Goal: Transaction & Acquisition: Purchase product/service

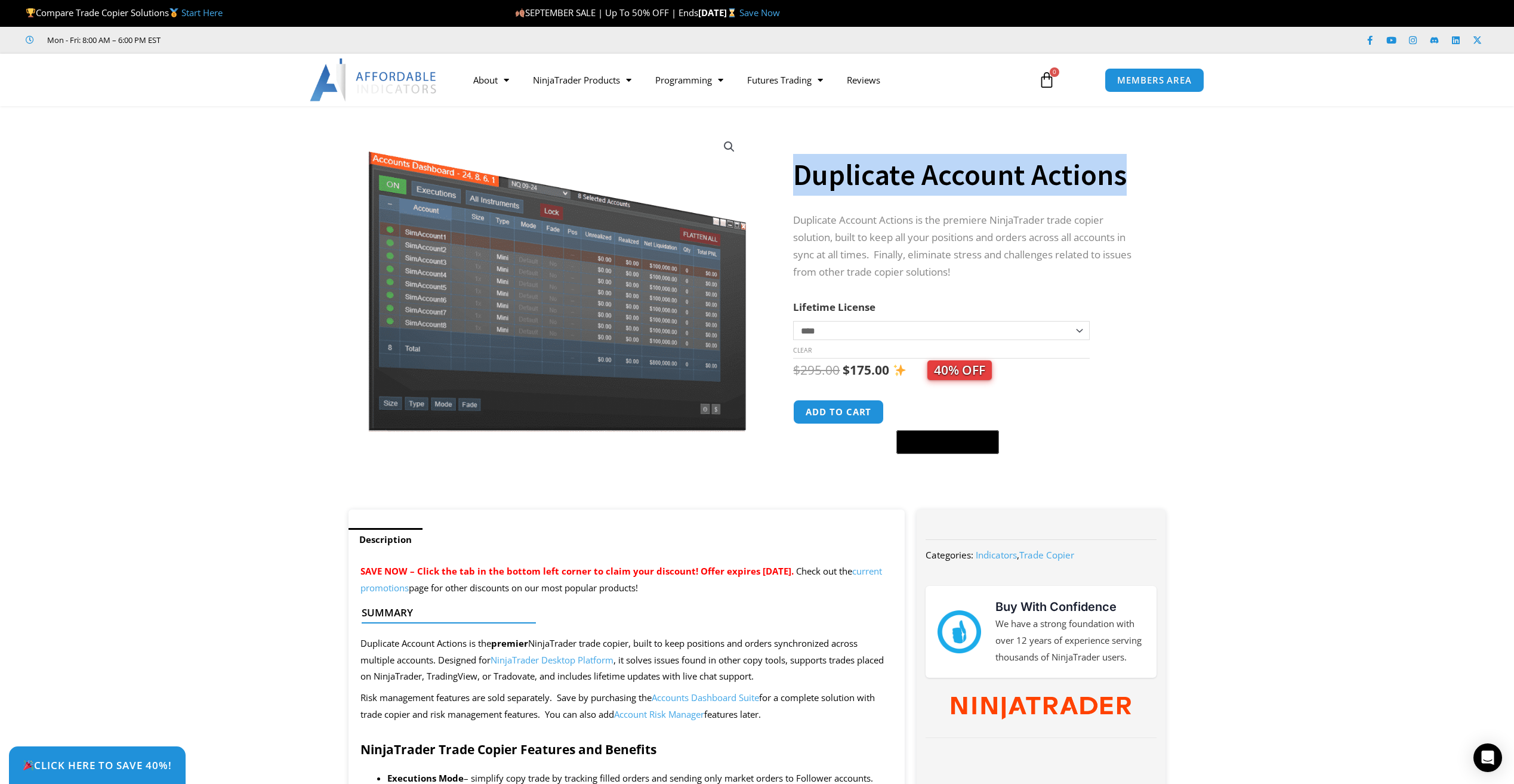
drag, startPoint x: 803, startPoint y: 182, endPoint x: 1129, endPoint y: 184, distance: 326.0
click at [1129, 184] on h1 "Duplicate Account Actions" at bounding box center [967, 175] width 348 height 42
click at [1082, 327] on select "**********" at bounding box center [941, 330] width 296 height 19
click at [793, 321] on select "**********" at bounding box center [941, 330] width 296 height 19
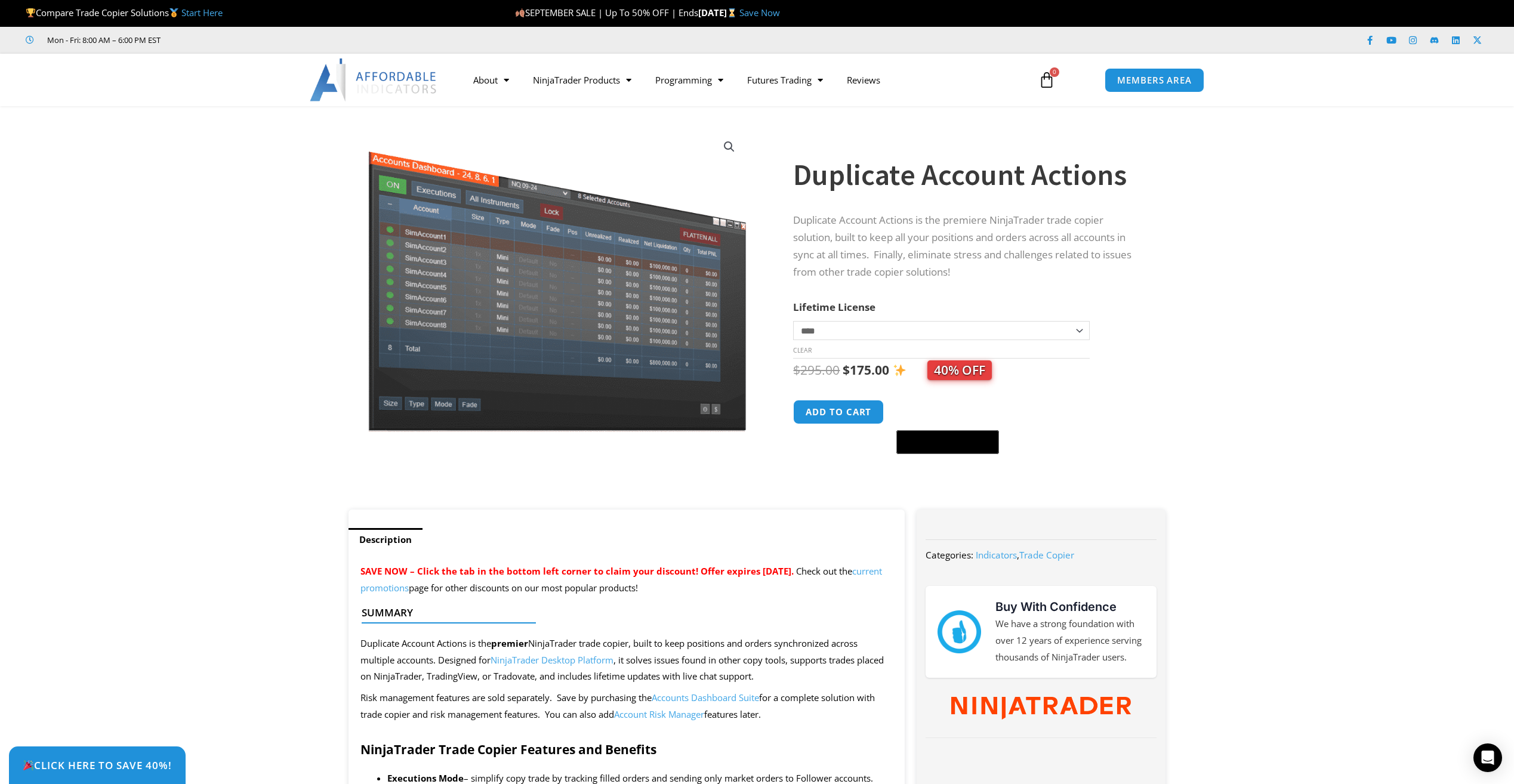
click at [1198, 246] on section "**********" at bounding box center [757, 314] width 1514 height 391
click at [592, 127] on link "See All Products" at bounding box center [582, 125] width 122 height 22
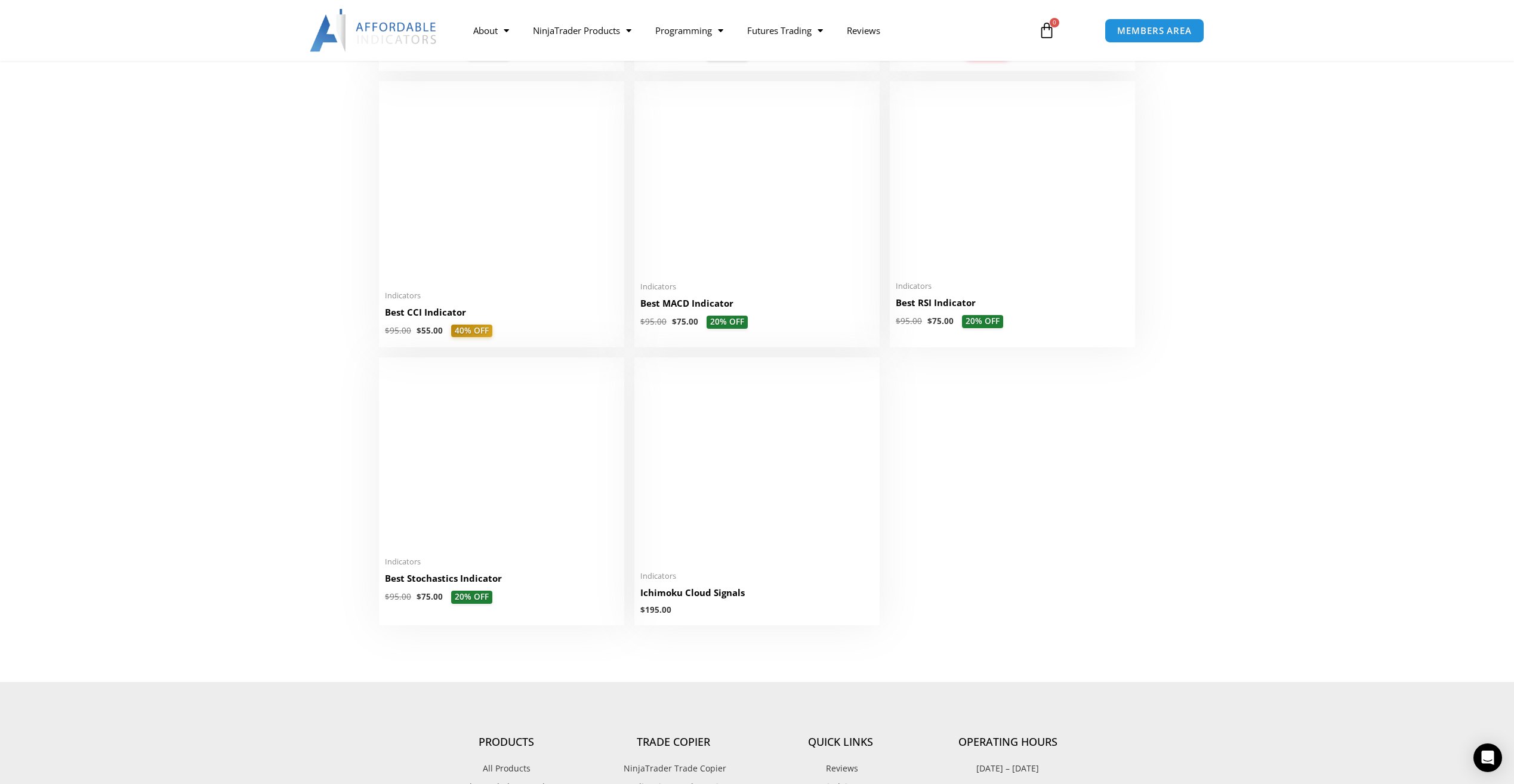
scroll to position [2506, 0]
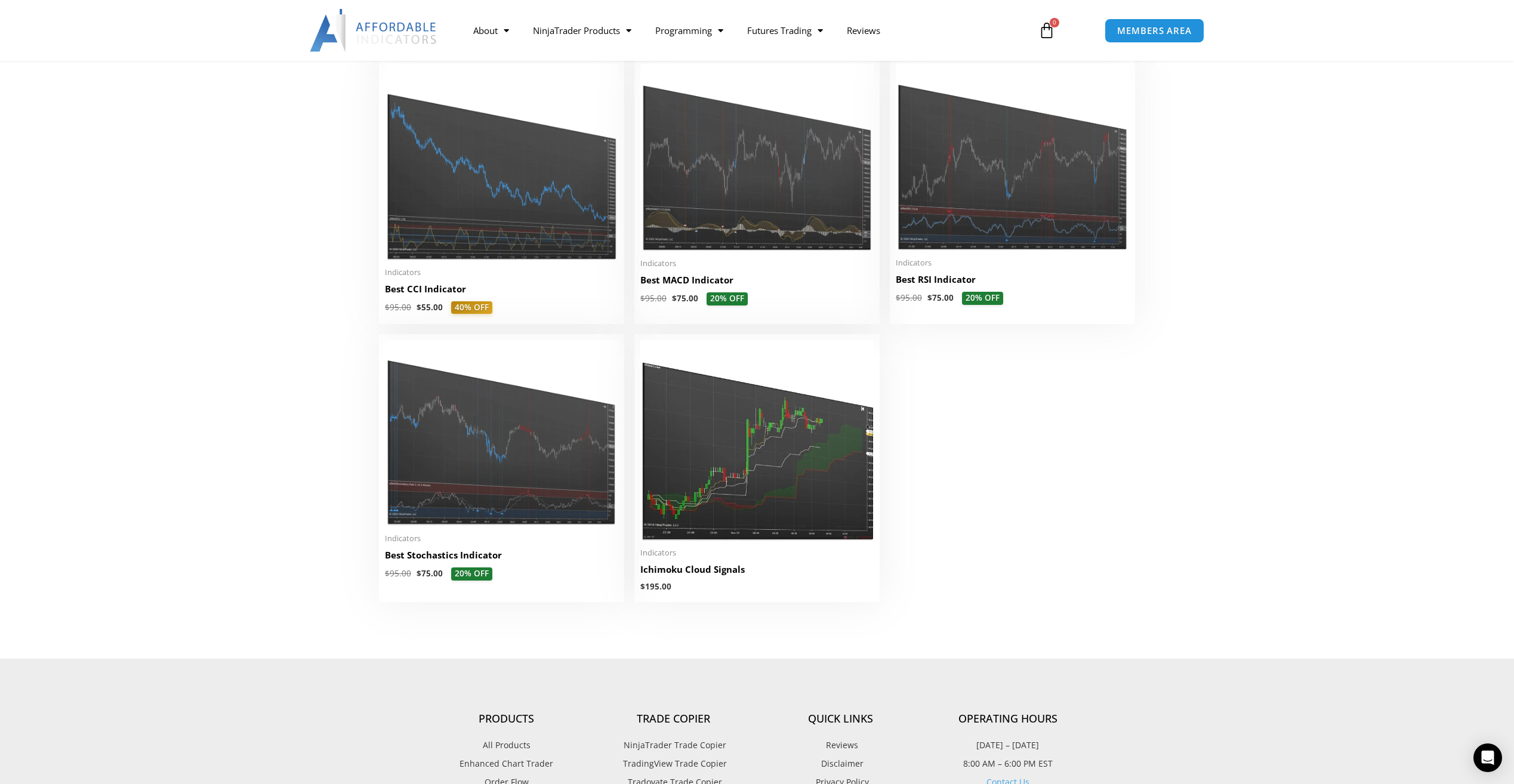
click at [453, 555] on h2 "Best Stochastics Indicator" at bounding box center [501, 555] width 233 height 12
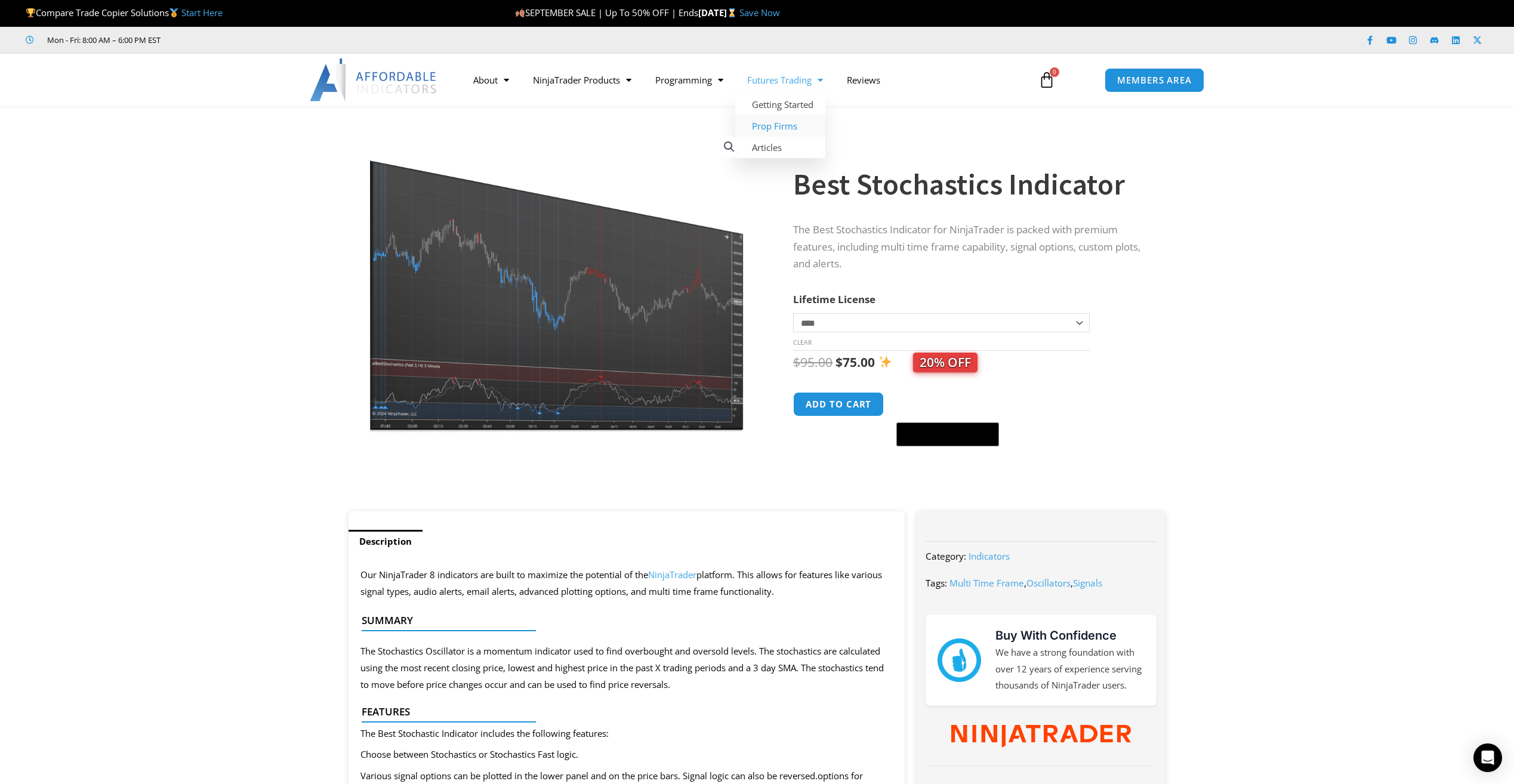
click at [795, 129] on link "Prop Firms" at bounding box center [780, 125] width 90 height 22
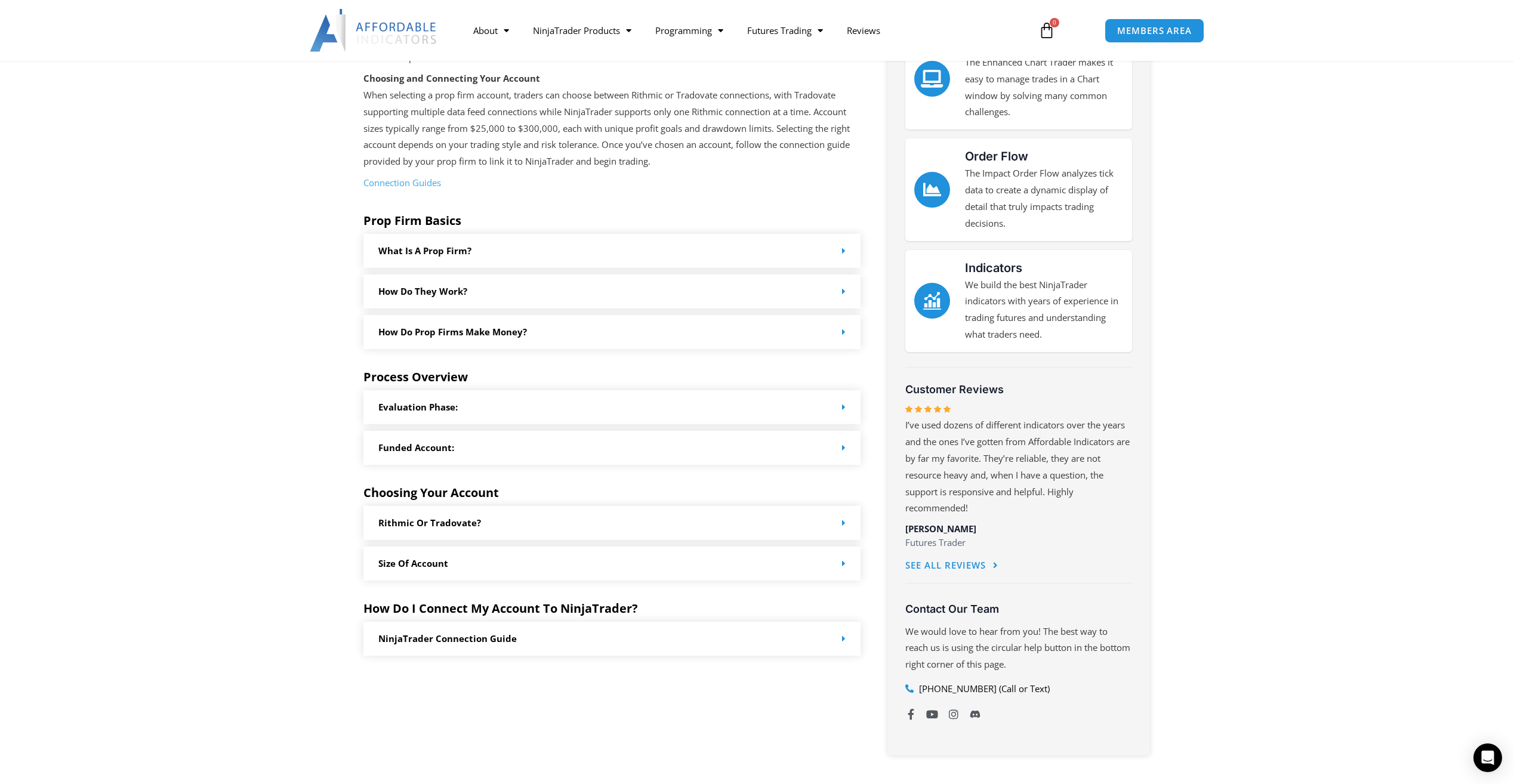
scroll to position [299, 0]
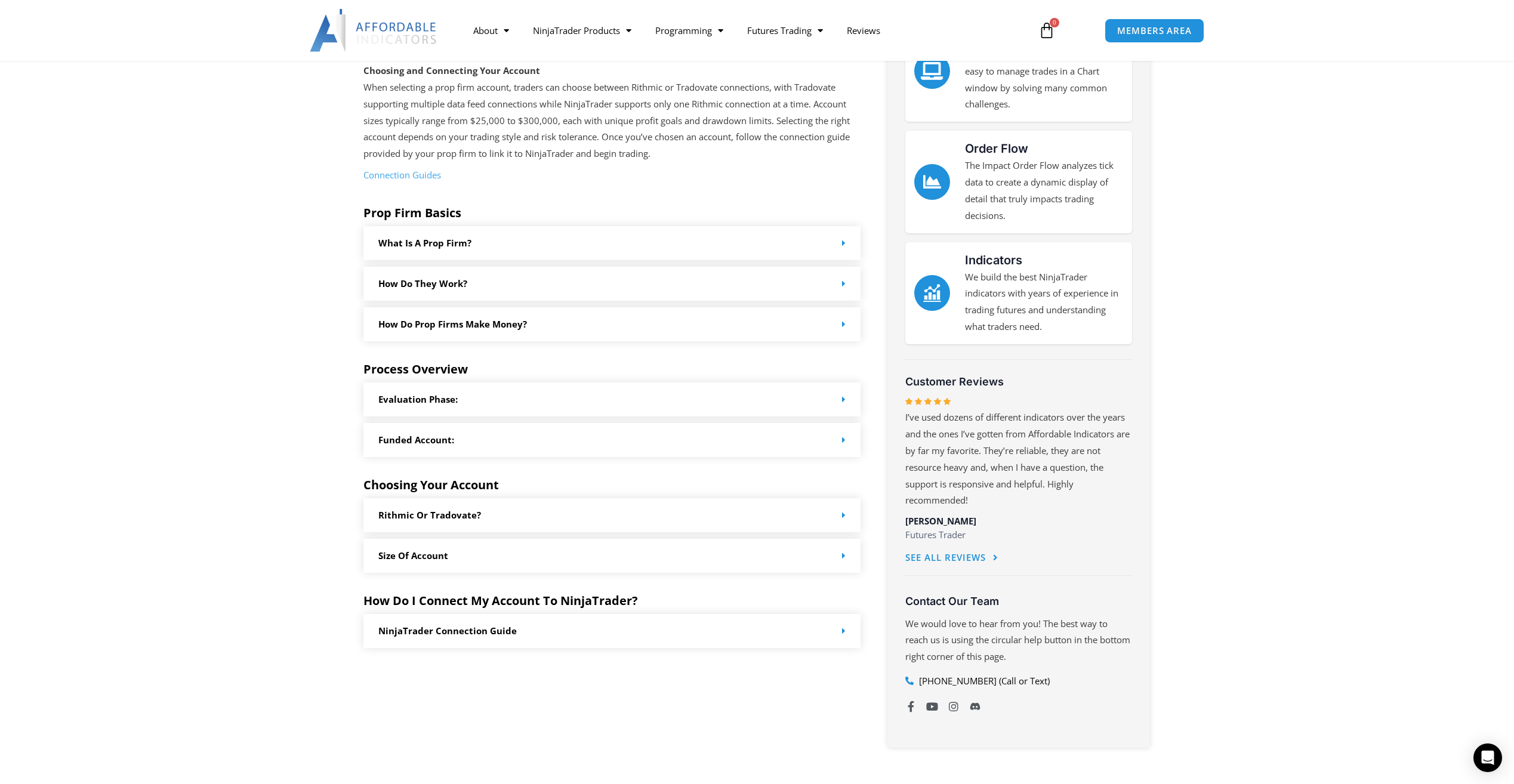
click at [612, 515] on div "Rithmic or Tradovate?" at bounding box center [612, 515] width 498 height 34
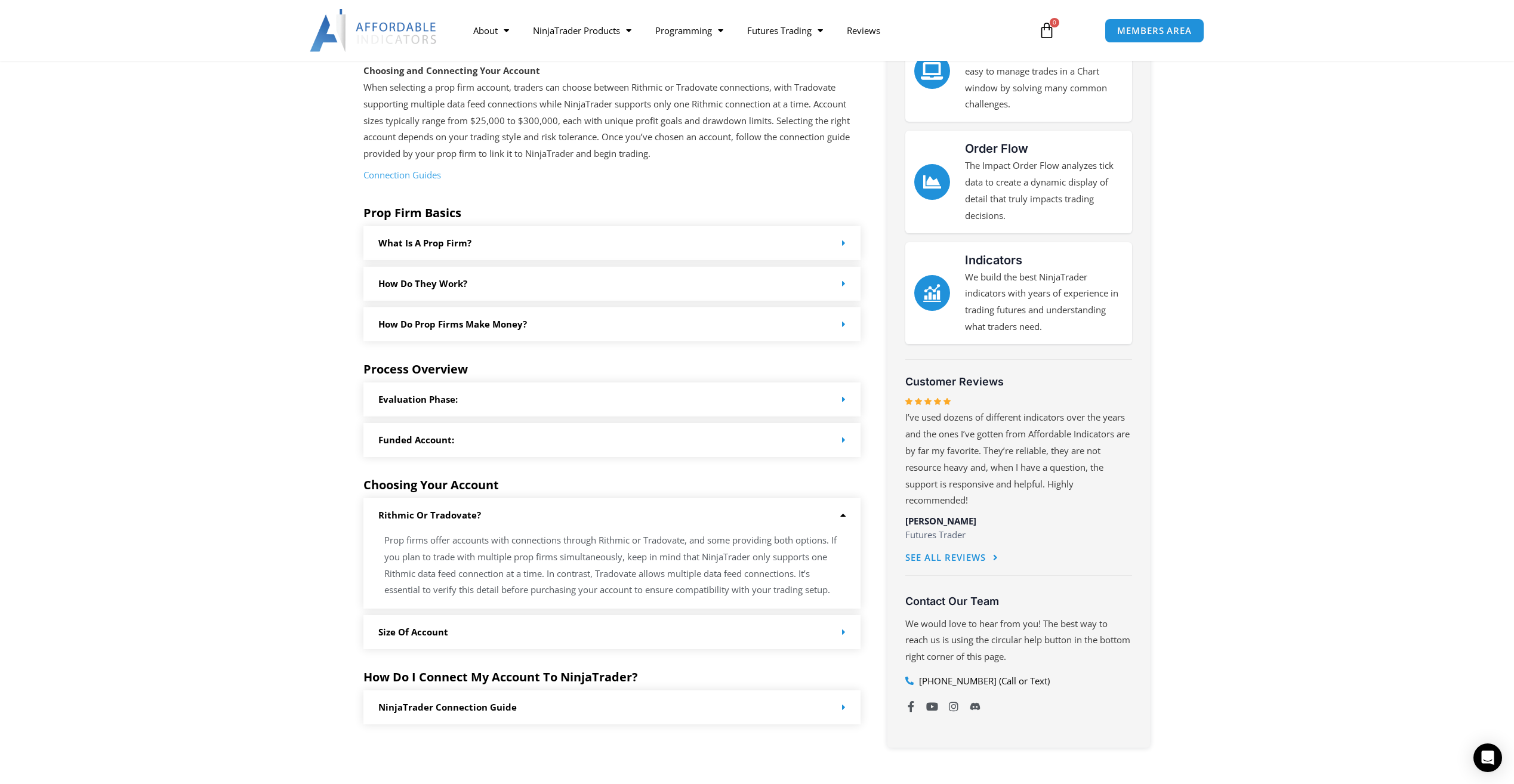
click at [484, 402] on div "Evaluation Phase:" at bounding box center [612, 399] width 498 height 34
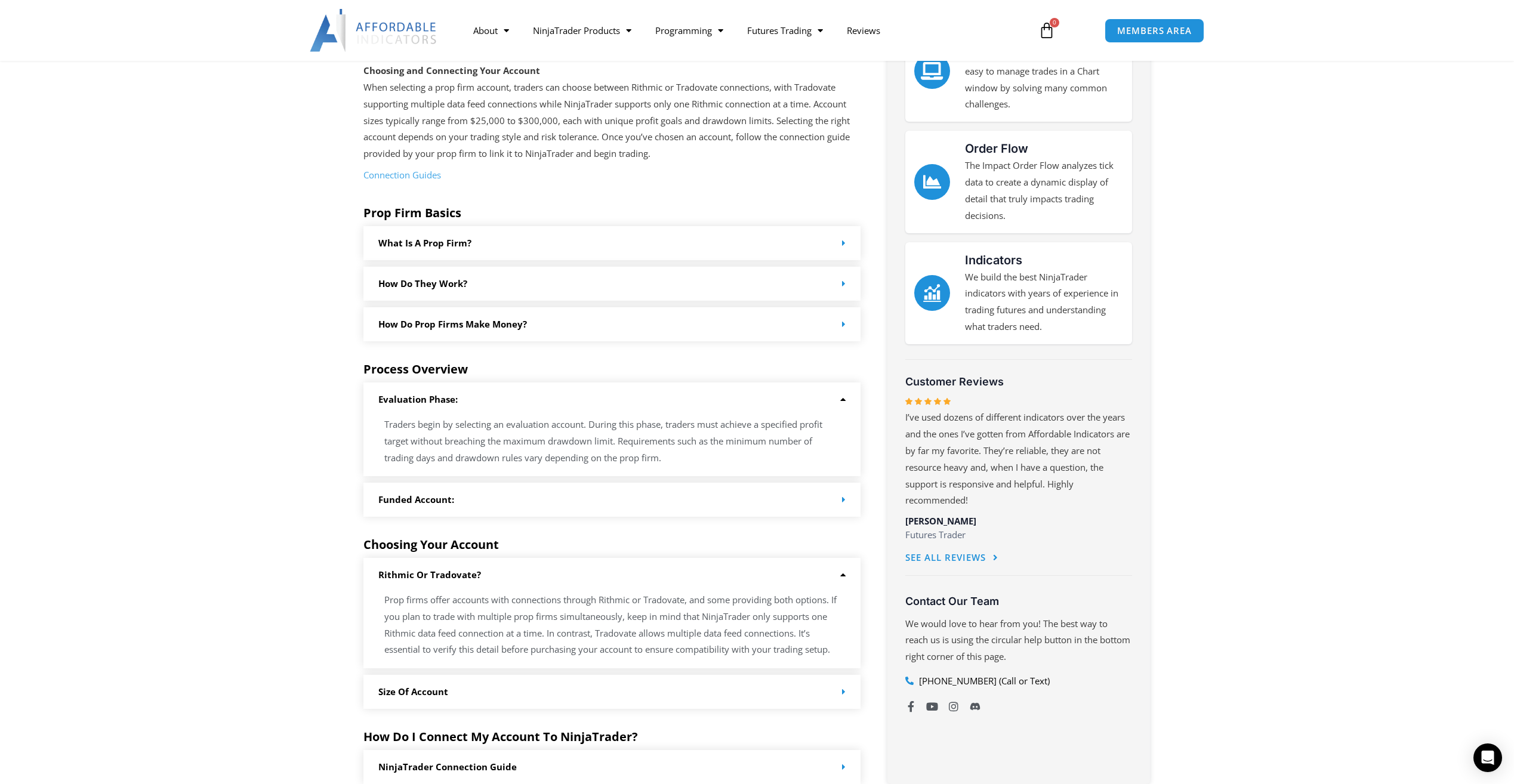
click at [616, 501] on div "Funded Account:" at bounding box center [612, 500] width 498 height 34
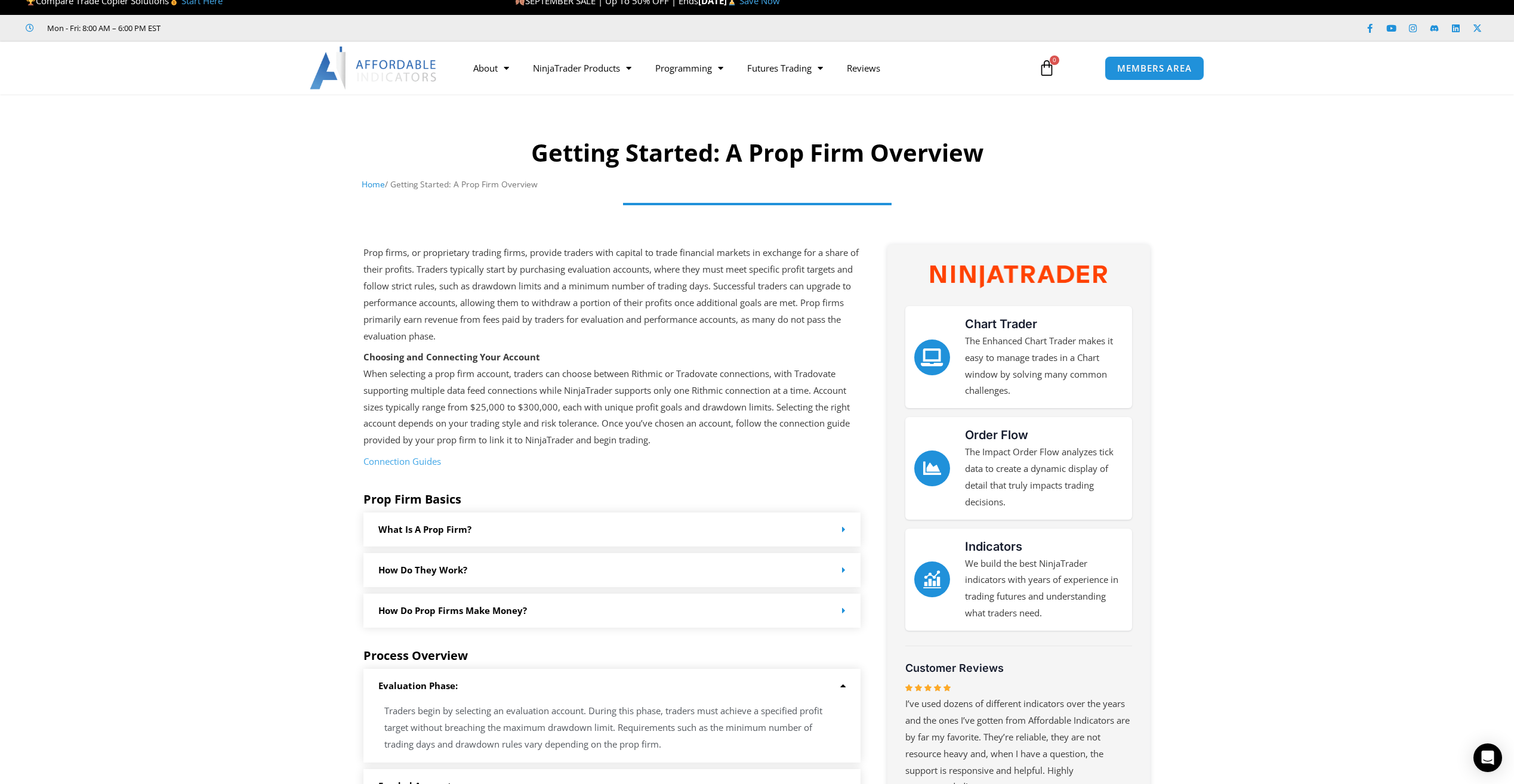
scroll to position [0, 0]
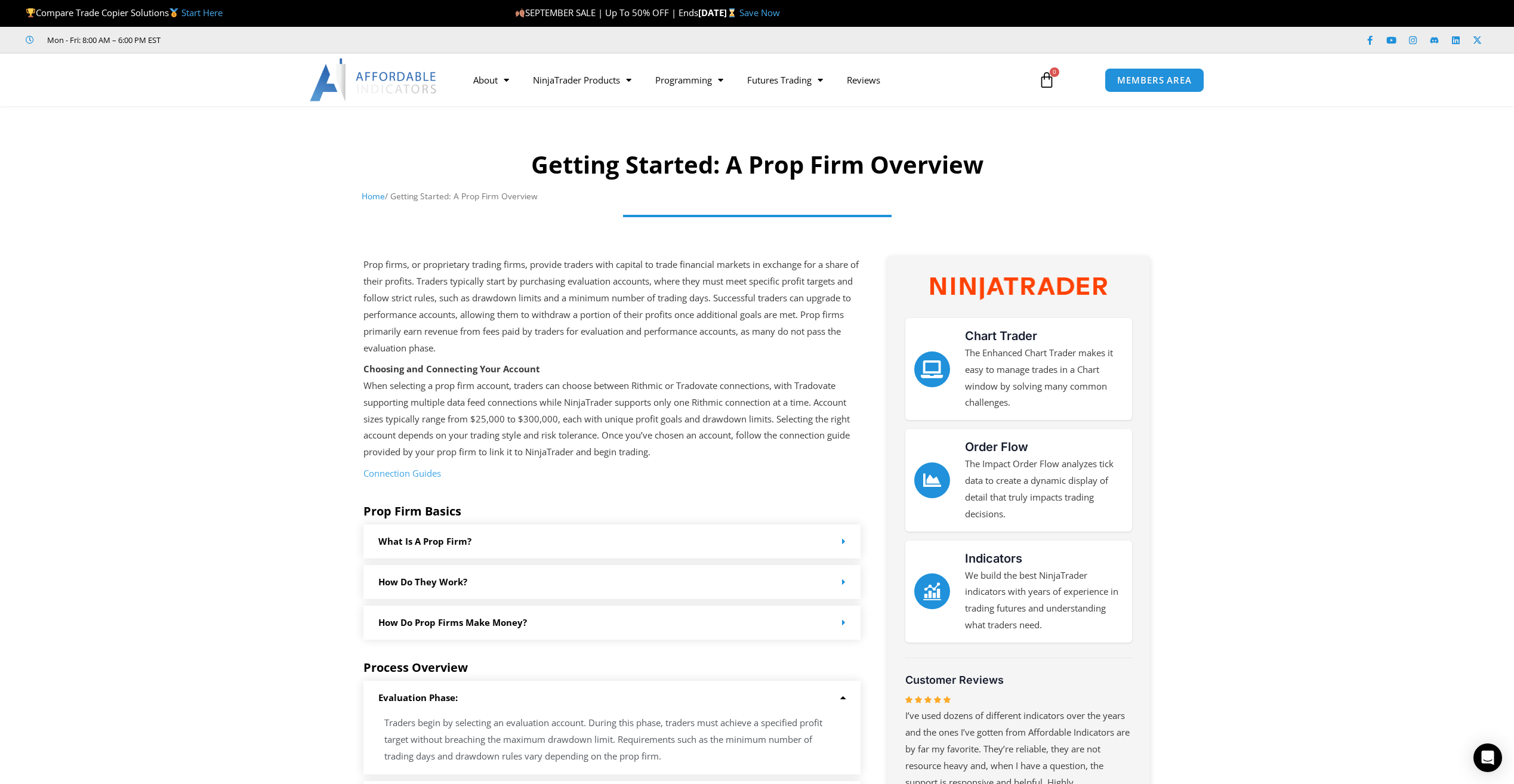
click at [440, 623] on link "How do Prop Firms make money?" at bounding box center [452, 623] width 148 height 12
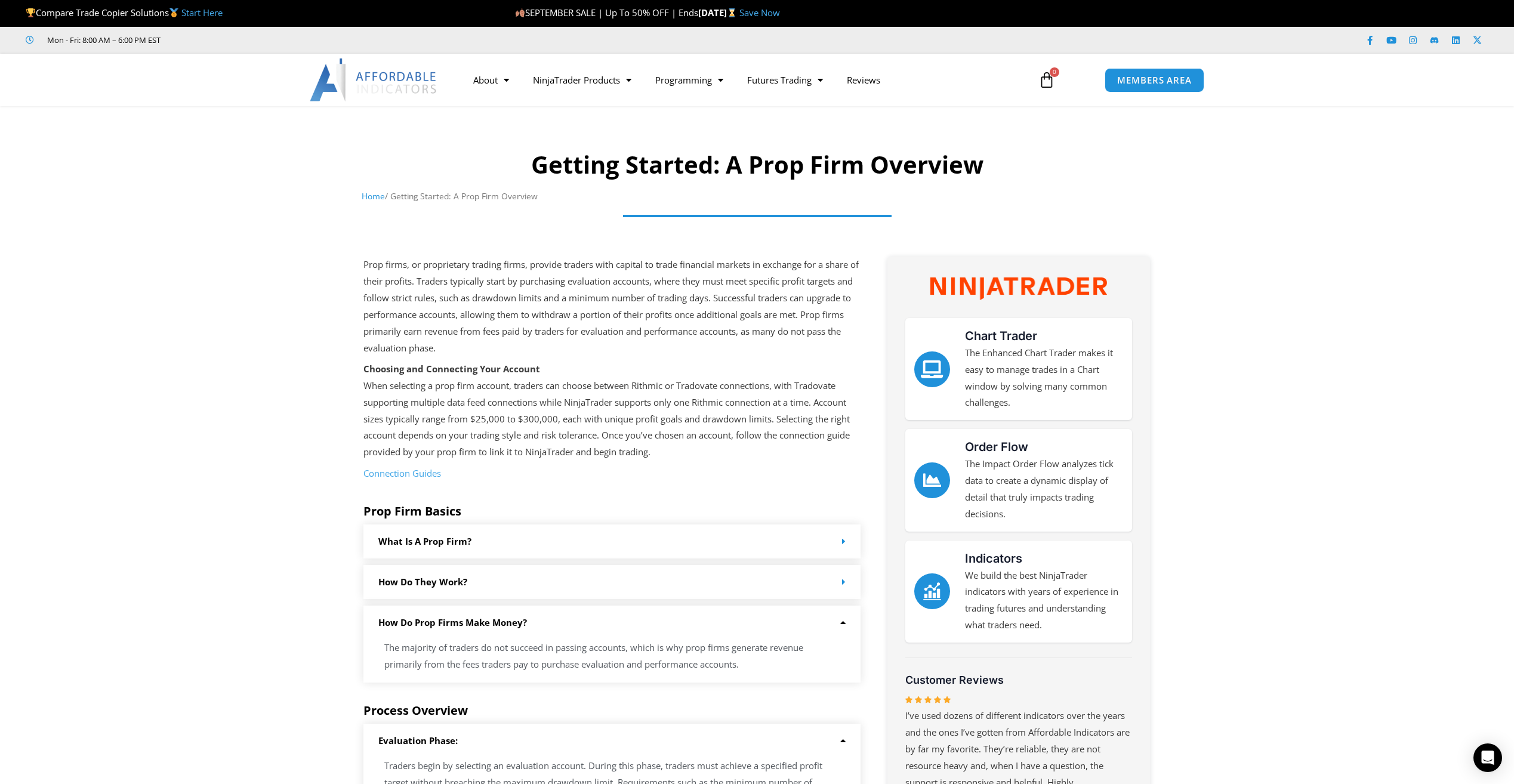
click at [425, 582] on link "How Do they work?" at bounding box center [423, 581] width 89 height 12
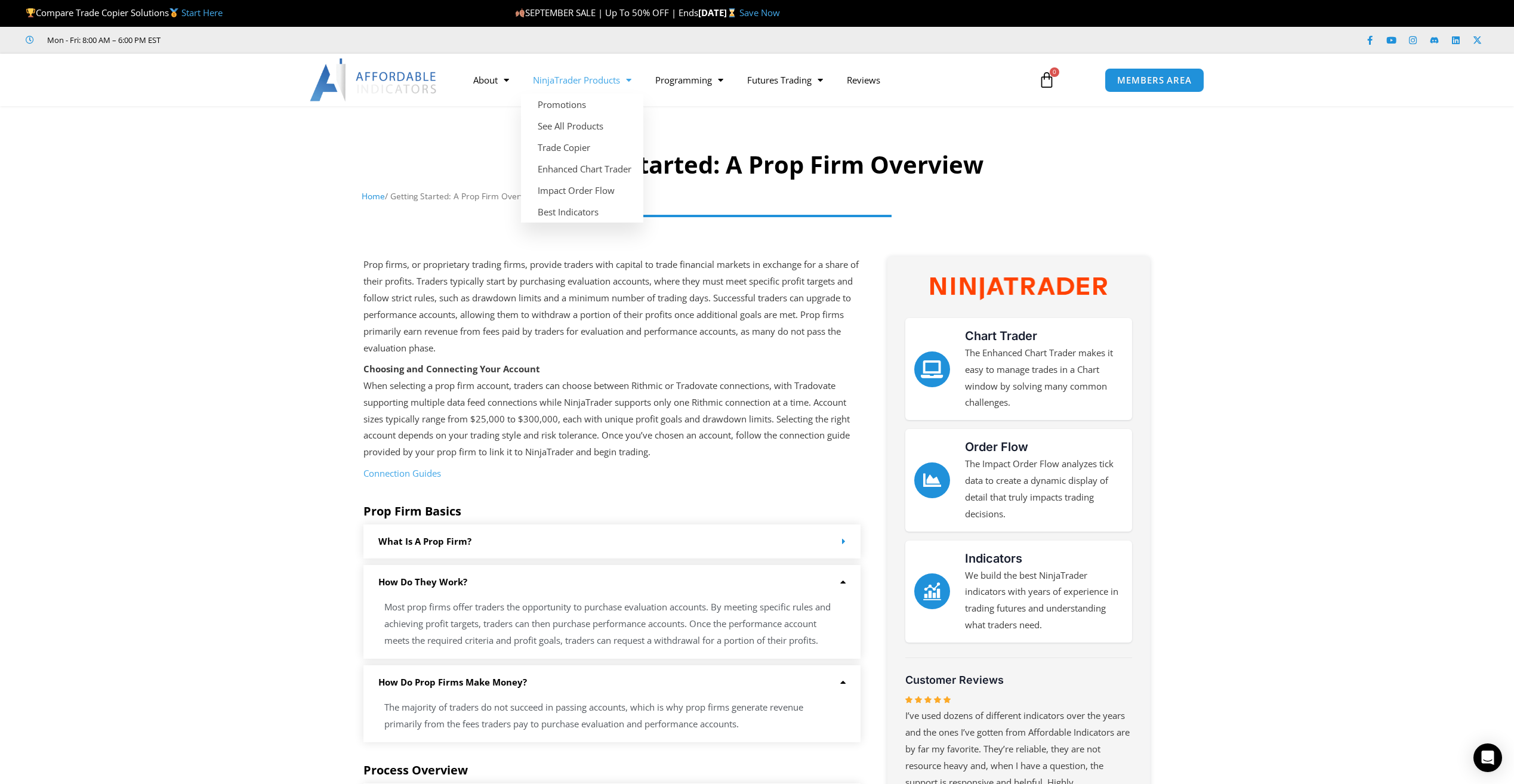
click at [591, 80] on link "NinjaTrader Products" at bounding box center [582, 80] width 122 height 27
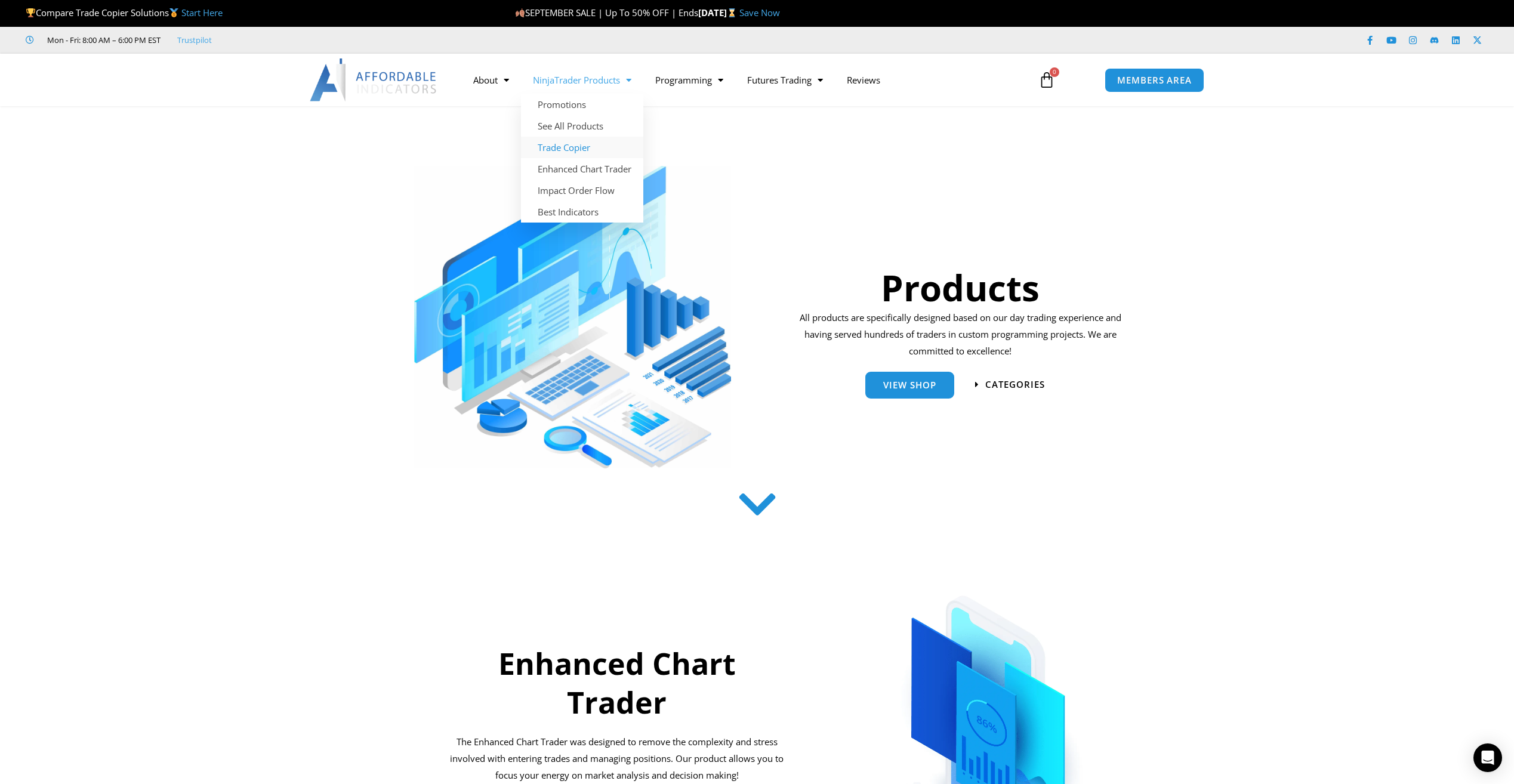
click at [569, 146] on link "Trade Copier" at bounding box center [582, 147] width 122 height 22
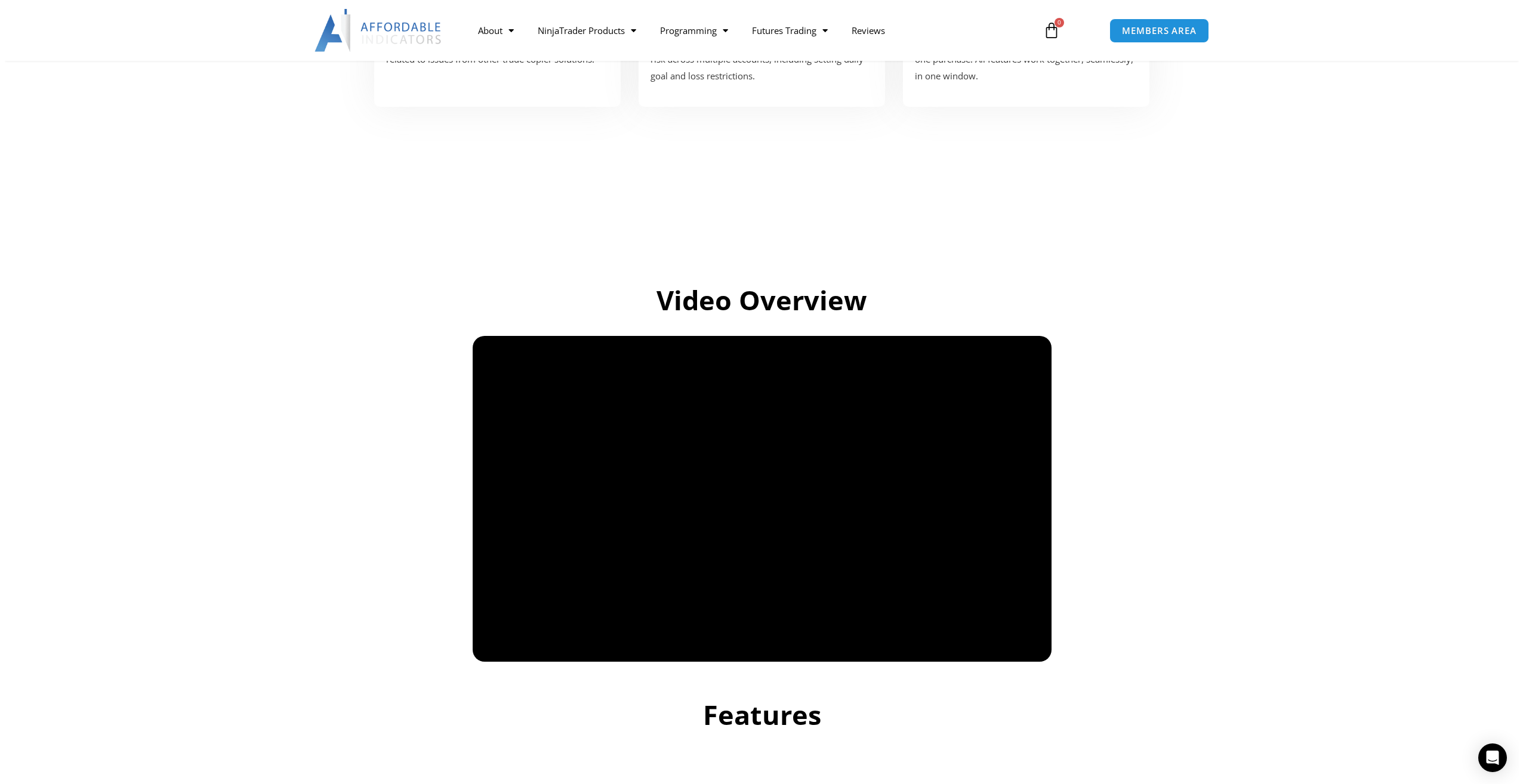
scroll to position [716, 0]
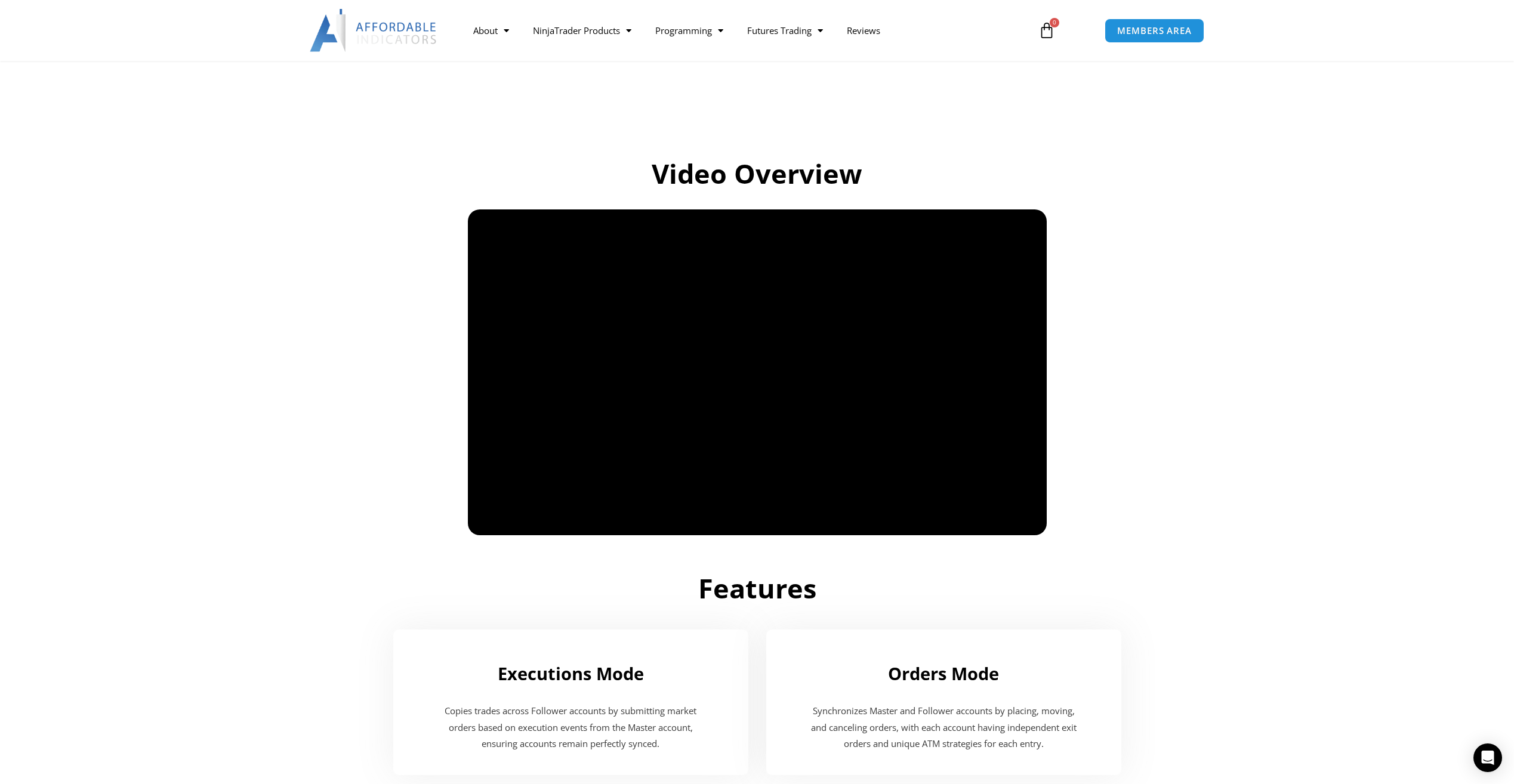
click at [1211, 610] on section "Features" at bounding box center [757, 580] width 1514 height 77
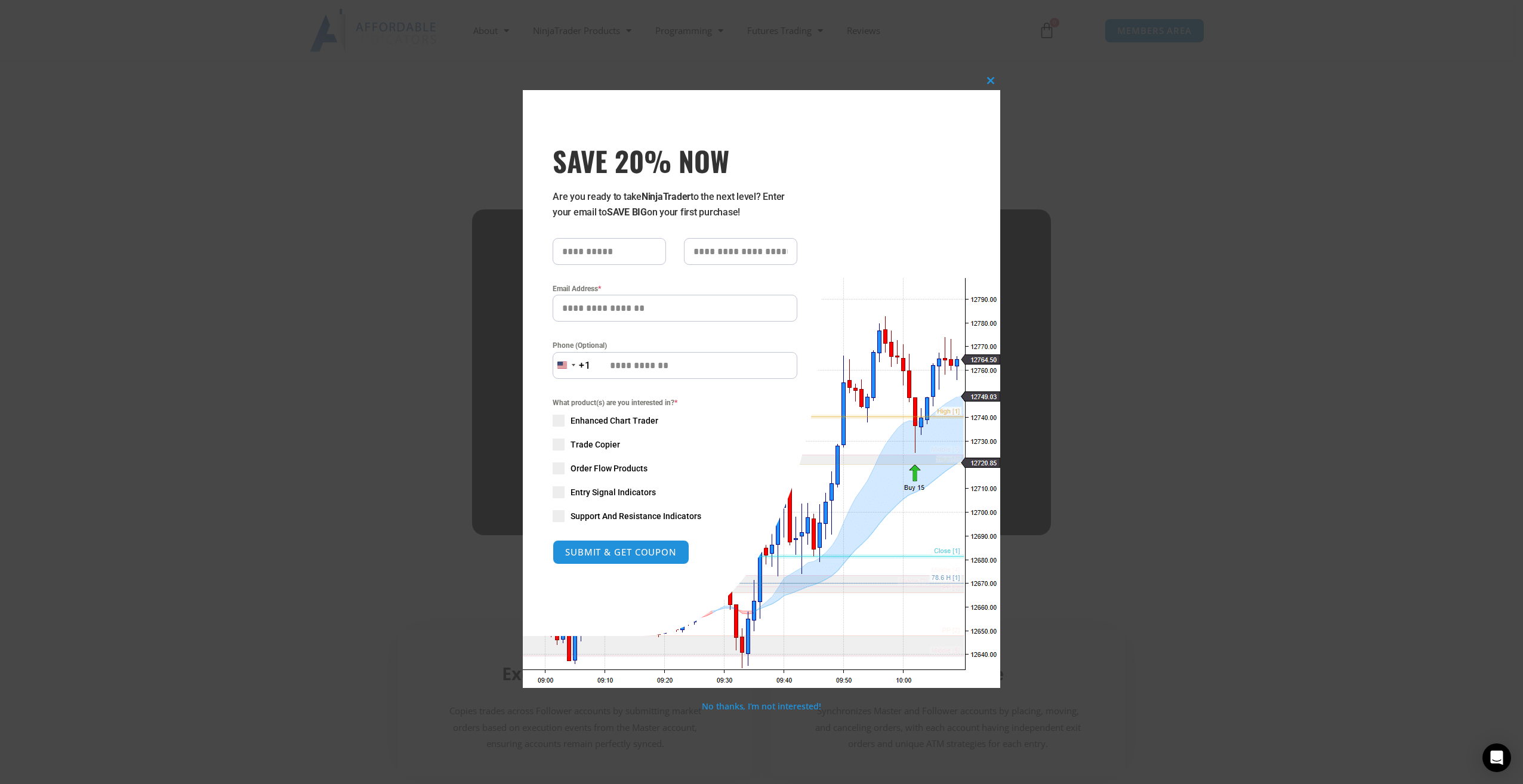
click at [582, 253] on input "SAVE 20% NOW popup" at bounding box center [610, 251] width 114 height 27
type input "****"
type input "*****"
type input "**********"
click at [559, 444] on span "SAVE 20% NOW popup" at bounding box center [559, 444] width 12 height 12
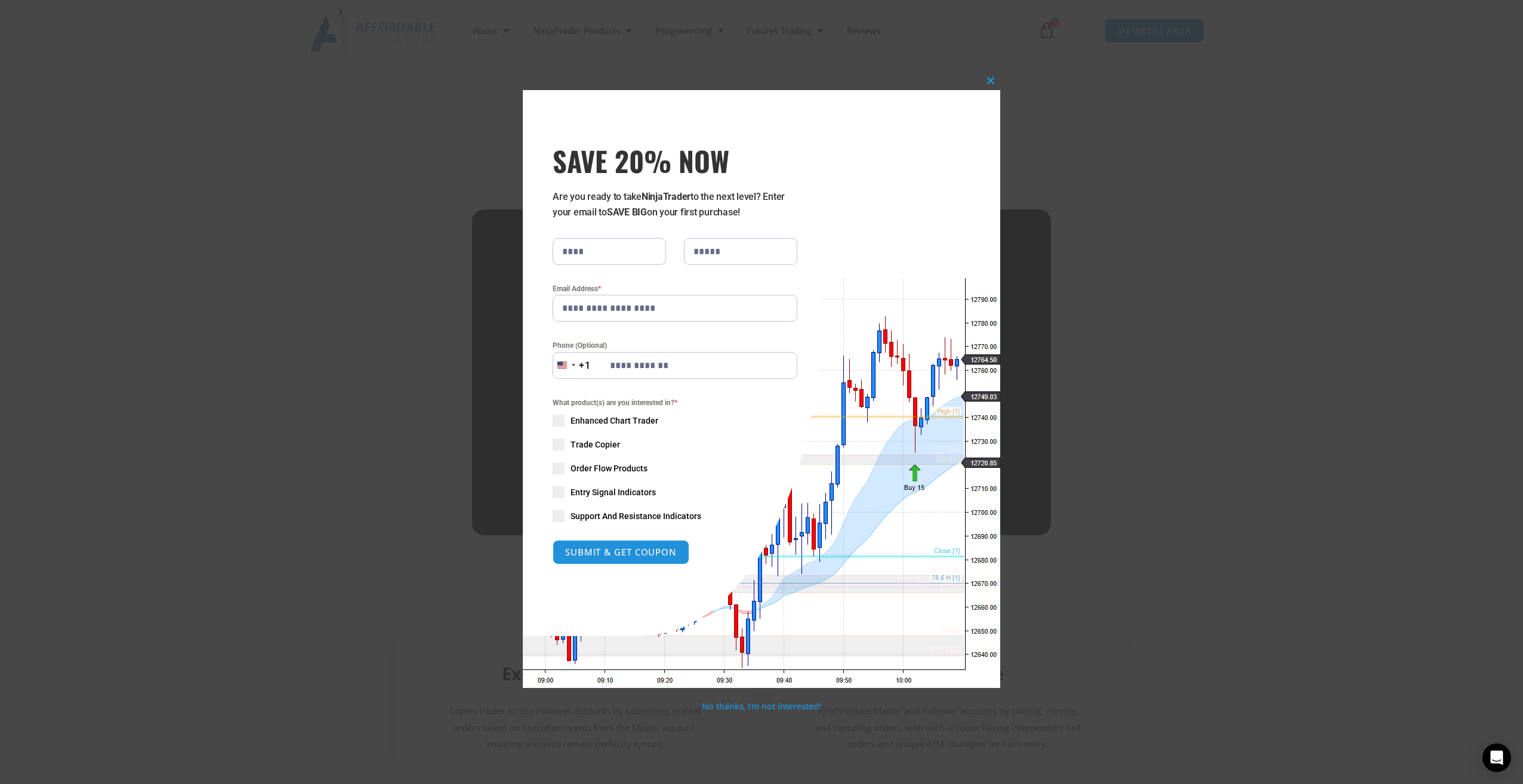
click at [554, 420] on span "SAVE 20% NOW popup" at bounding box center [559, 421] width 12 height 12
click at [561, 465] on span "SAVE 20% NOW popup" at bounding box center [559, 468] width 12 height 12
click at [555, 496] on span "SAVE 20% NOW popup" at bounding box center [559, 492] width 12 height 12
click at [559, 515] on span "SAVE 20% NOW popup" at bounding box center [559, 516] width 12 height 12
click at [600, 549] on button "SUBMIT & GET COUPON" at bounding box center [621, 552] width 137 height 24
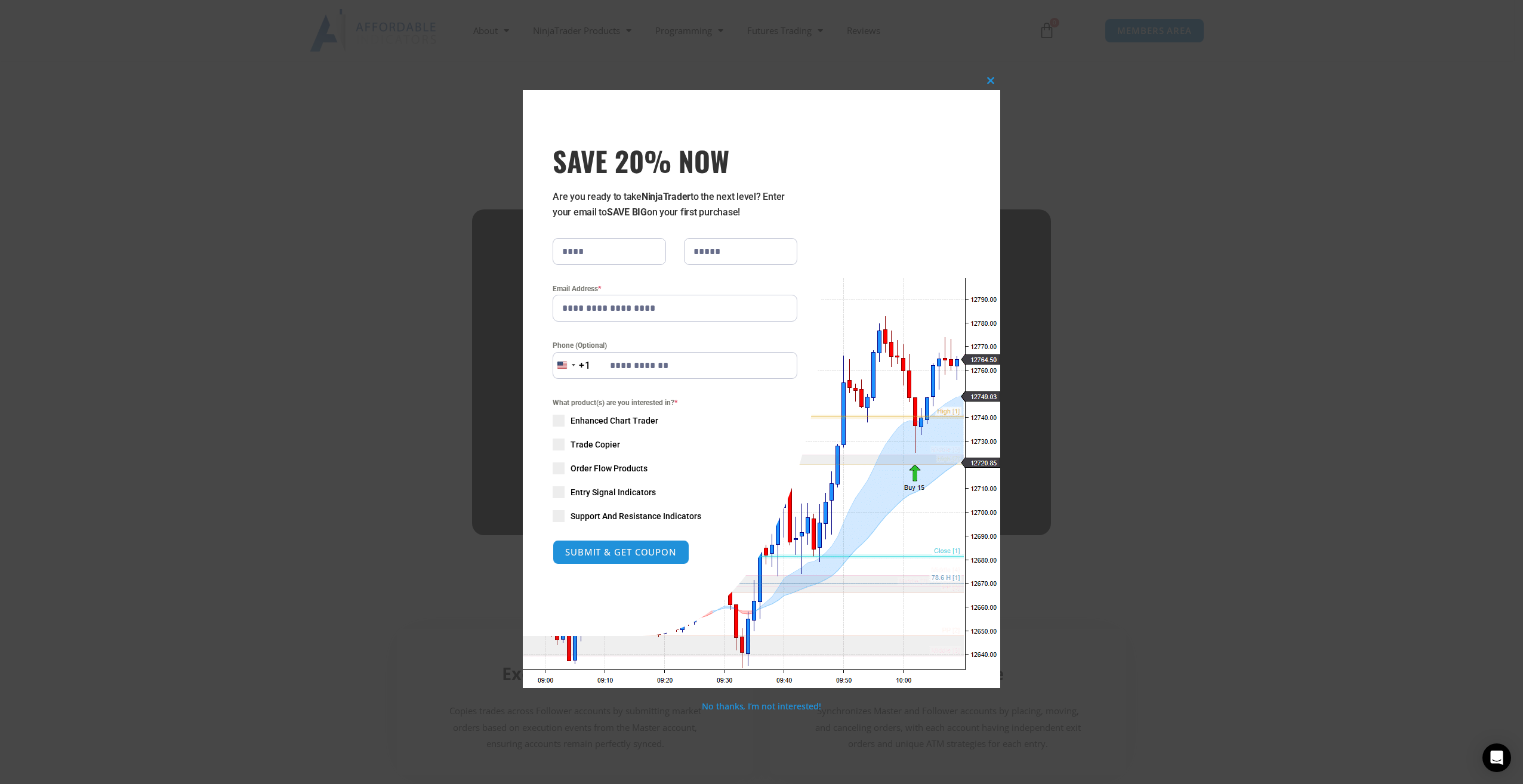
type input "**********"
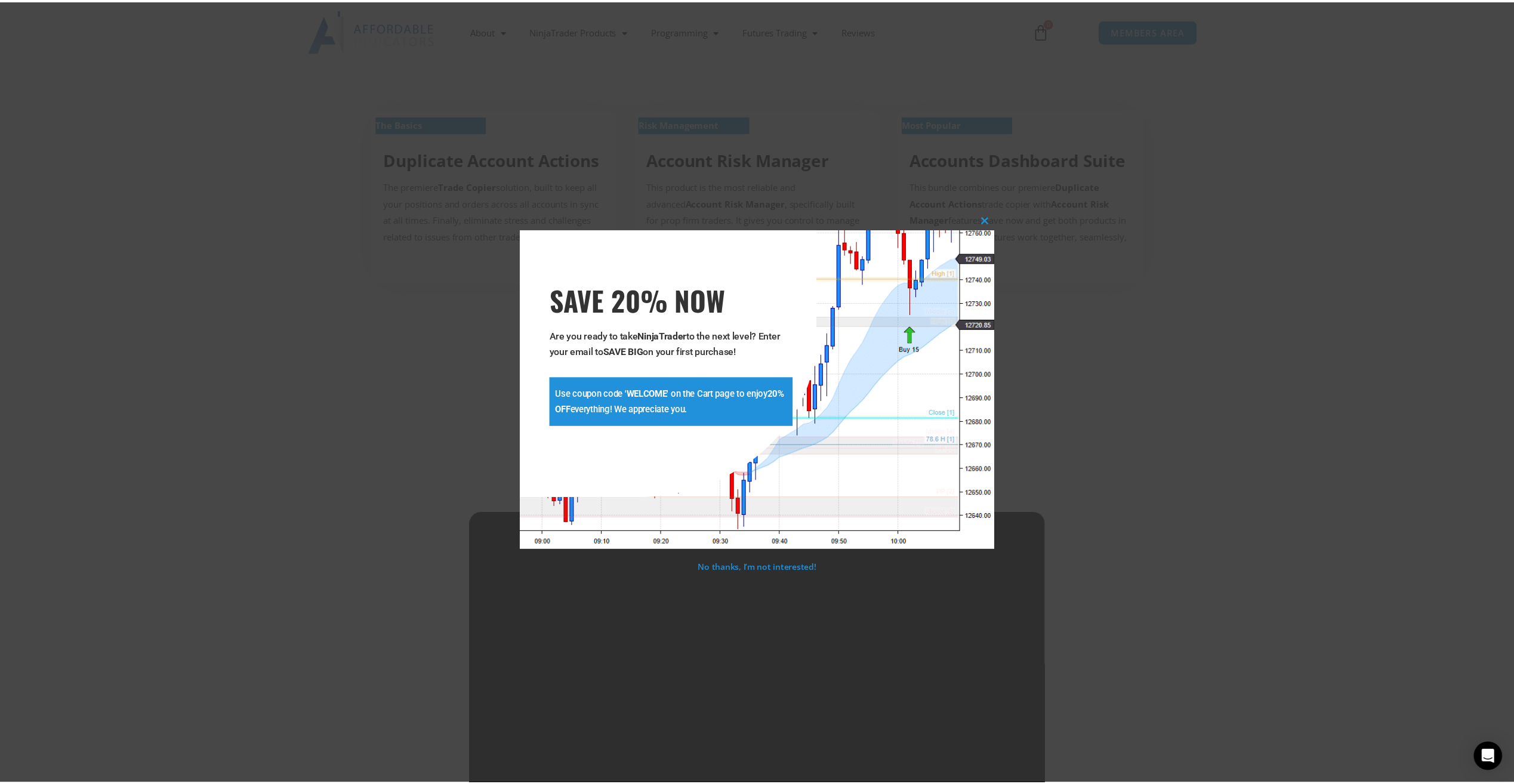
scroll to position [408, 0]
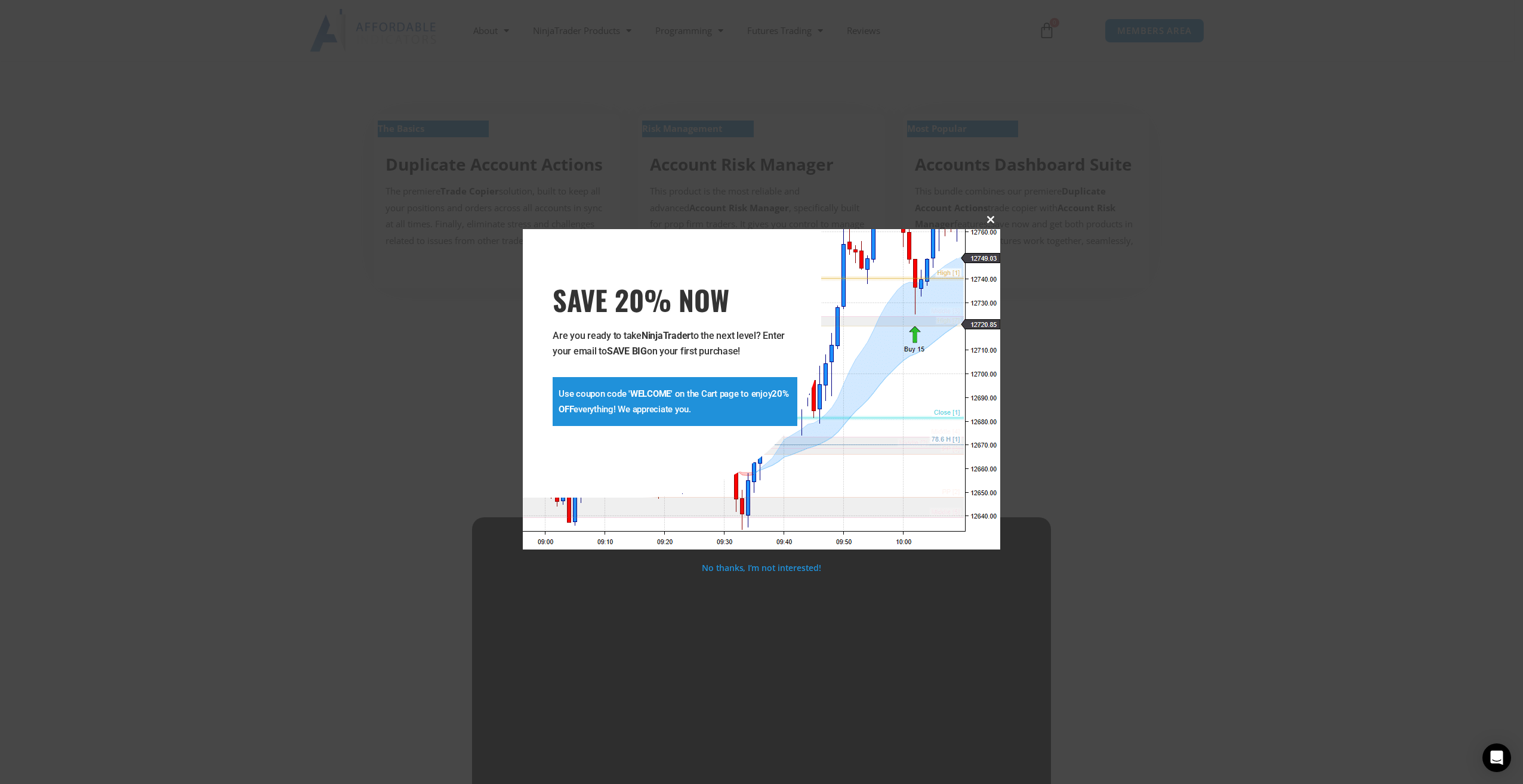
click at [992, 217] on span "SAVE 20% NOW popup" at bounding box center [991, 220] width 19 height 7
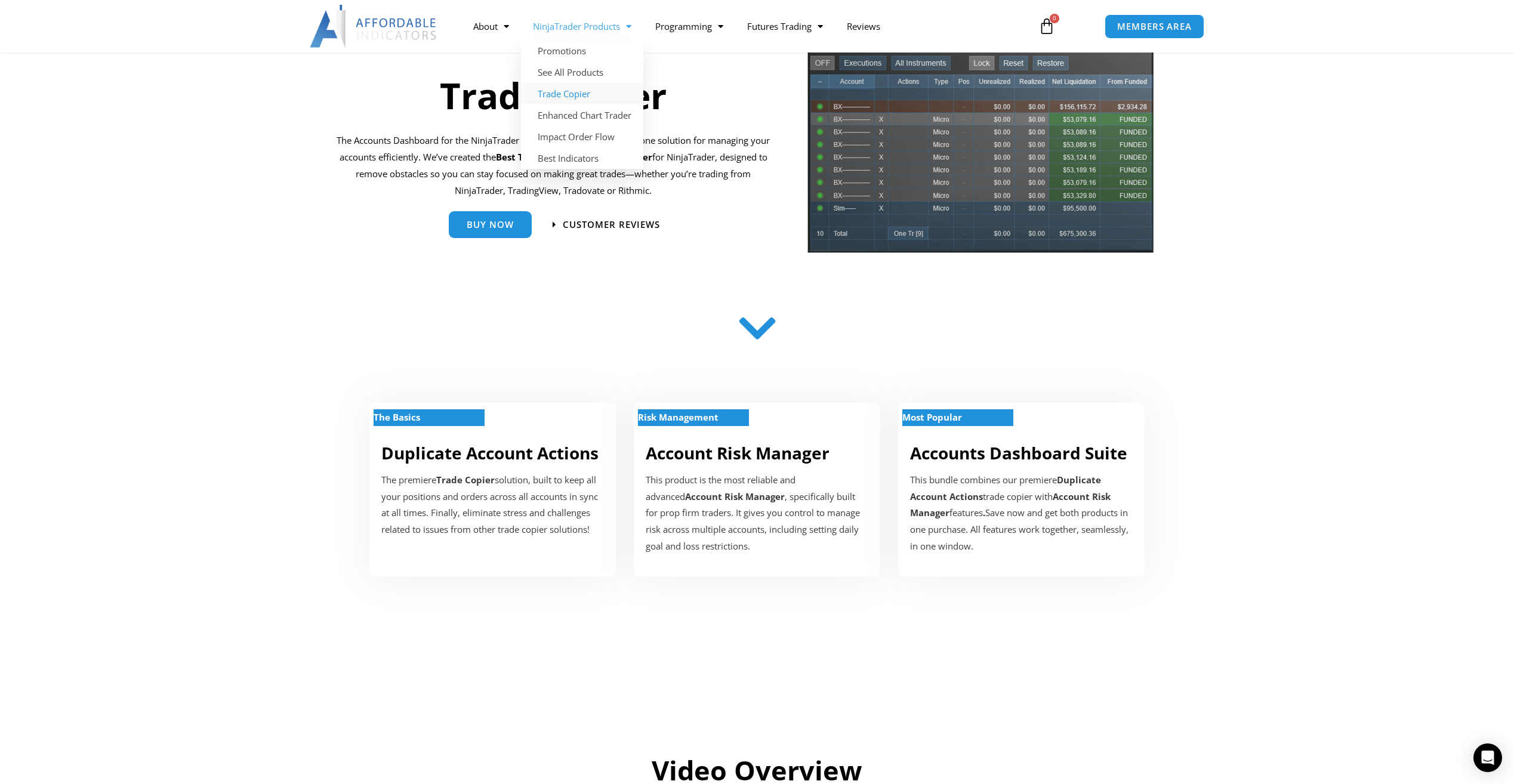
scroll to position [59, 0]
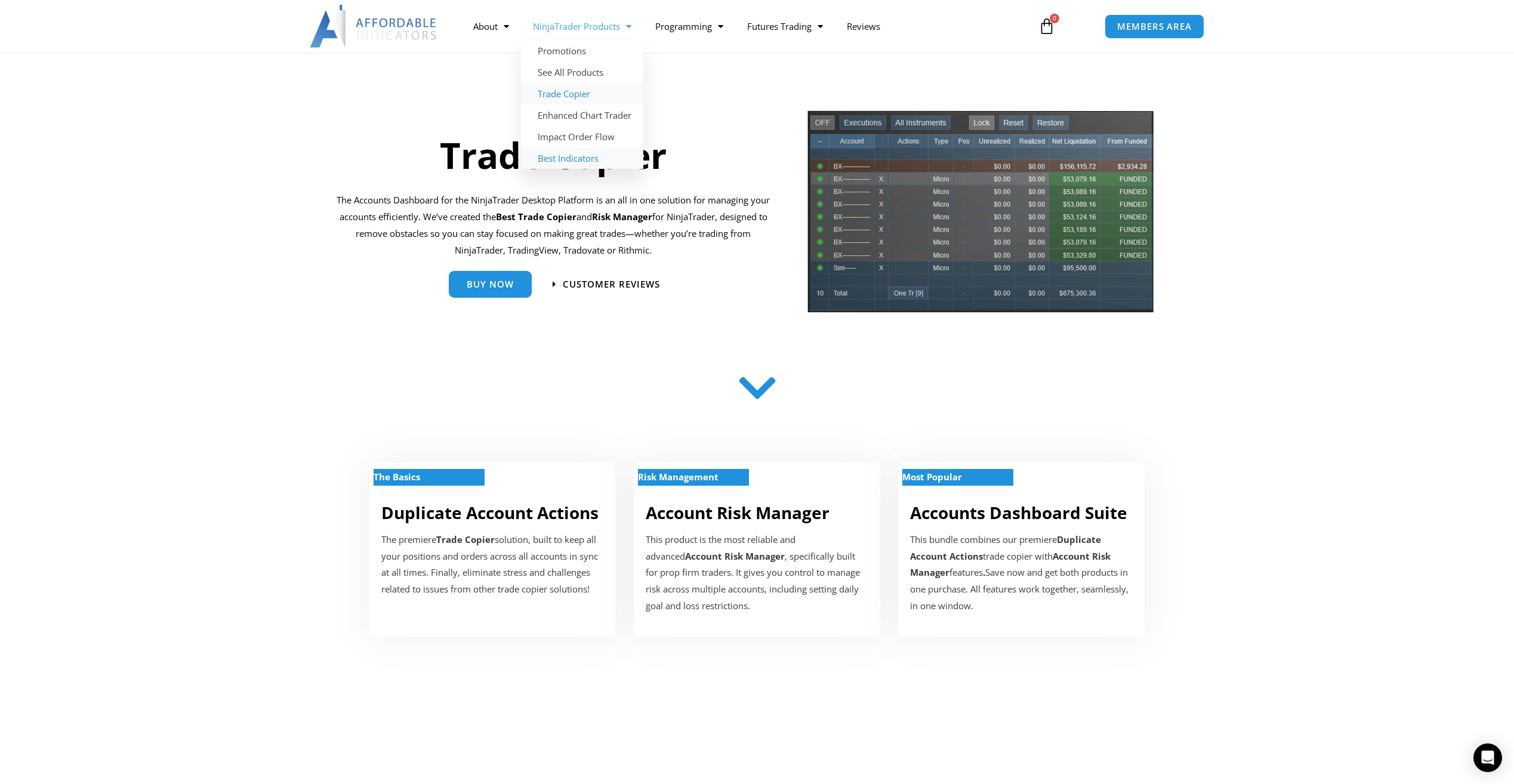
click at [581, 158] on link "Best Indicators" at bounding box center [582, 158] width 122 height 22
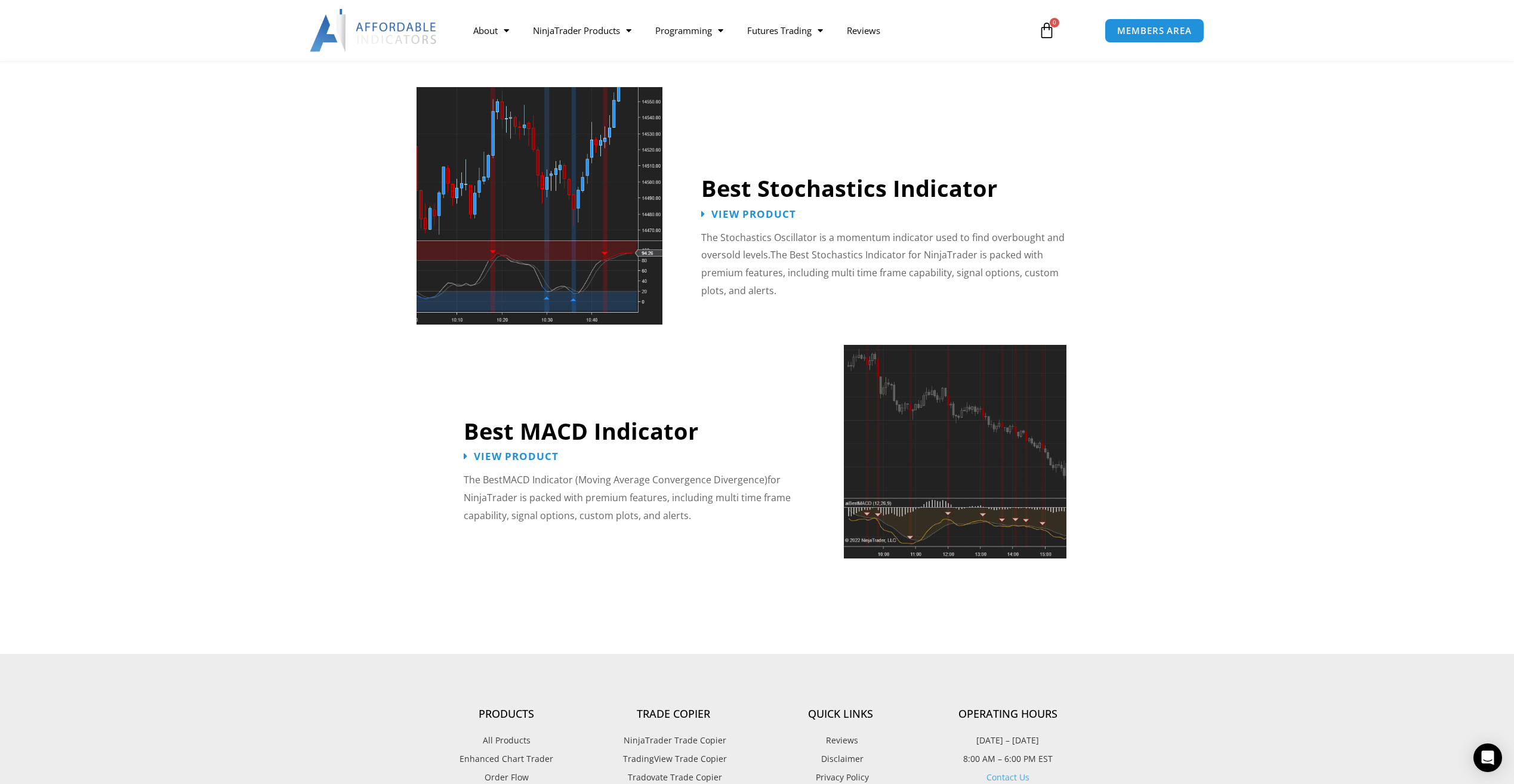
scroll to position [2327, 0]
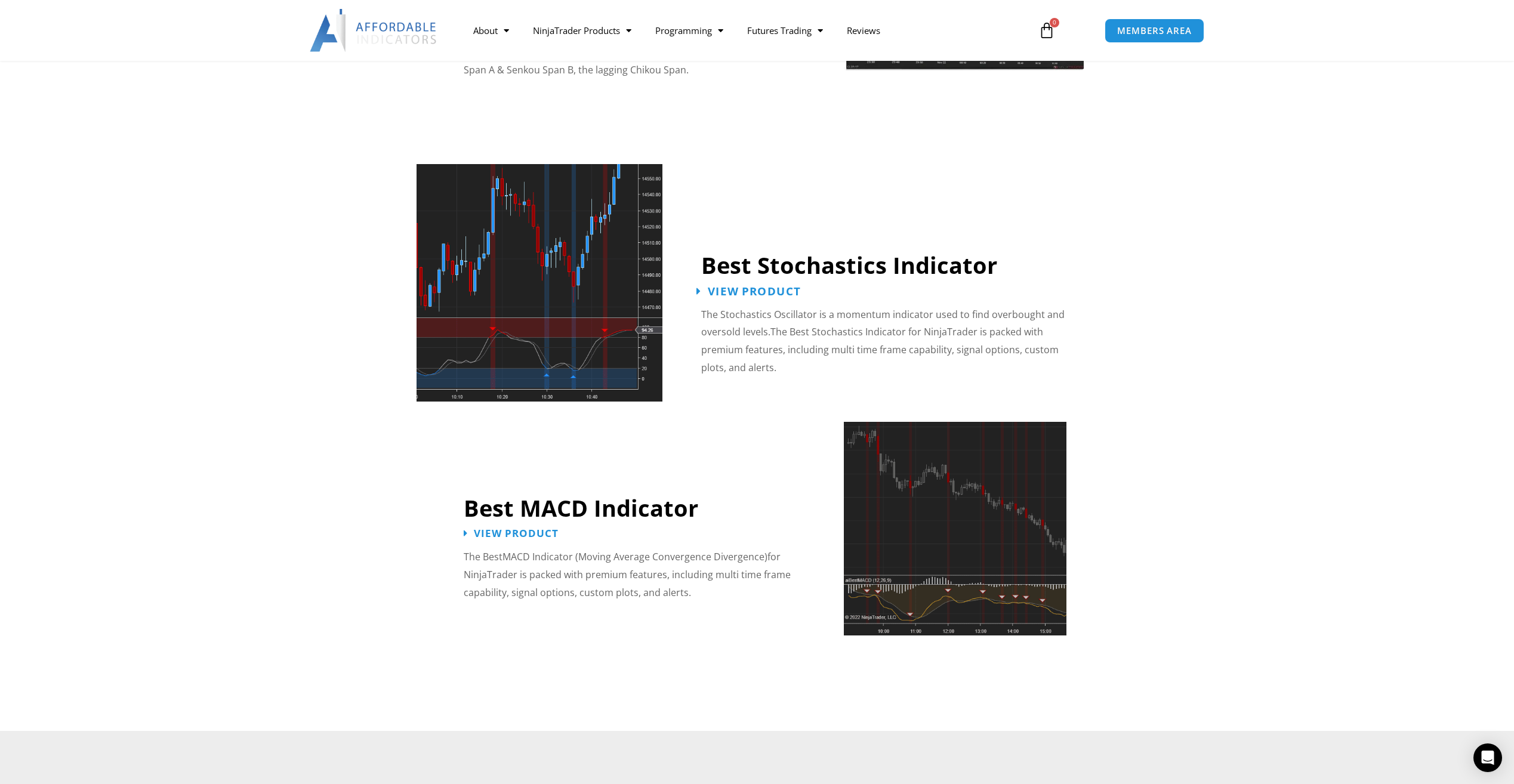
click at [729, 286] on span "View Product" at bounding box center [754, 291] width 93 height 11
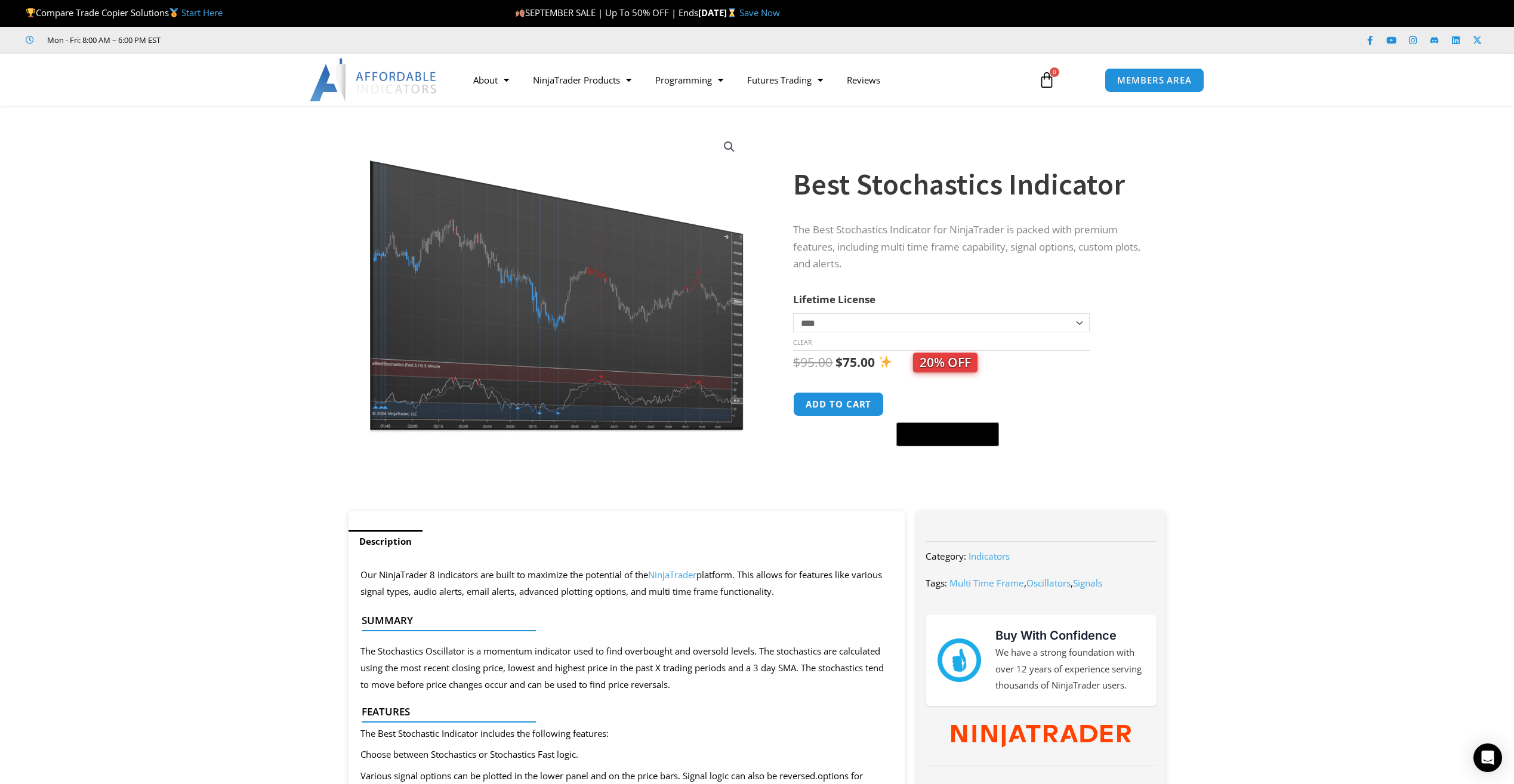
click at [828, 406] on button "Add to cart" at bounding box center [838, 404] width 91 height 24
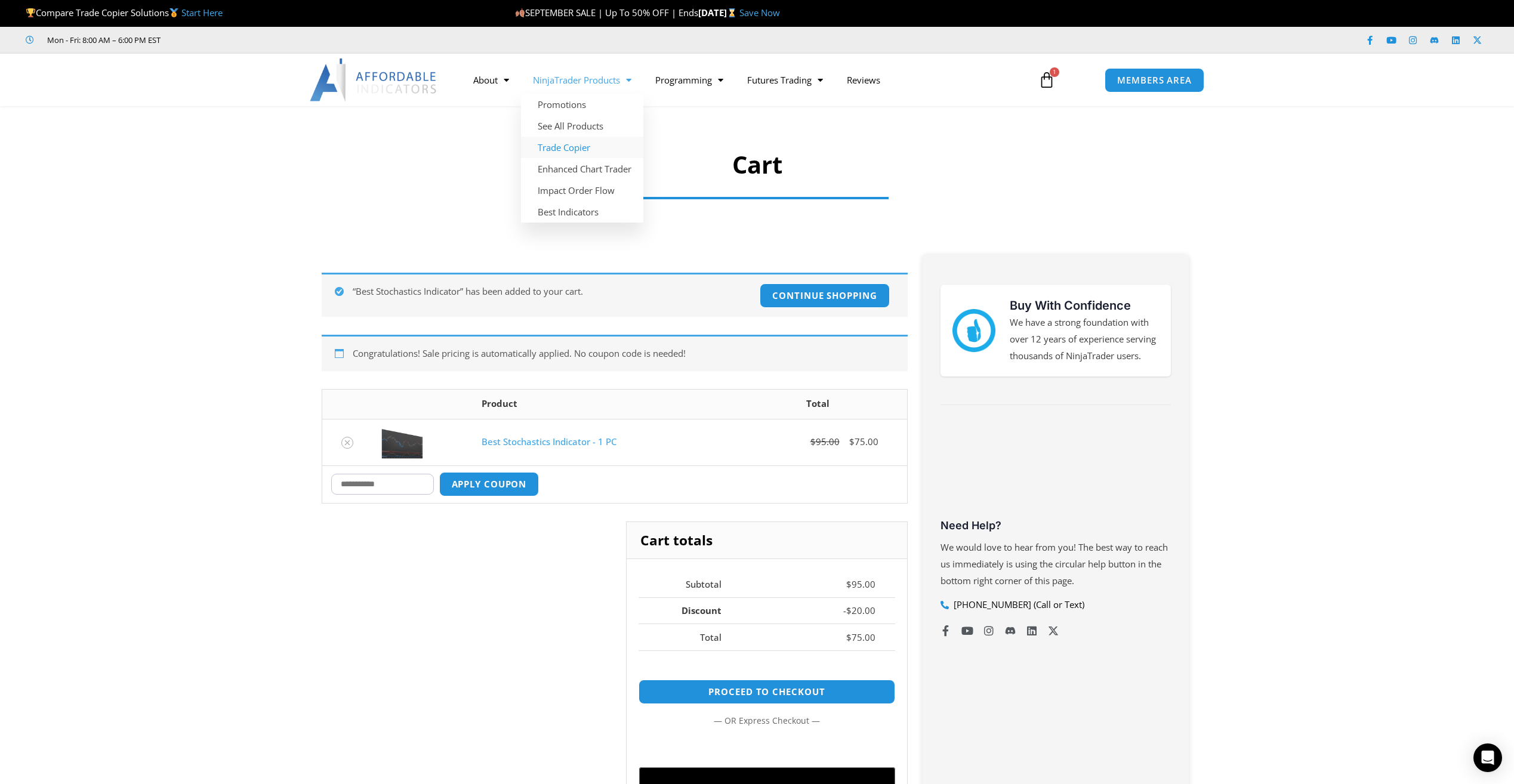
click at [563, 148] on link "Trade Copier" at bounding box center [582, 147] width 122 height 22
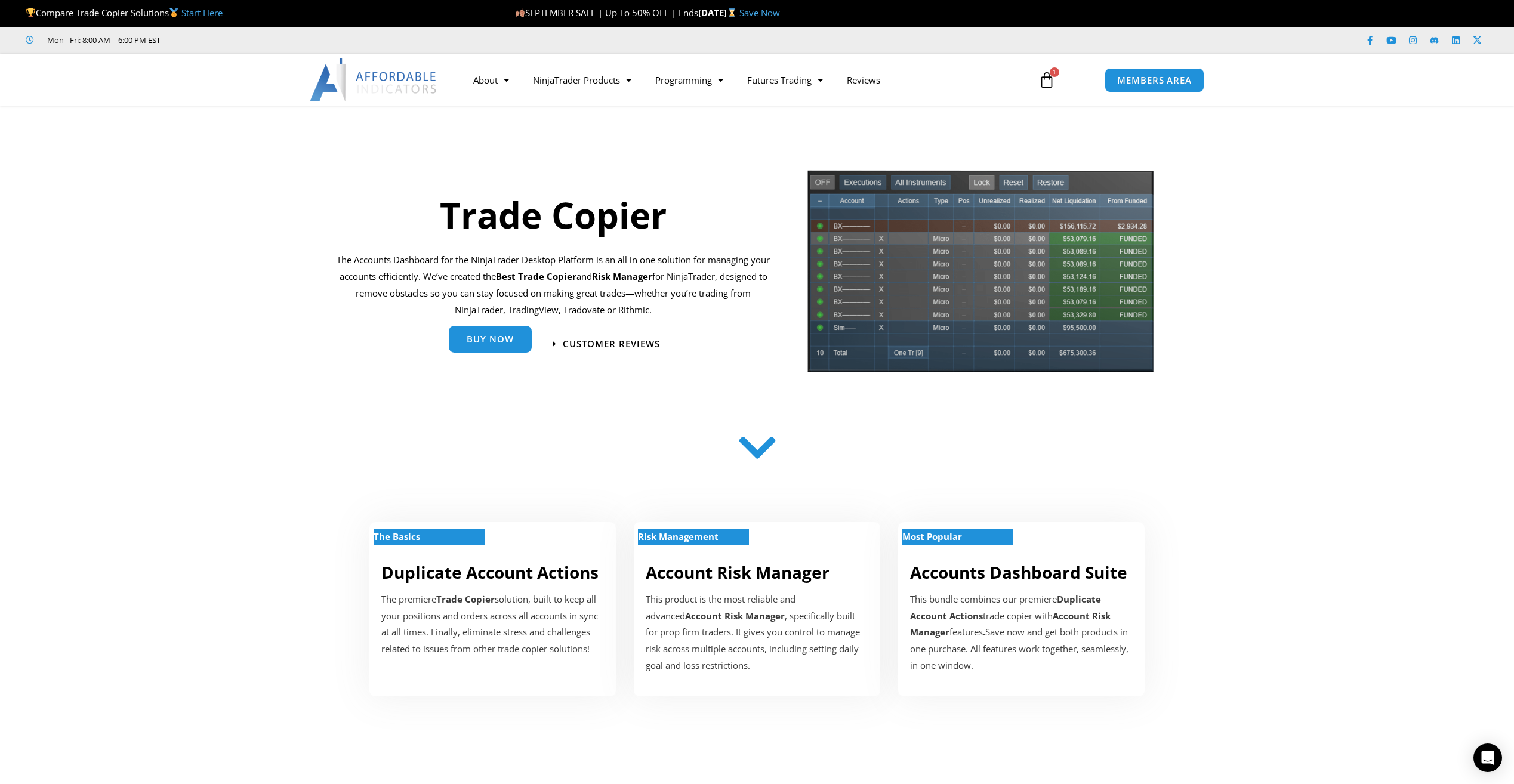
click at [497, 342] on span "Buy Now" at bounding box center [490, 339] width 47 height 9
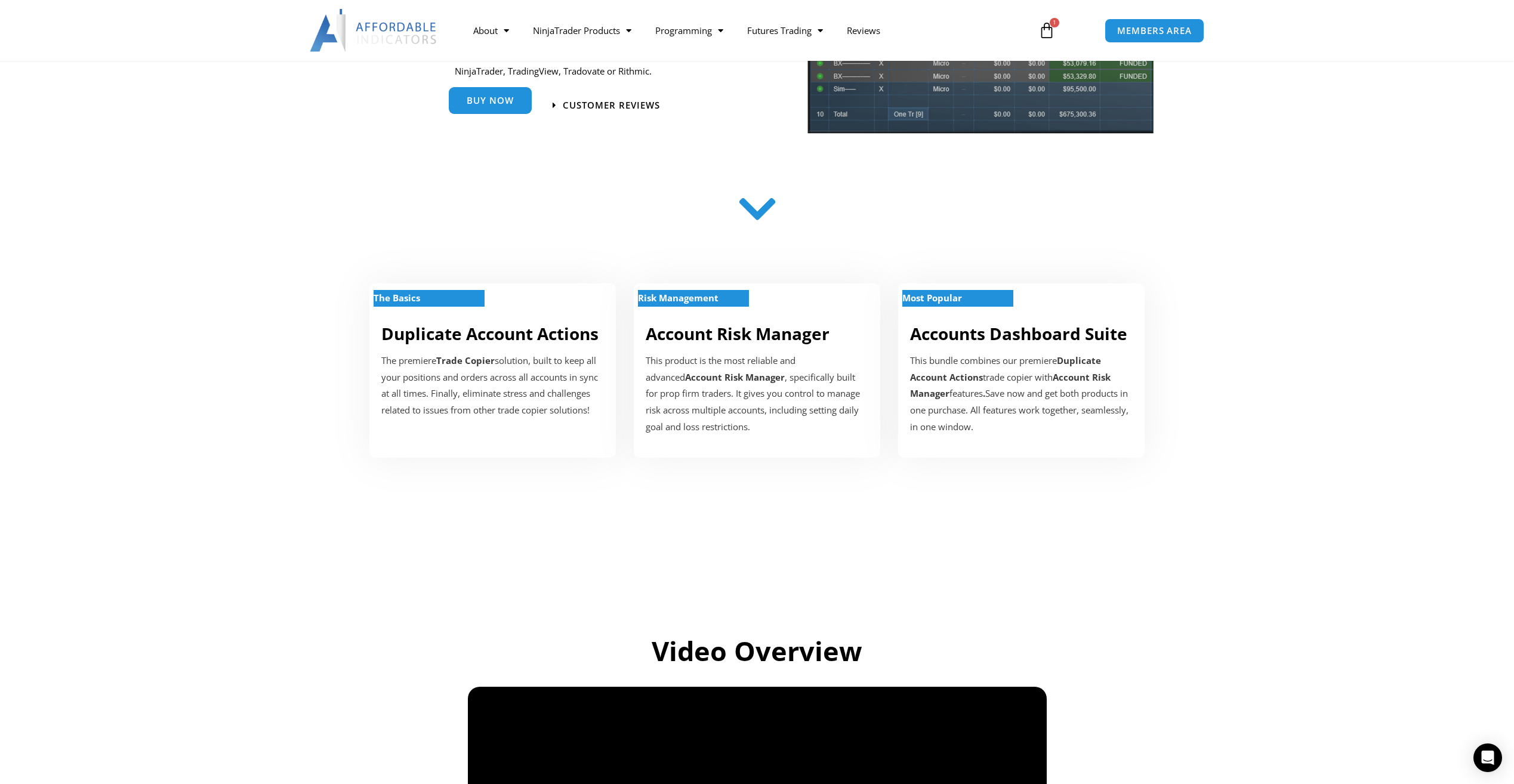
scroll to position [300, 0]
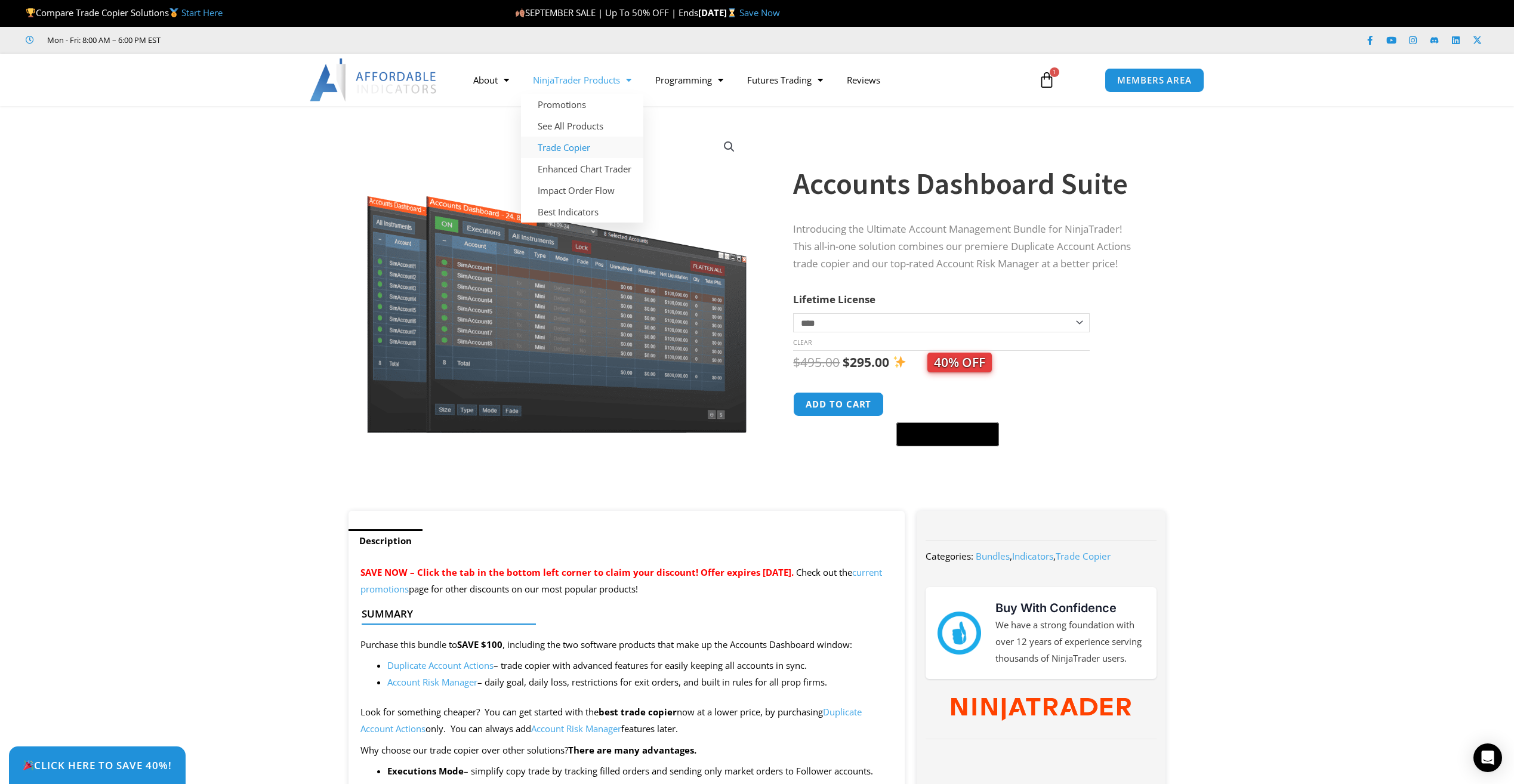
click at [572, 145] on link "Trade Copier" at bounding box center [582, 147] width 122 height 22
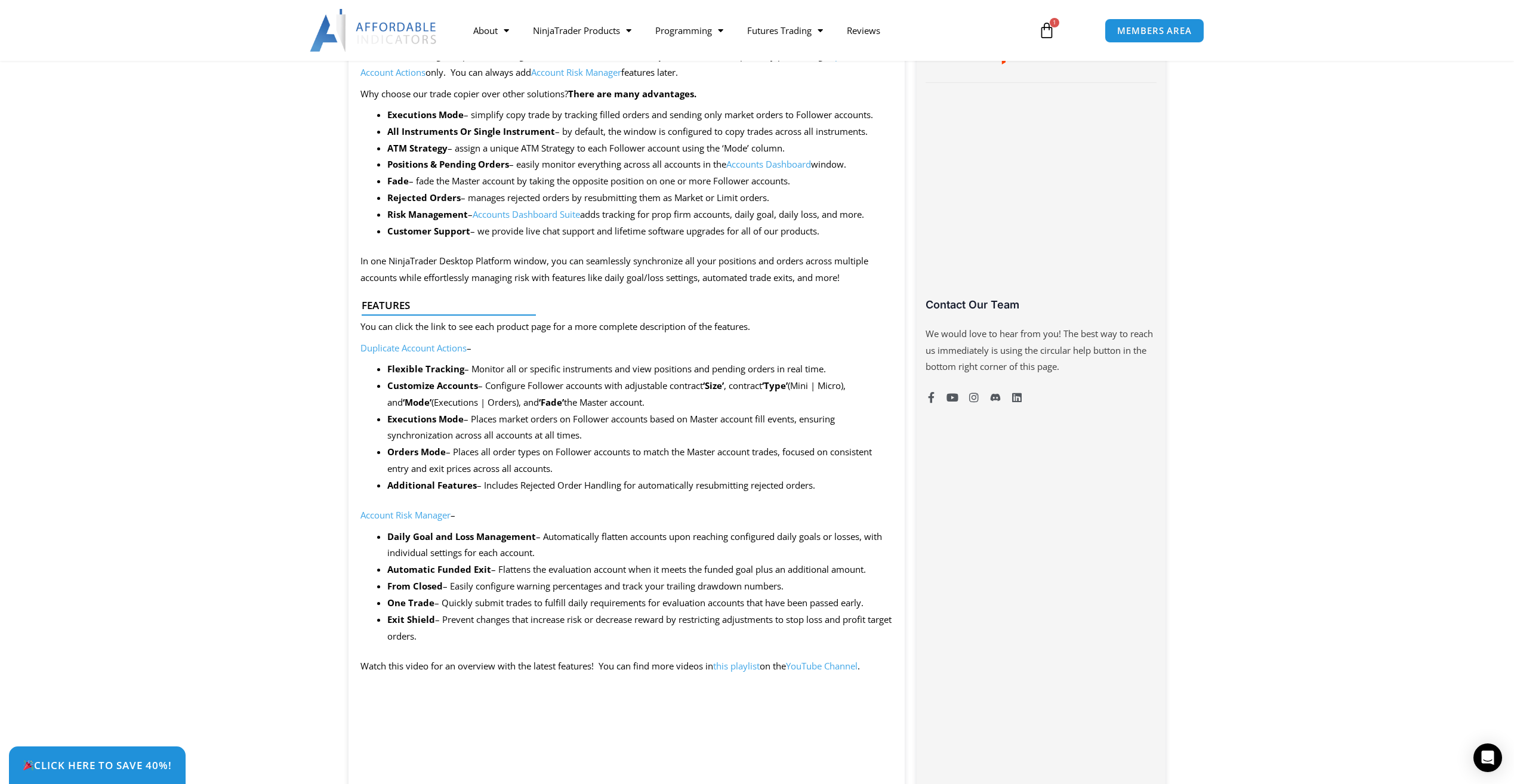
scroll to position [895, 0]
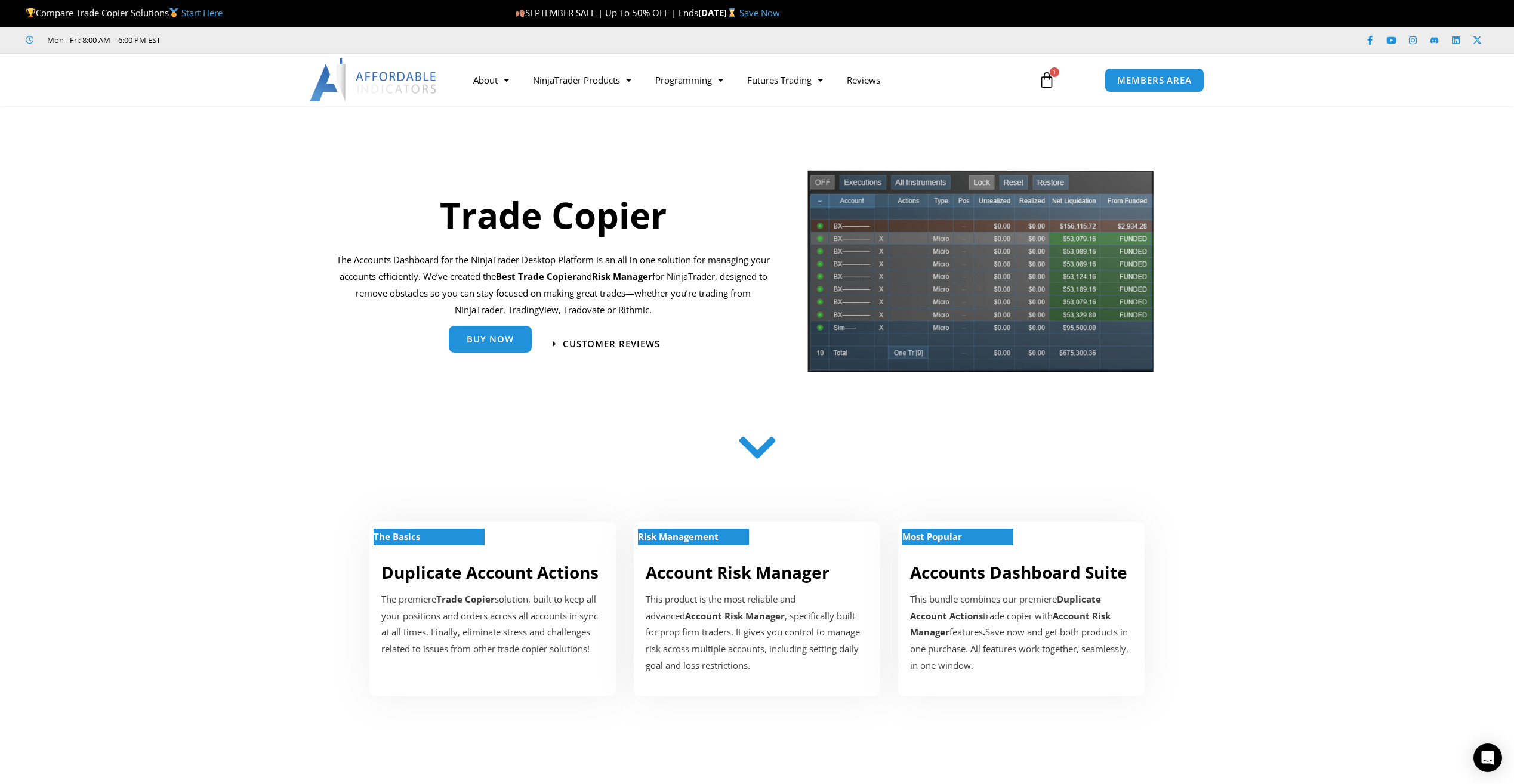
click at [504, 346] on link "Buy Now" at bounding box center [490, 341] width 83 height 27
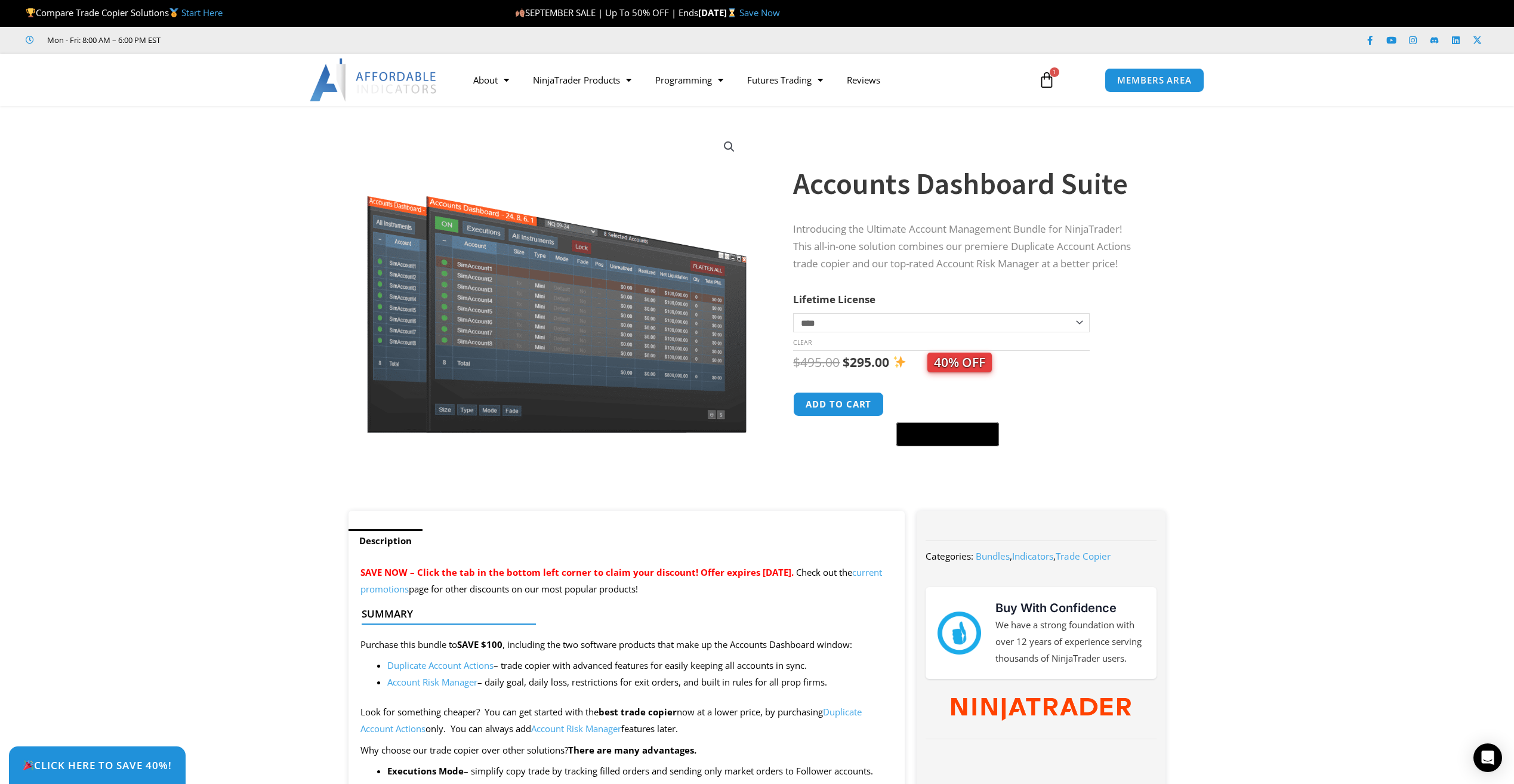
click at [858, 410] on button "Add to cart" at bounding box center [838, 404] width 91 height 24
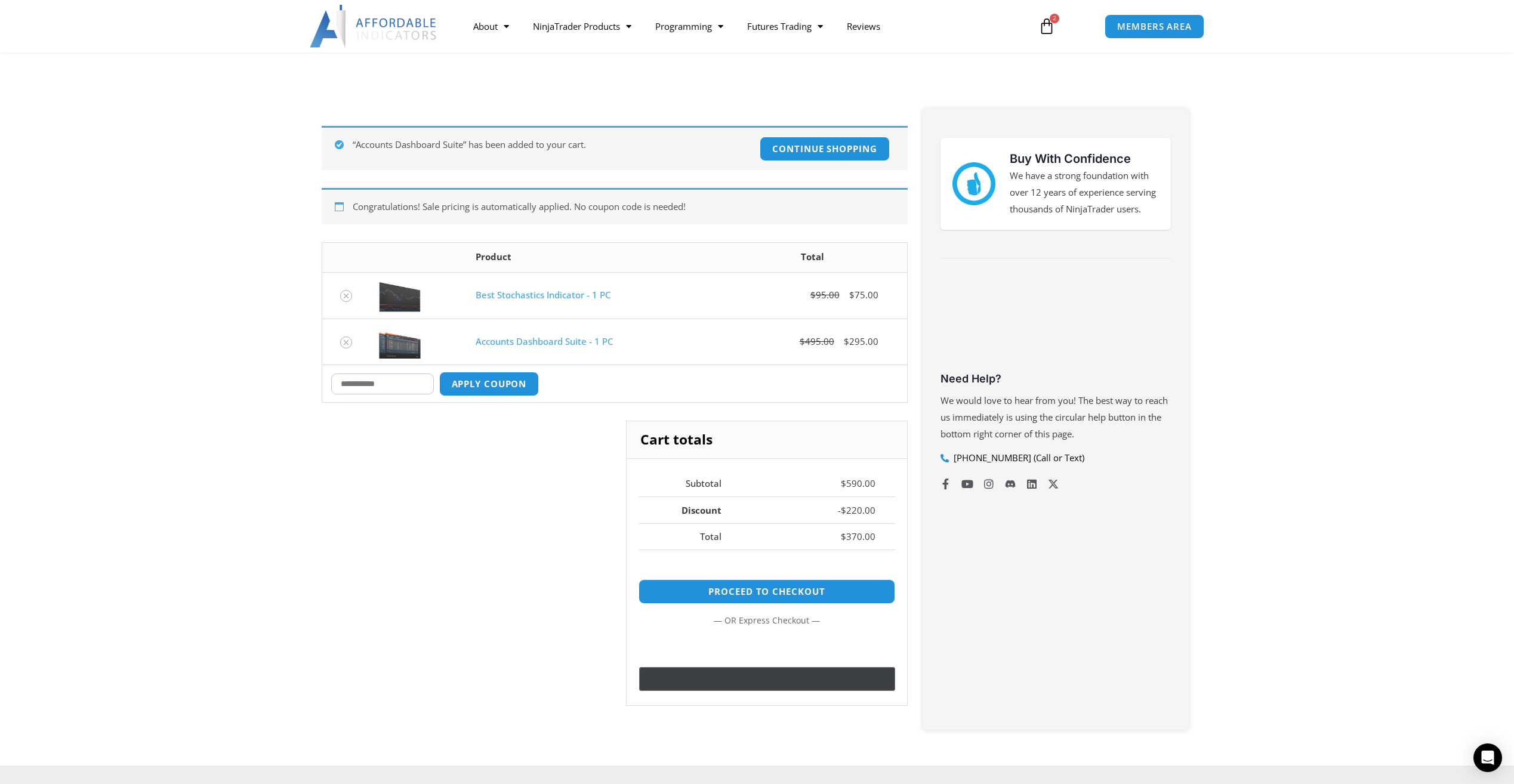
scroll to position [179, 0]
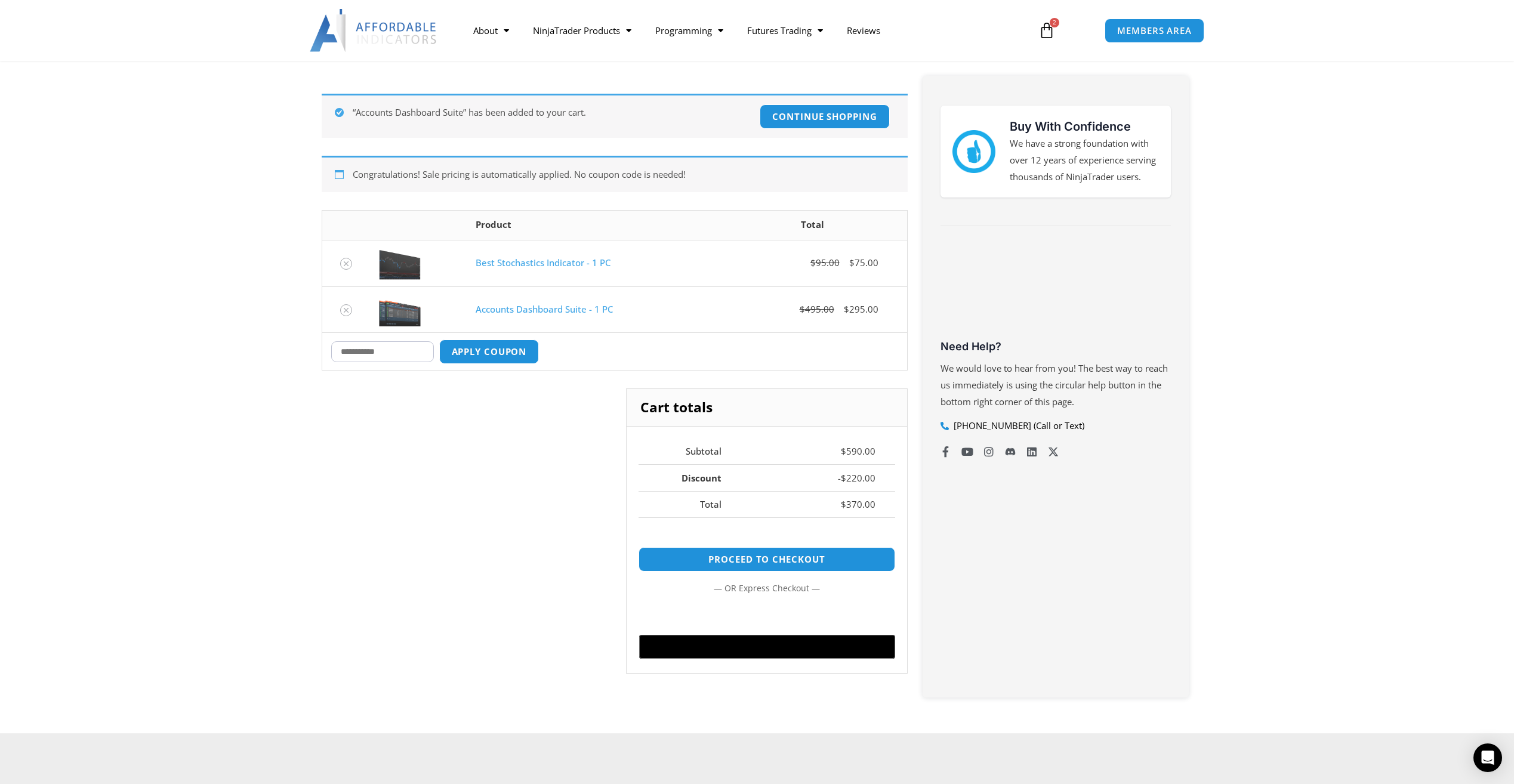
click at [399, 359] on input "Coupon:" at bounding box center [382, 351] width 103 height 21
type input "*"
type input "********"
click at [531, 350] on button "Apply coupon" at bounding box center [489, 351] width 100 height 24
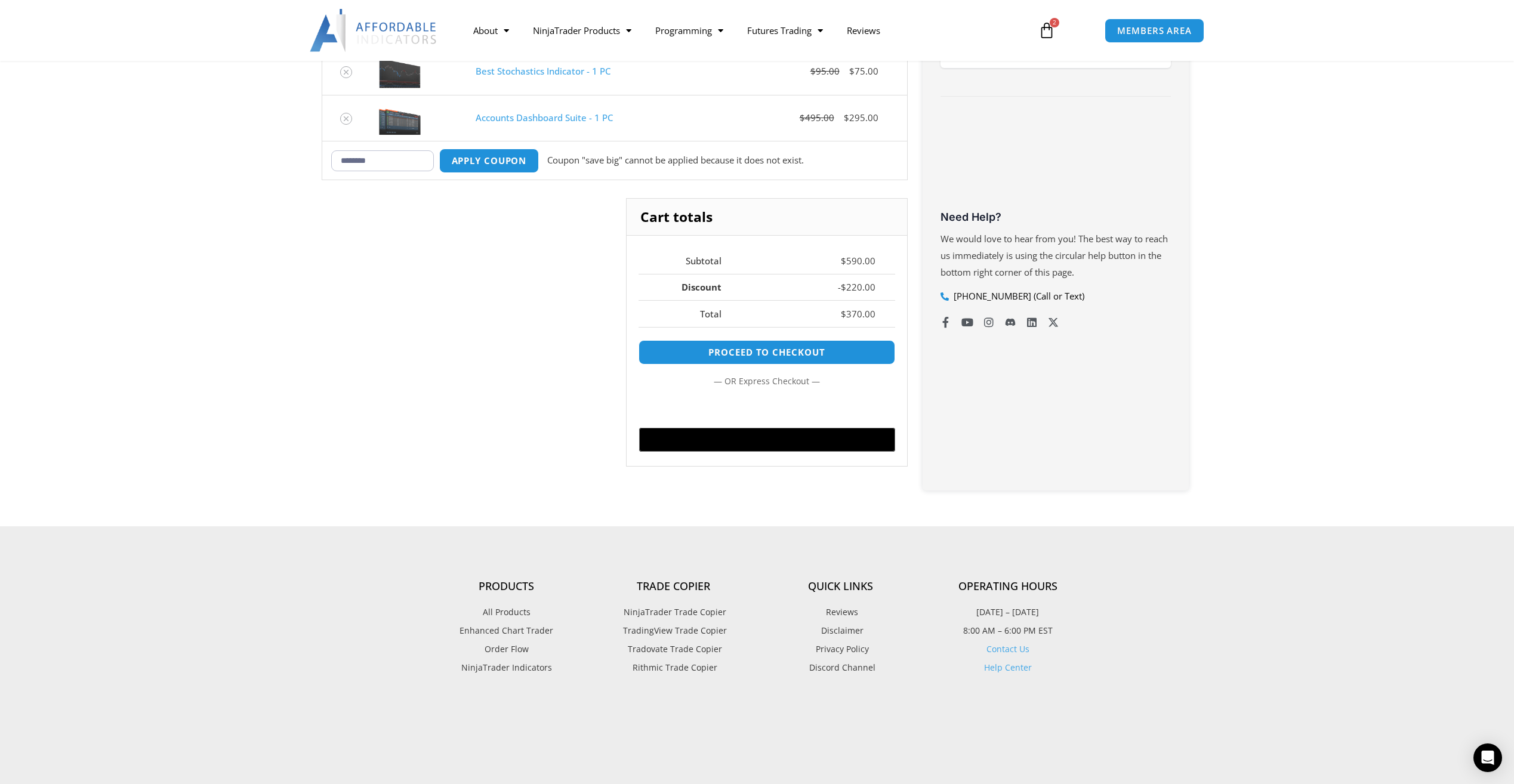
scroll to position [162, 0]
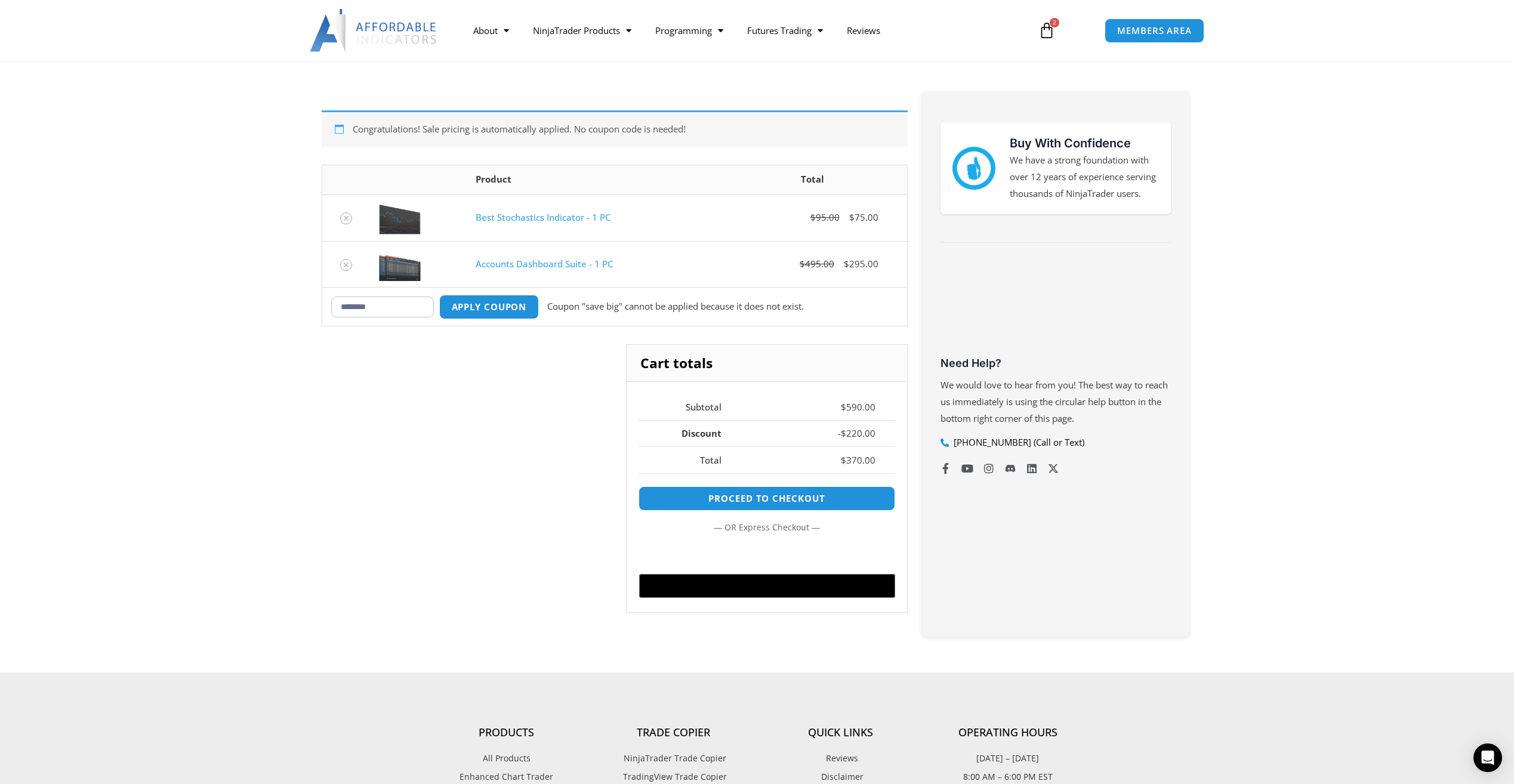
drag, startPoint x: 340, startPoint y: 320, endPoint x: 325, endPoint y: 321, distance: 15.0
click at [325, 321] on td "Coupon: ******** Apply coupon Coupon "save big" cannot be applied because it do…" at bounding box center [614, 306] width 585 height 38
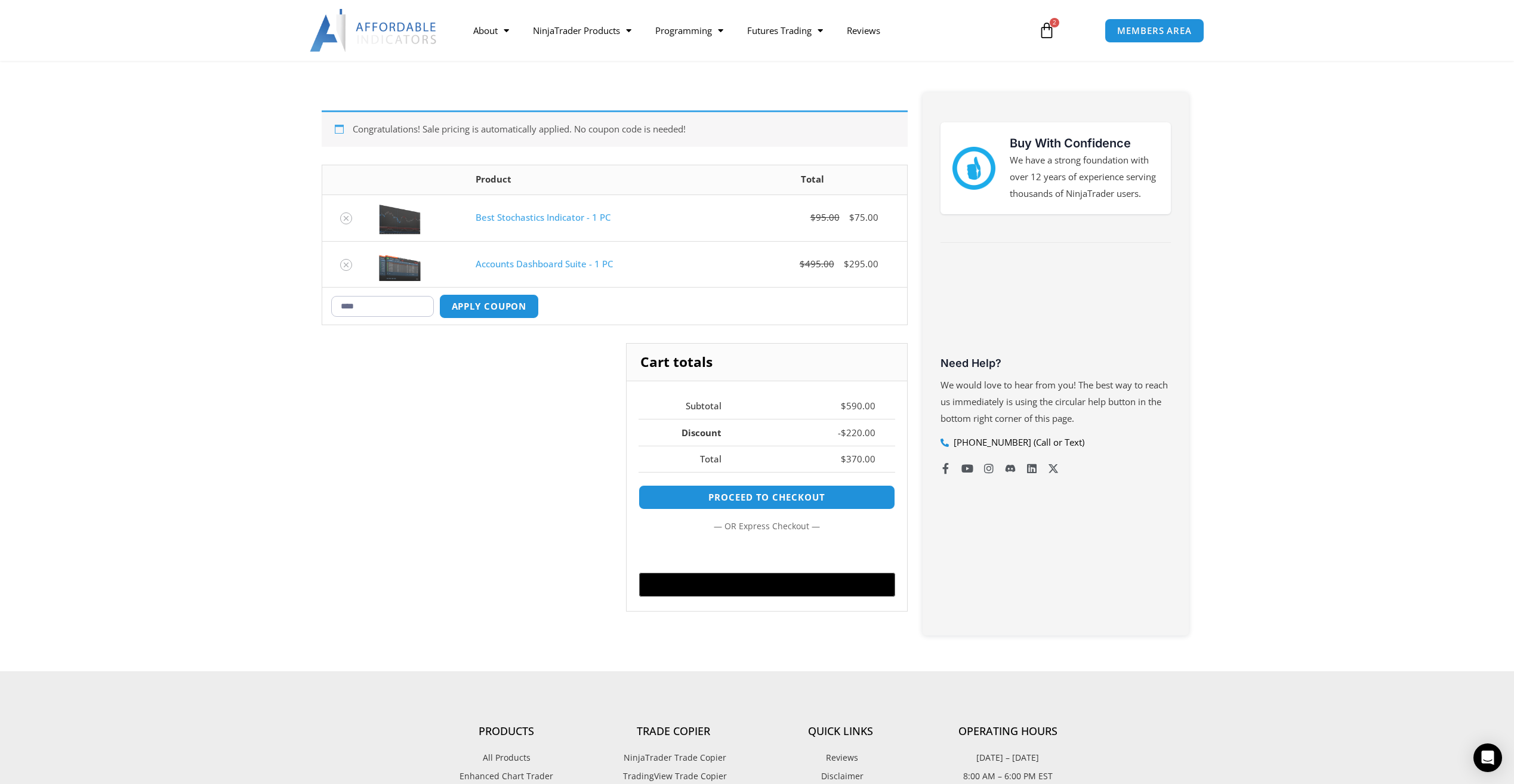
type input "****"
click at [472, 302] on button "Apply coupon" at bounding box center [489, 306] width 100 height 24
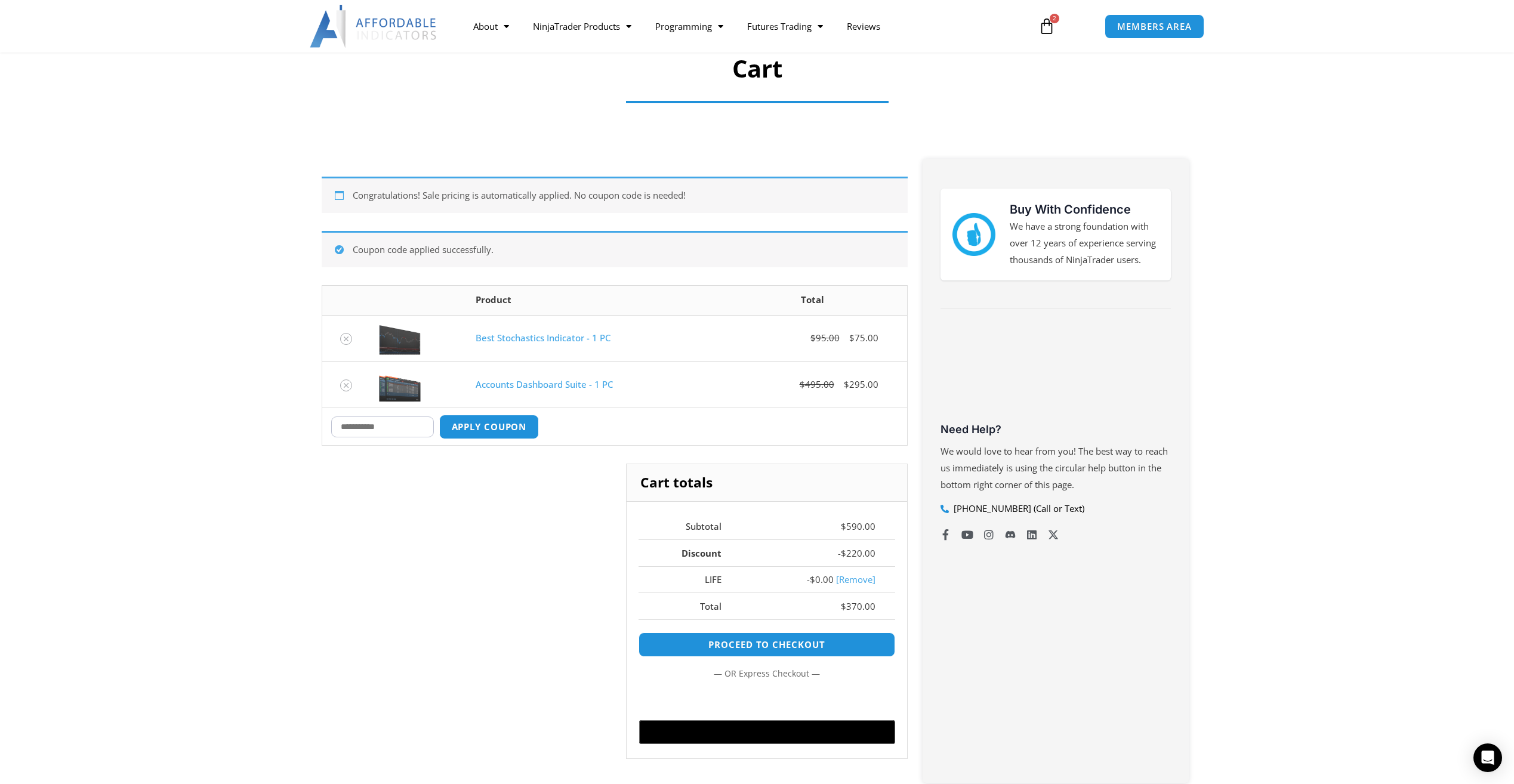
scroll to position [29, 0]
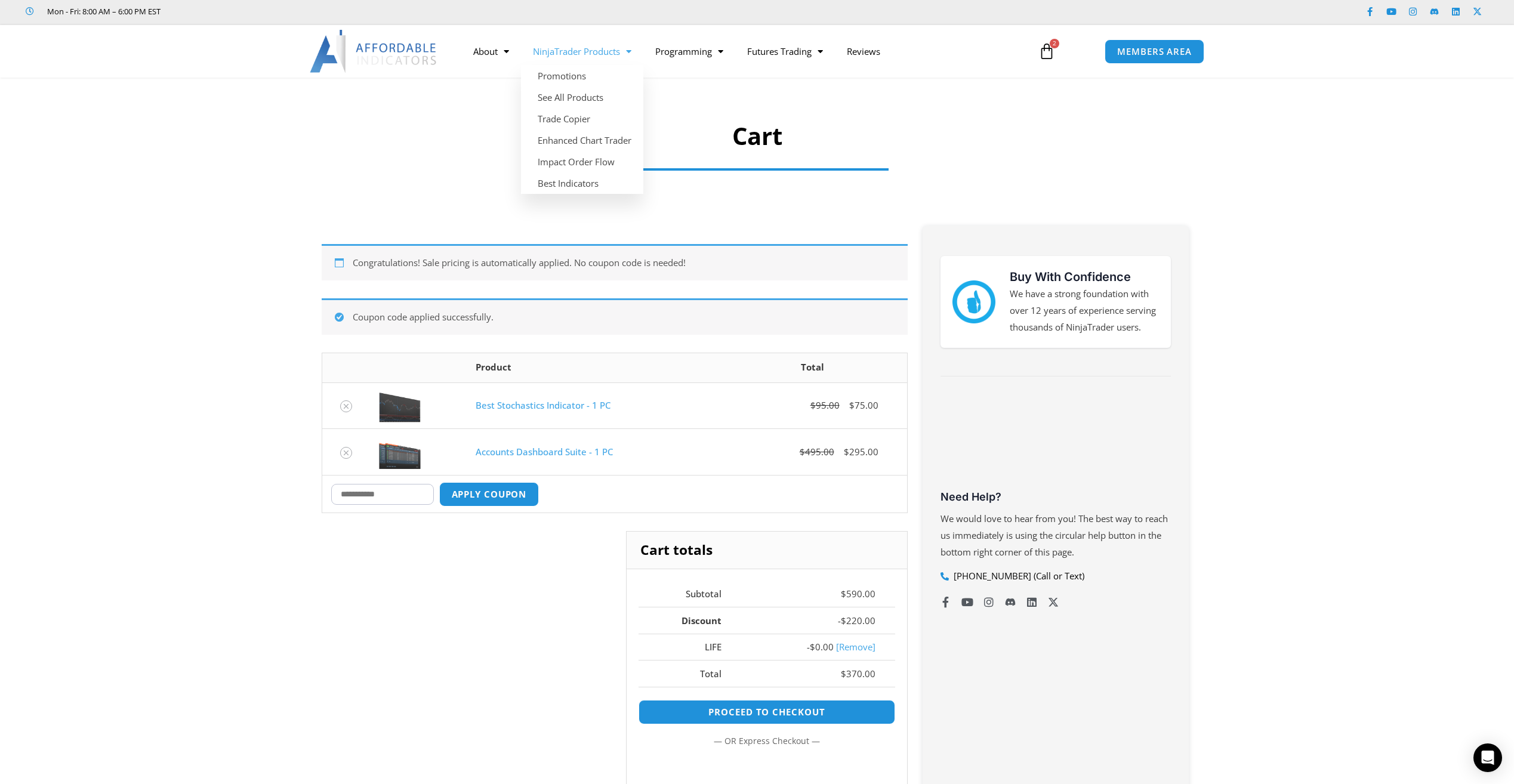
click at [576, 50] on link "NinjaTrader Products" at bounding box center [582, 52] width 122 height 27
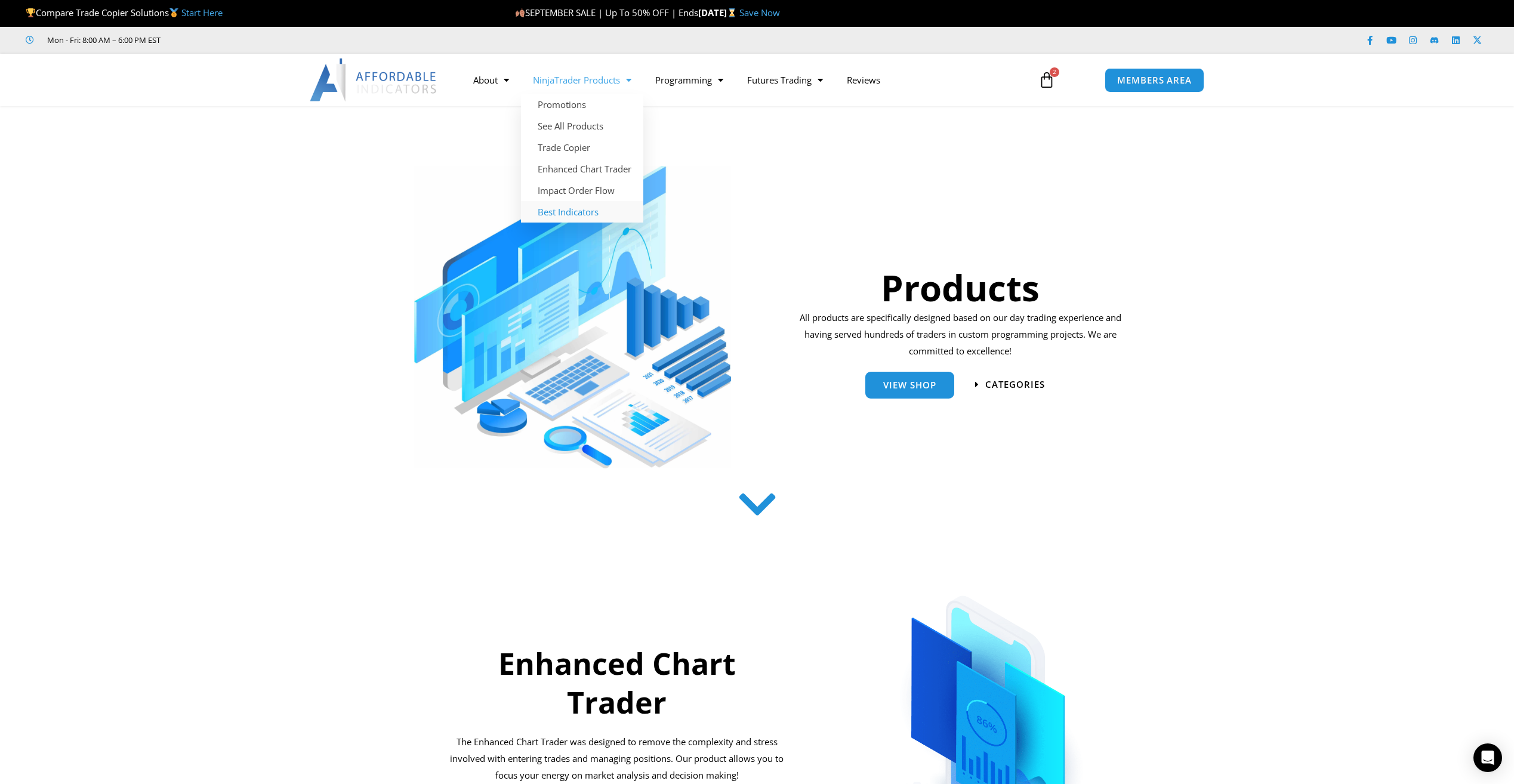
click at [580, 210] on link "Best Indicators" at bounding box center [582, 212] width 122 height 22
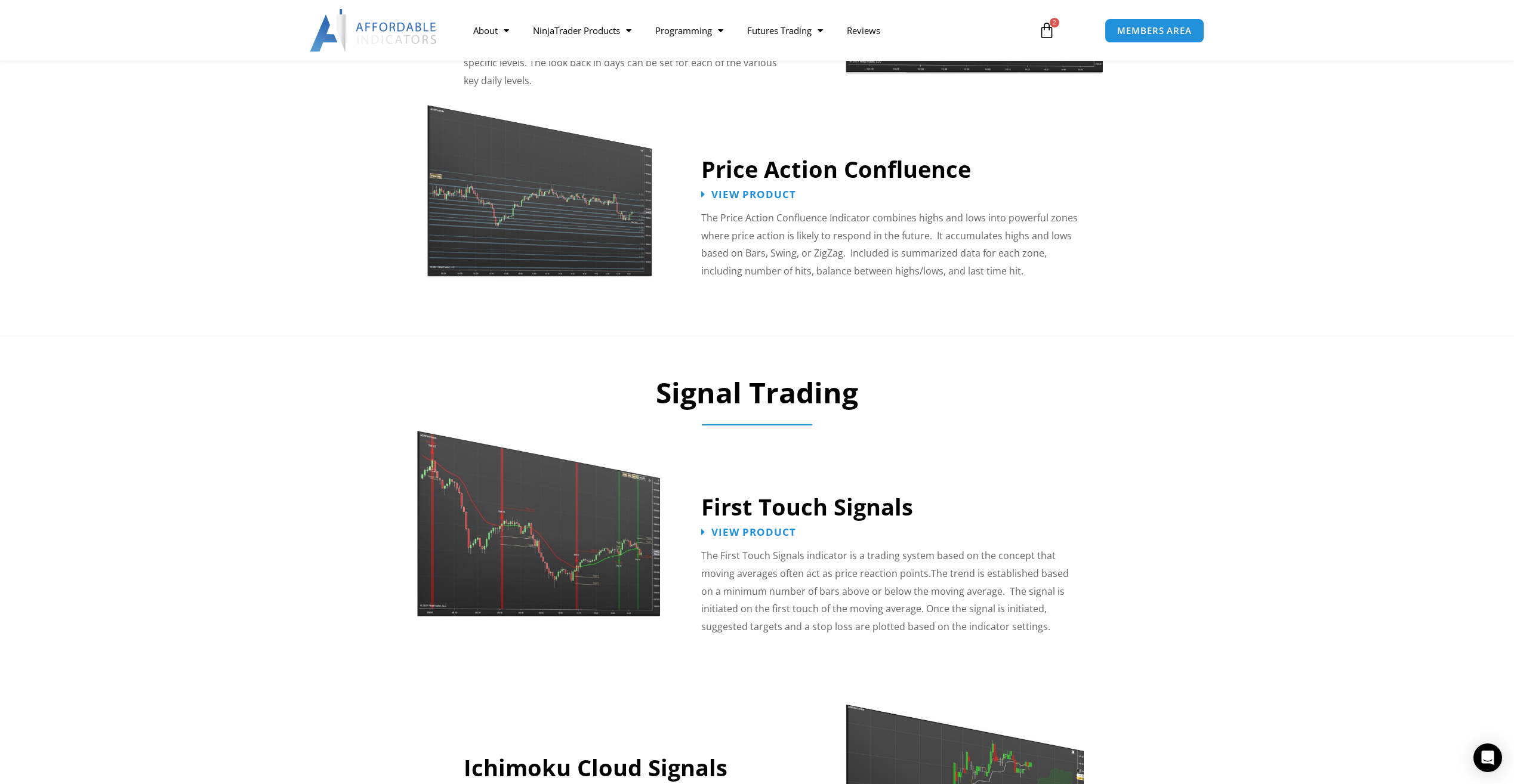
scroll to position [1552, 0]
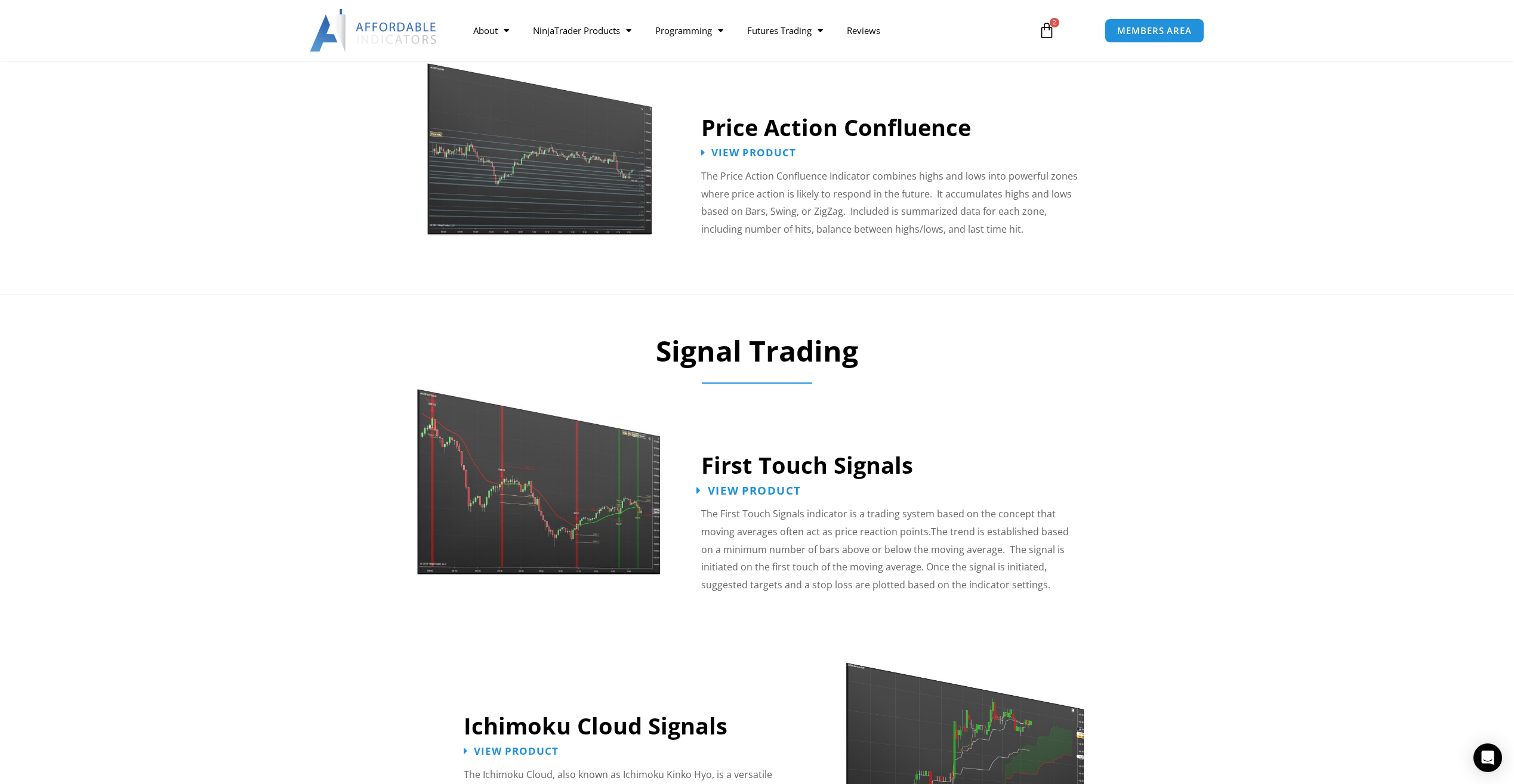
click at [732, 485] on span "View Product" at bounding box center [754, 491] width 93 height 11
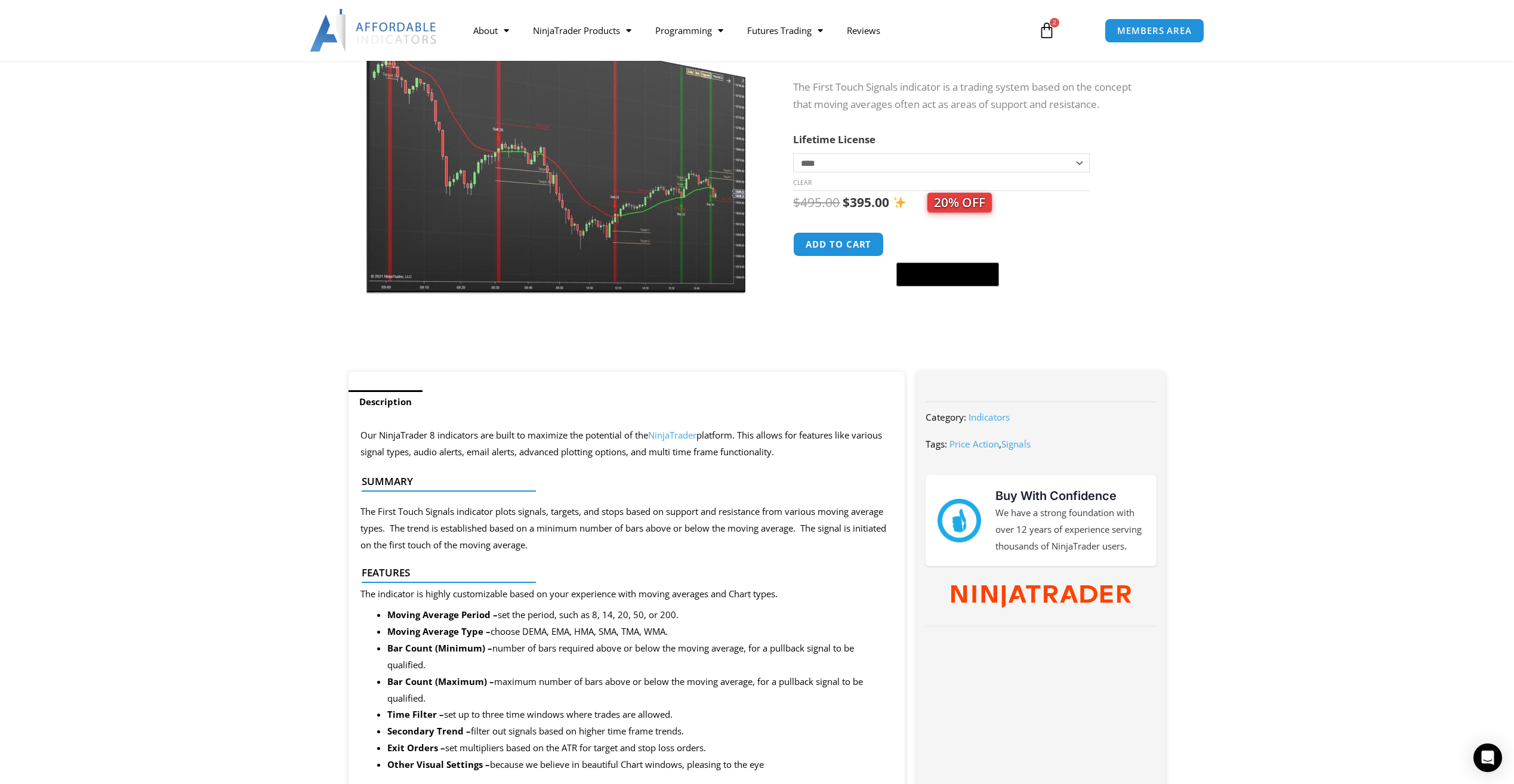
scroll to position [238, 0]
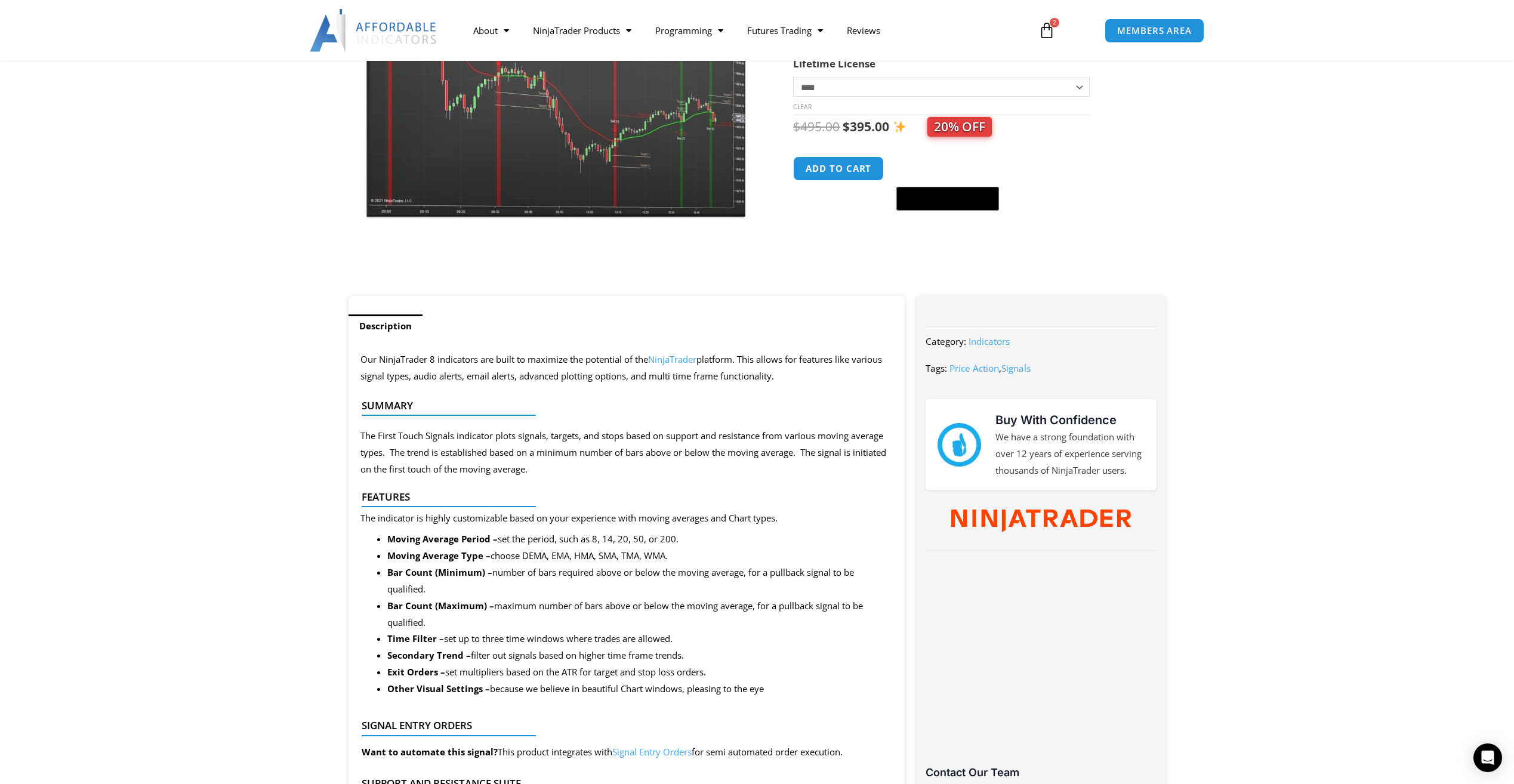
drag, startPoint x: 435, startPoint y: 378, endPoint x: 782, endPoint y: 380, distance: 347.0
click at [782, 380] on p "Our NinjaTrader 8 indicators are built to maximize the potential of the NinjaTr…" at bounding box center [627, 368] width 533 height 33
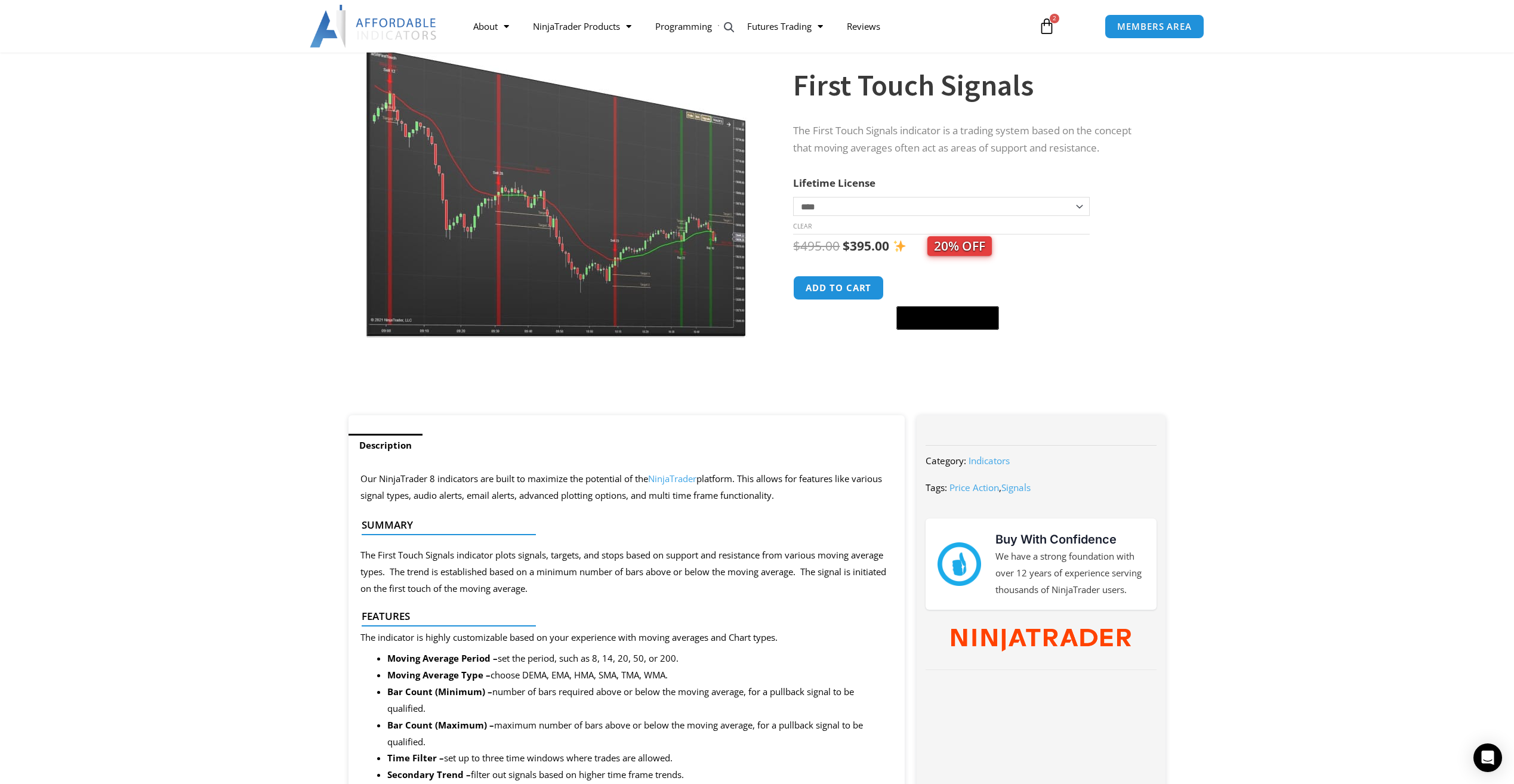
scroll to position [0, 0]
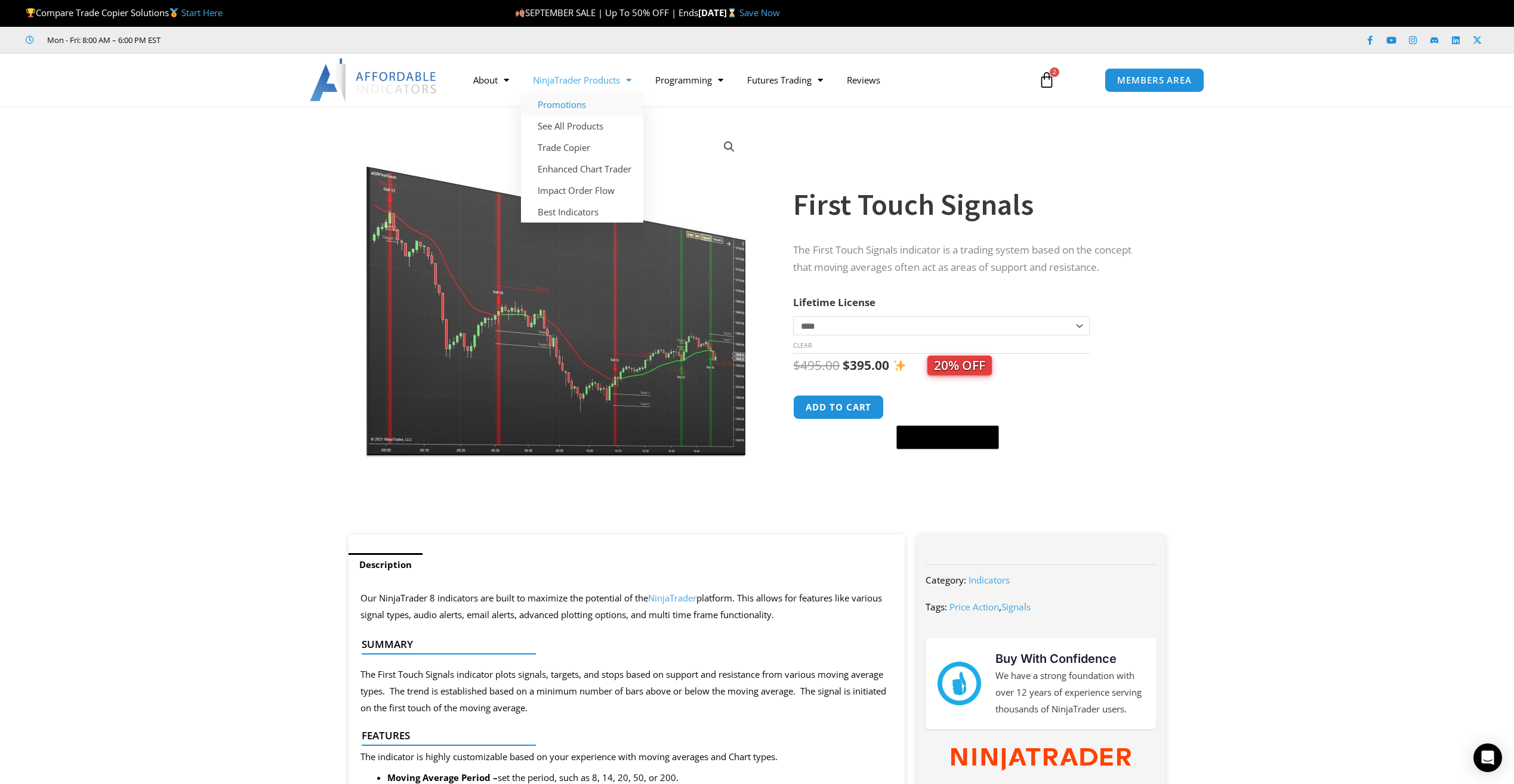
click at [587, 100] on link "Promotions" at bounding box center [582, 104] width 122 height 22
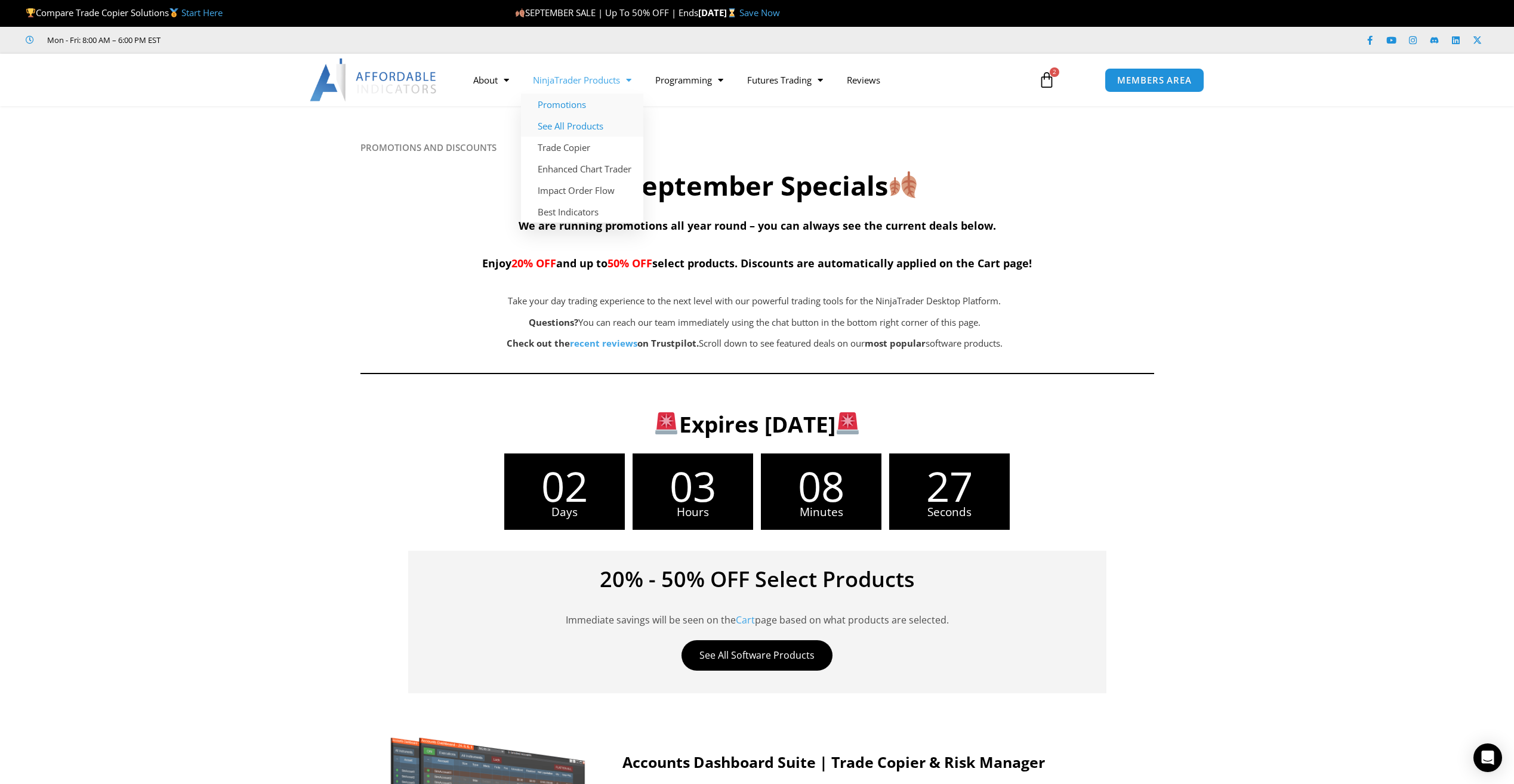
click at [563, 129] on link "See All Products" at bounding box center [582, 125] width 122 height 22
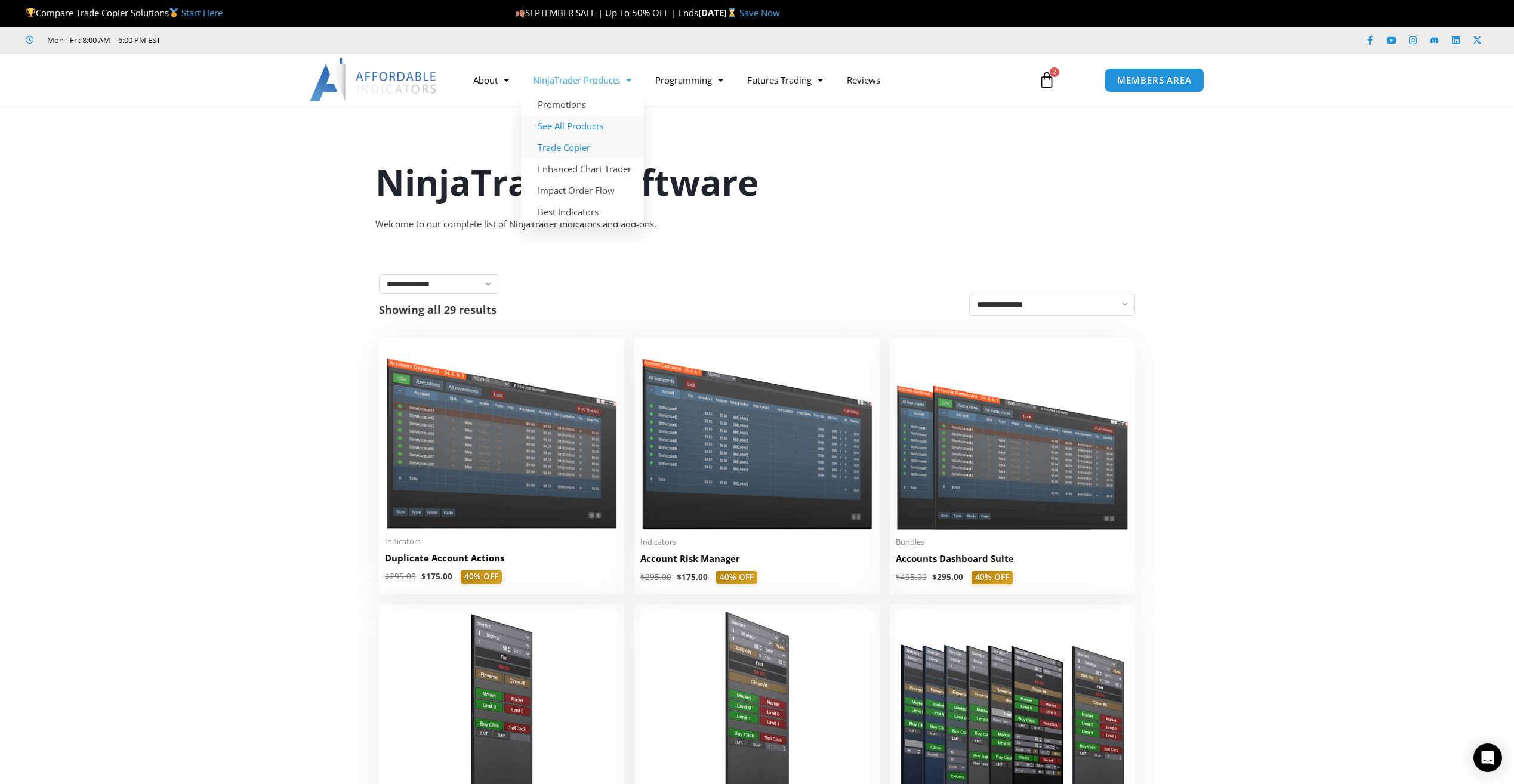
click at [564, 144] on link "Trade Copier" at bounding box center [582, 147] width 122 height 22
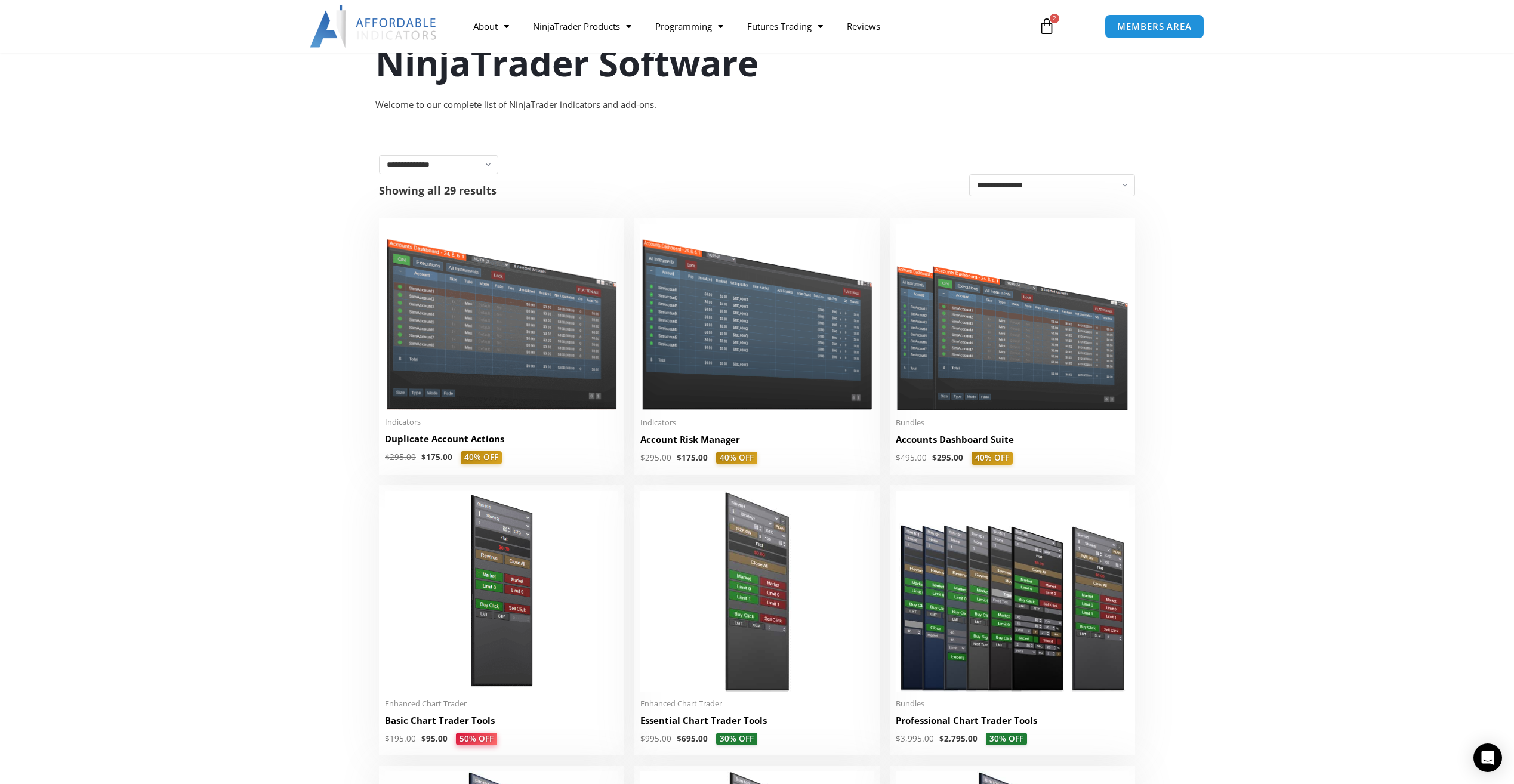
scroll to position [59, 0]
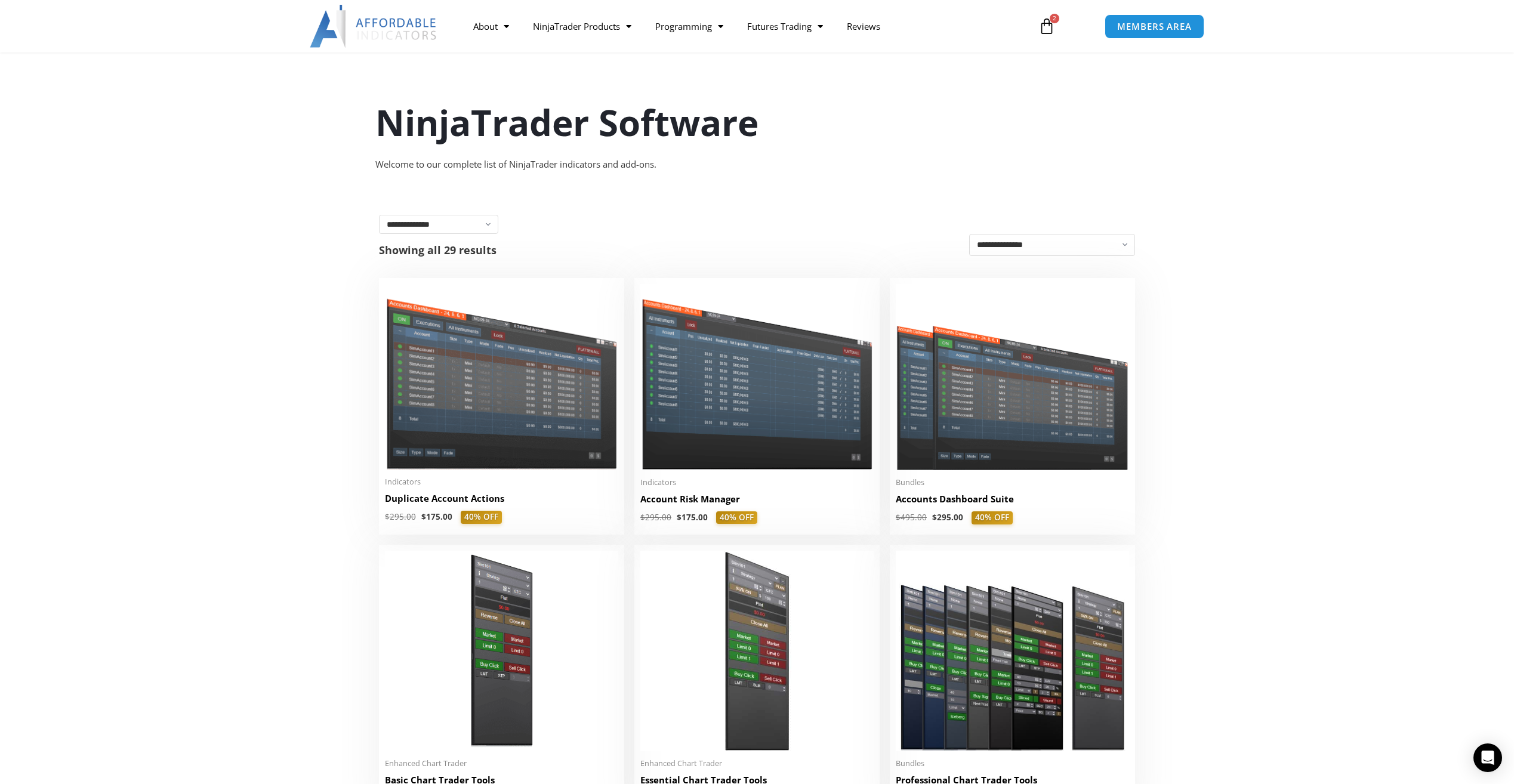
click at [482, 460] on img at bounding box center [501, 377] width 233 height 186
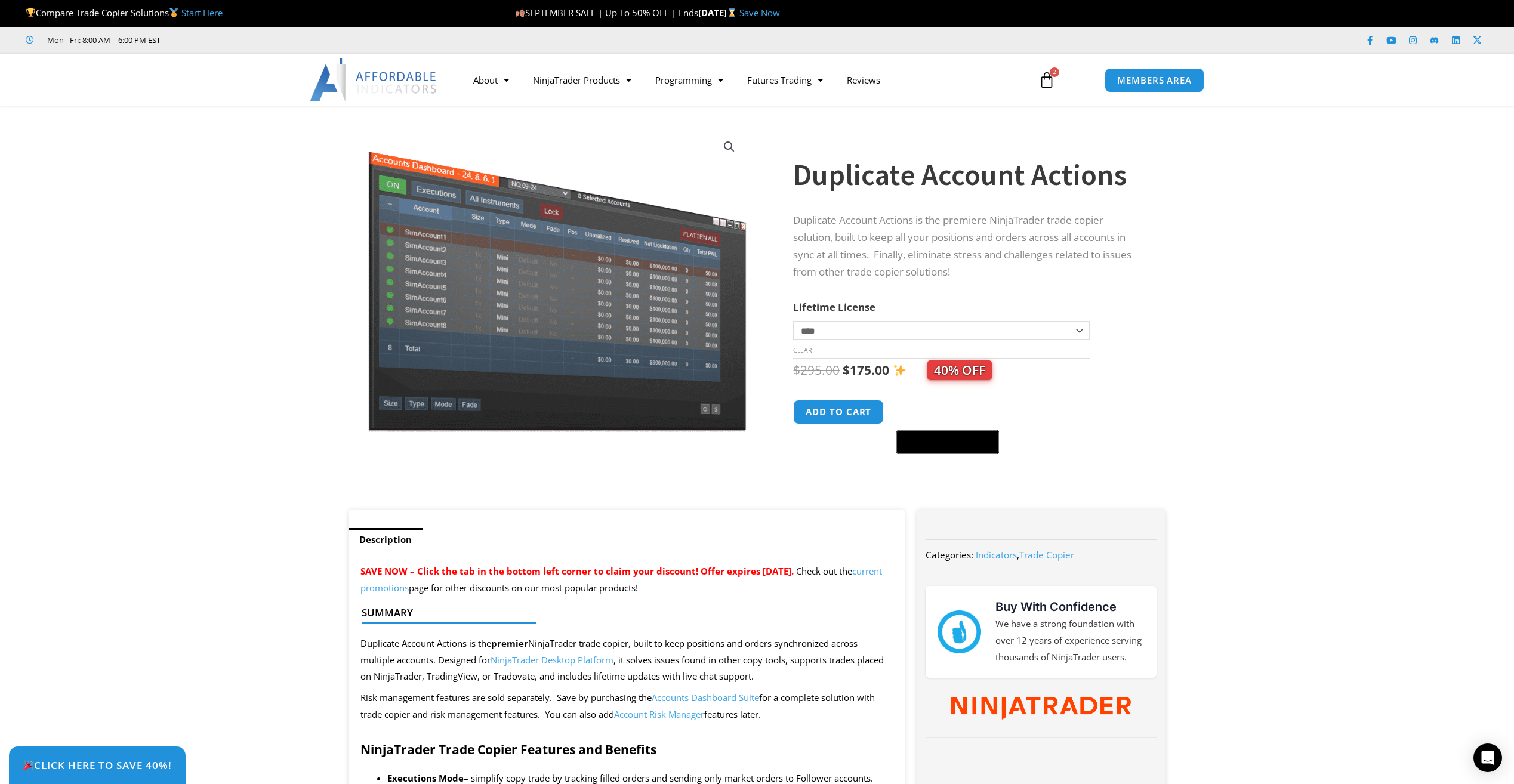
click at [831, 418] on button "Add to cart" at bounding box center [838, 412] width 91 height 24
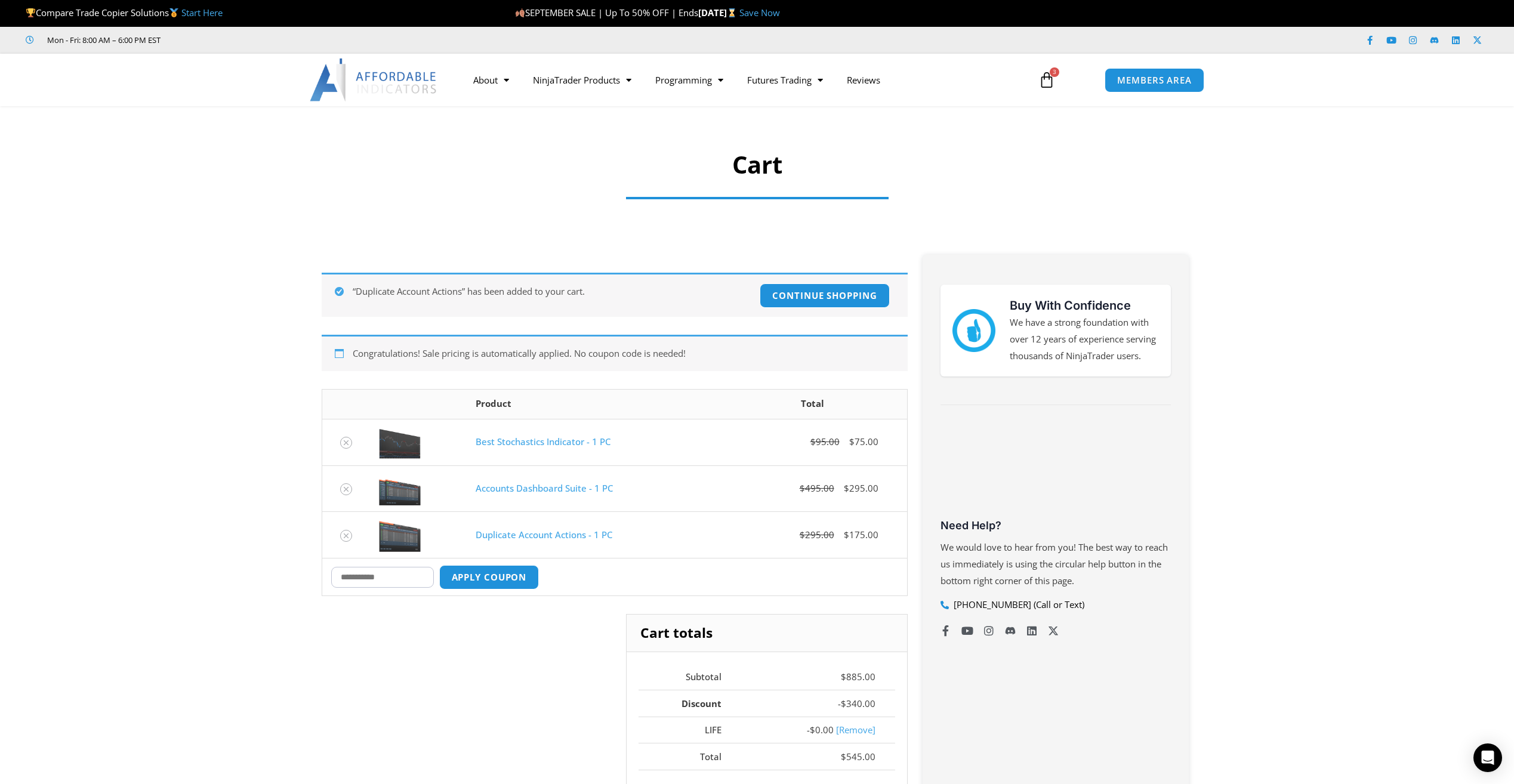
click at [342, 440] on icon "Remove Best Stochastics Indicator - 1 PC from cart" at bounding box center [346, 442] width 8 height 8
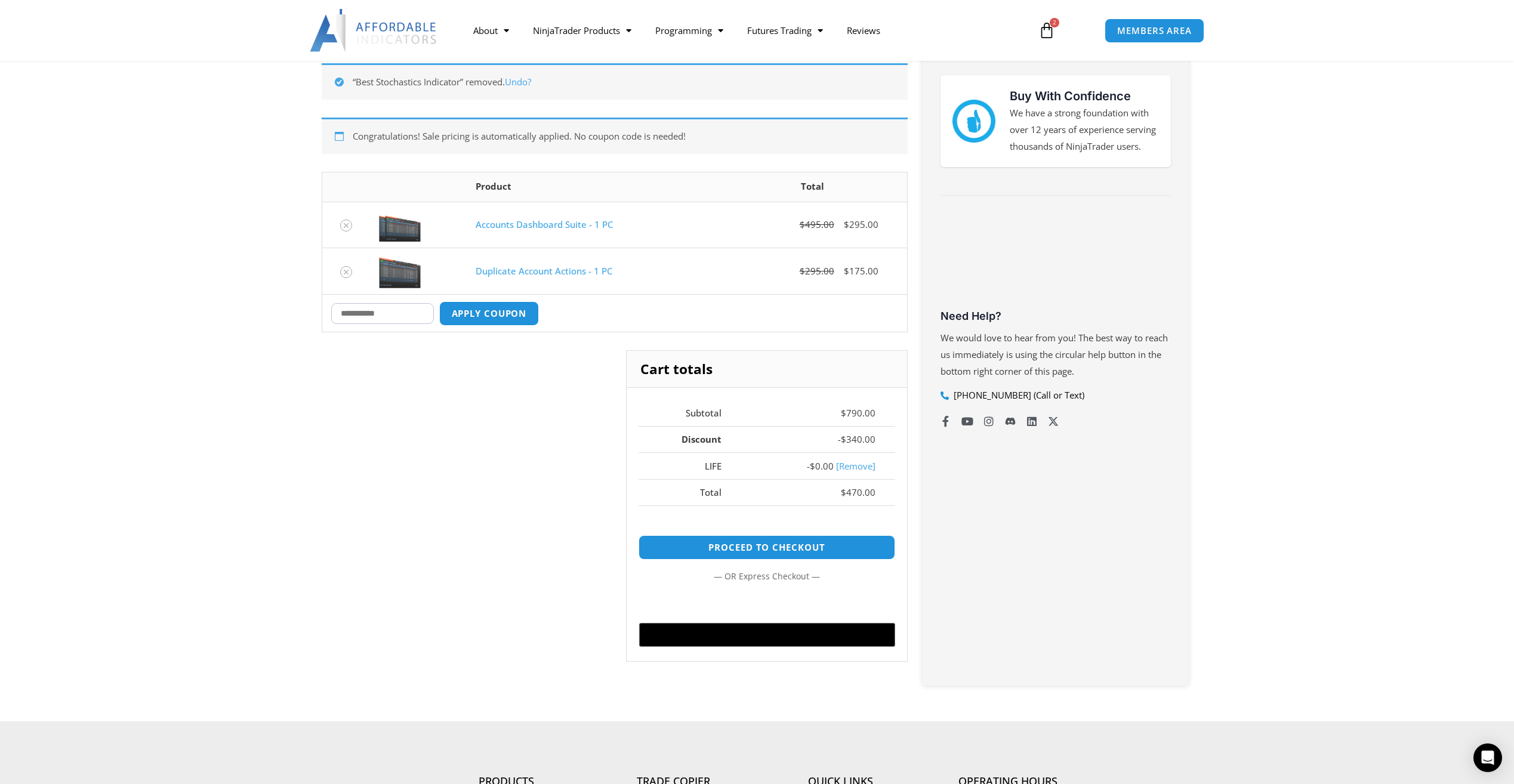
scroll to position [213, 0]
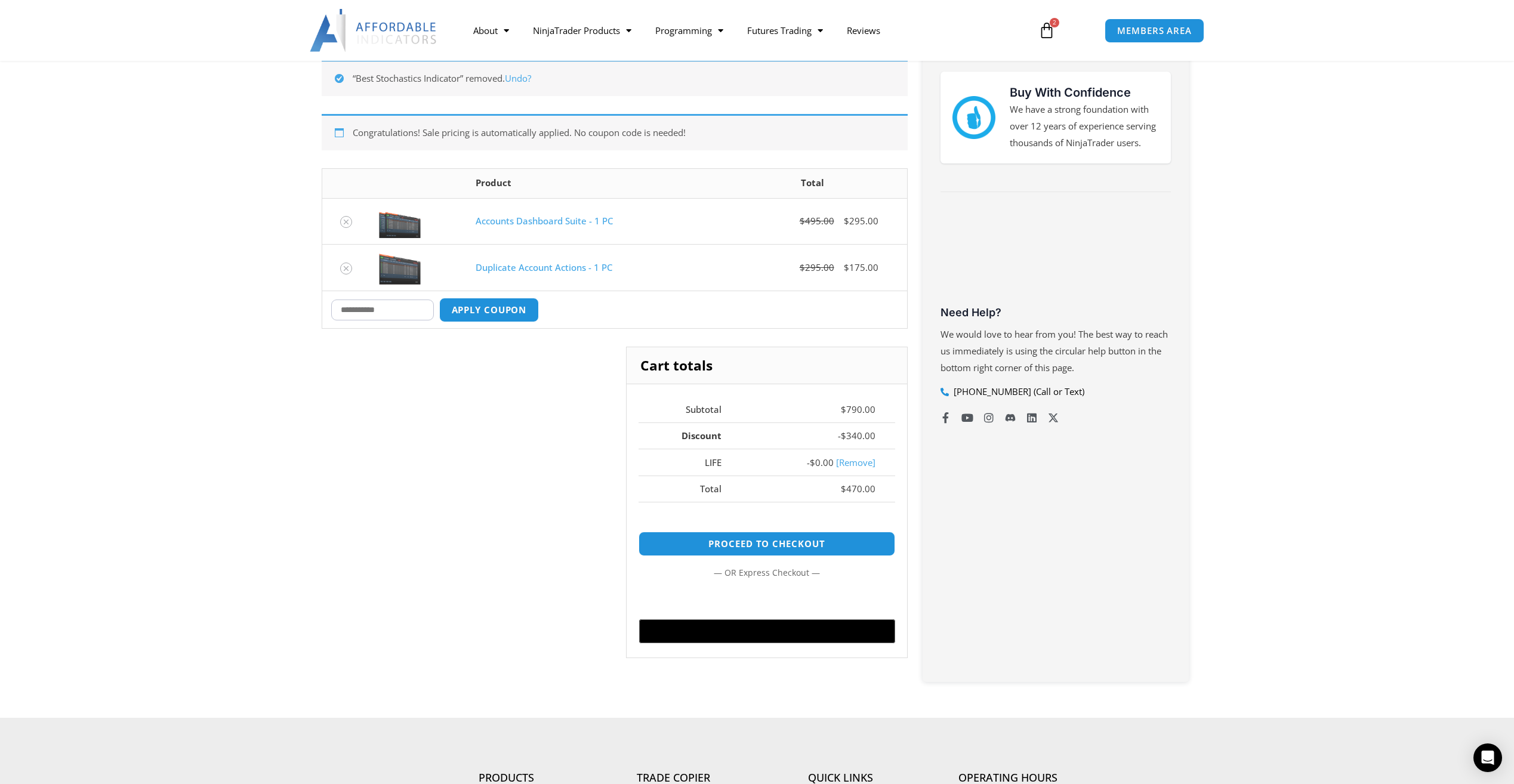
click at [346, 224] on icon "Remove Accounts Dashboard Suite - 1 PC from cart" at bounding box center [346, 221] width 8 height 8
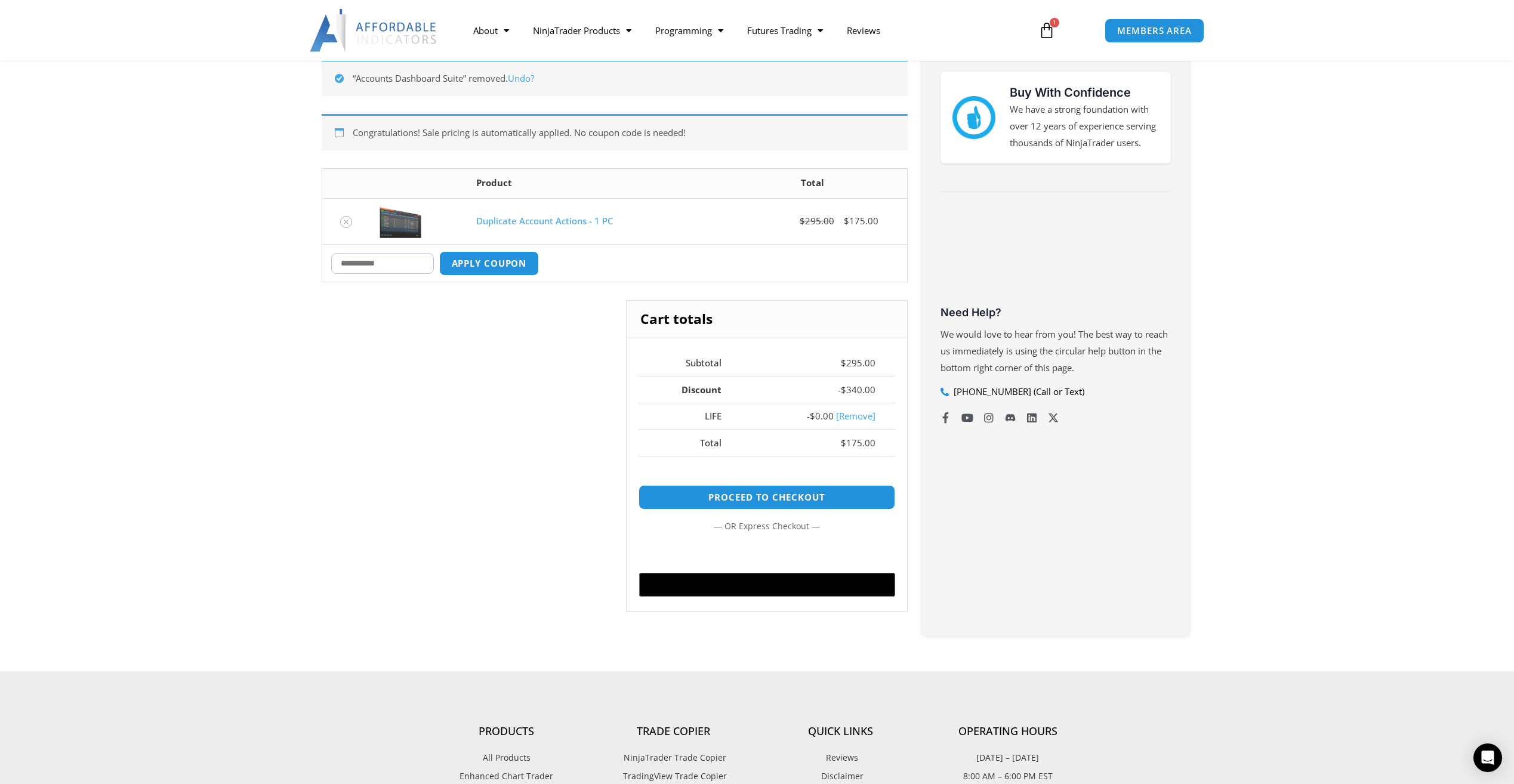
click at [787, 497] on link "Proceed to checkout" at bounding box center [766, 497] width 256 height 24
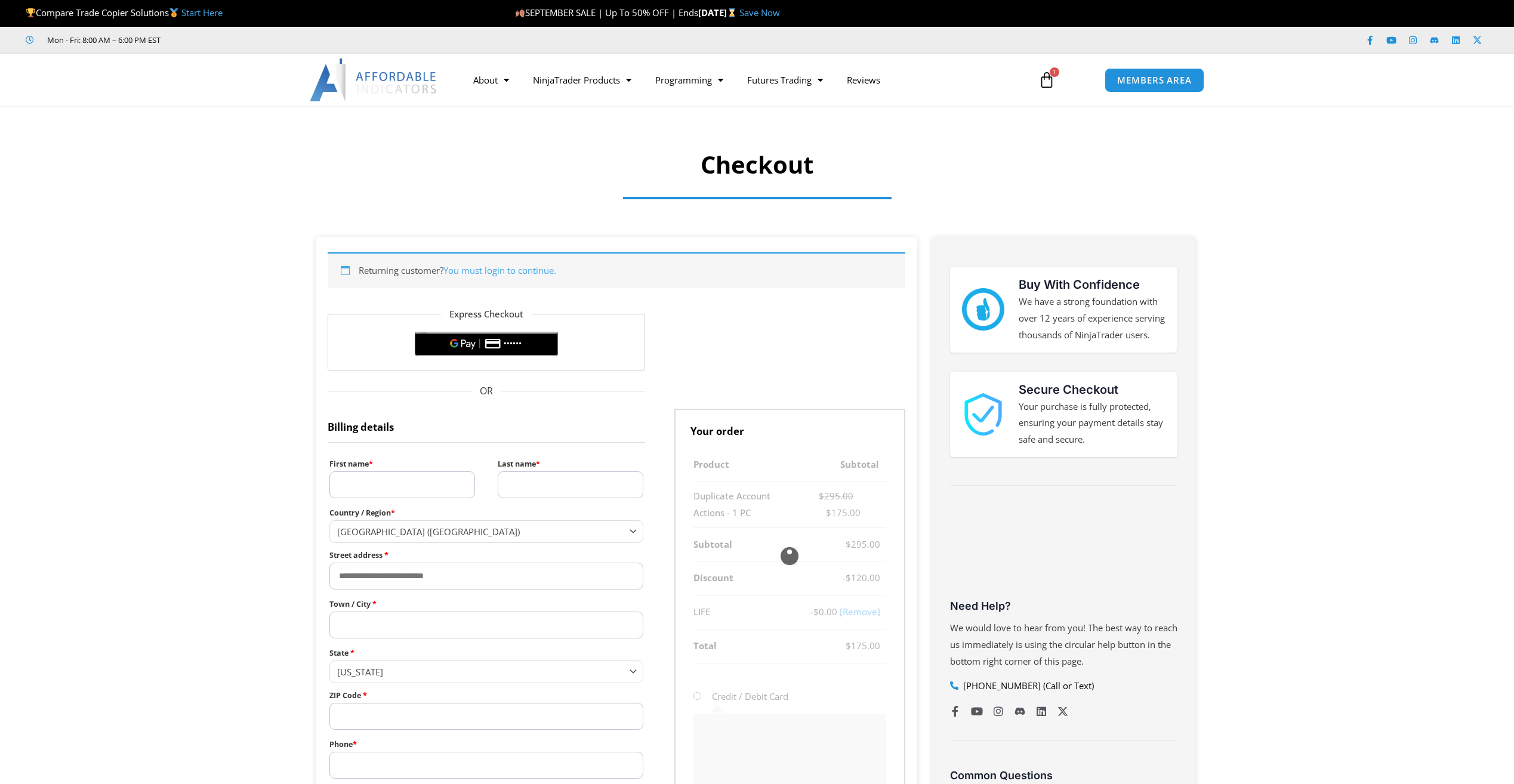
select select "**"
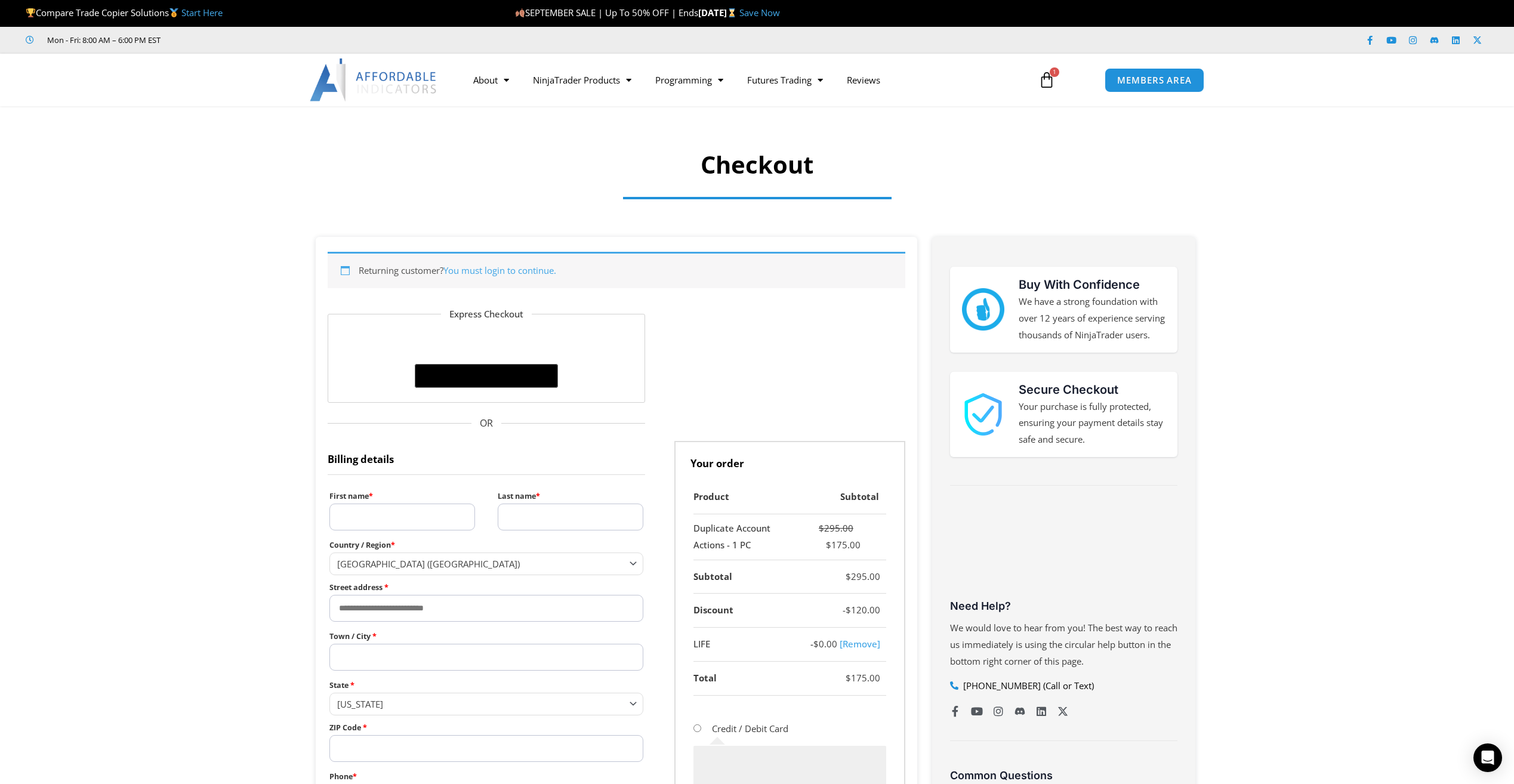
click at [780, 16] on link "Save Now" at bounding box center [760, 12] width 41 height 12
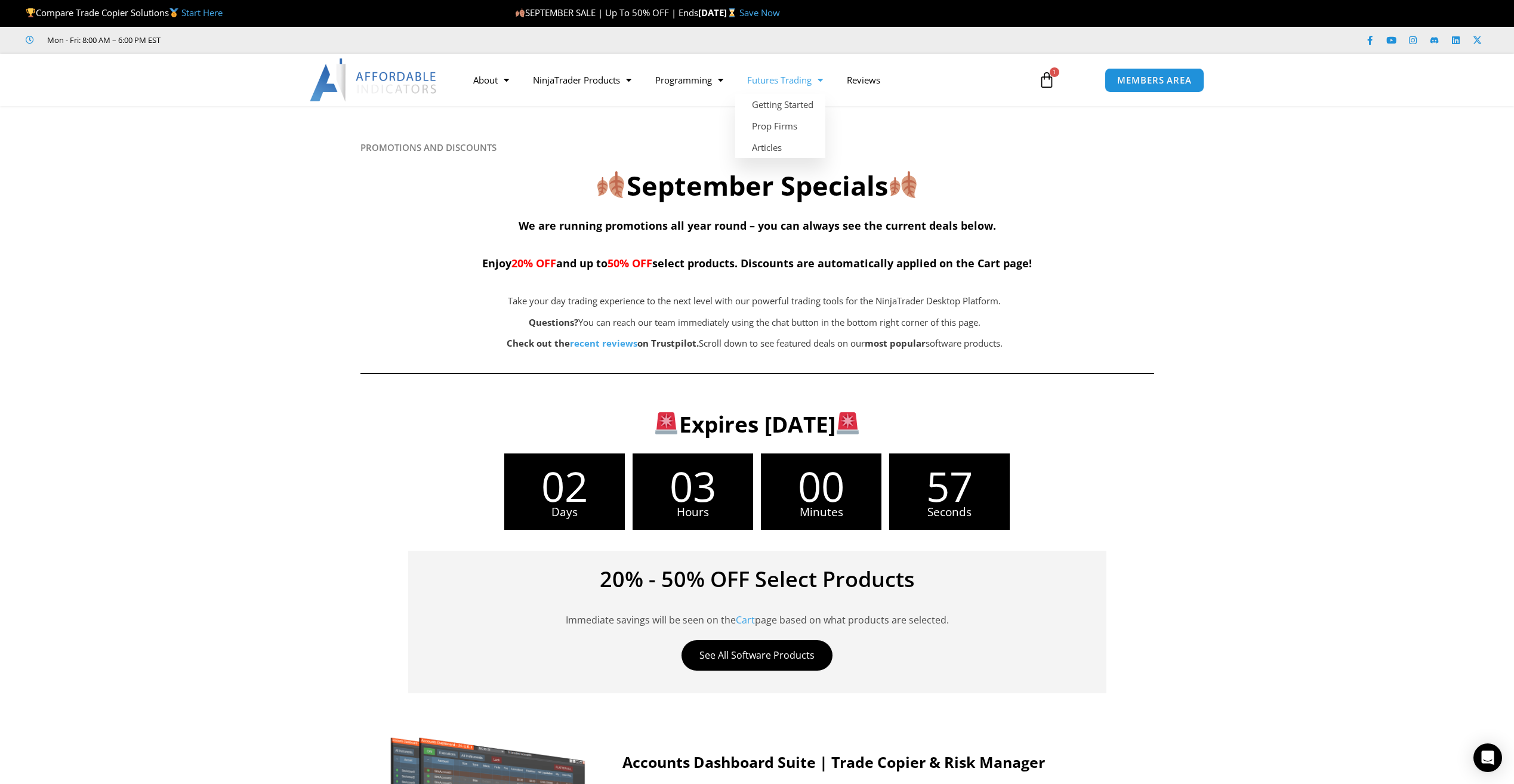
click at [1042, 78] on icon at bounding box center [1047, 80] width 17 height 17
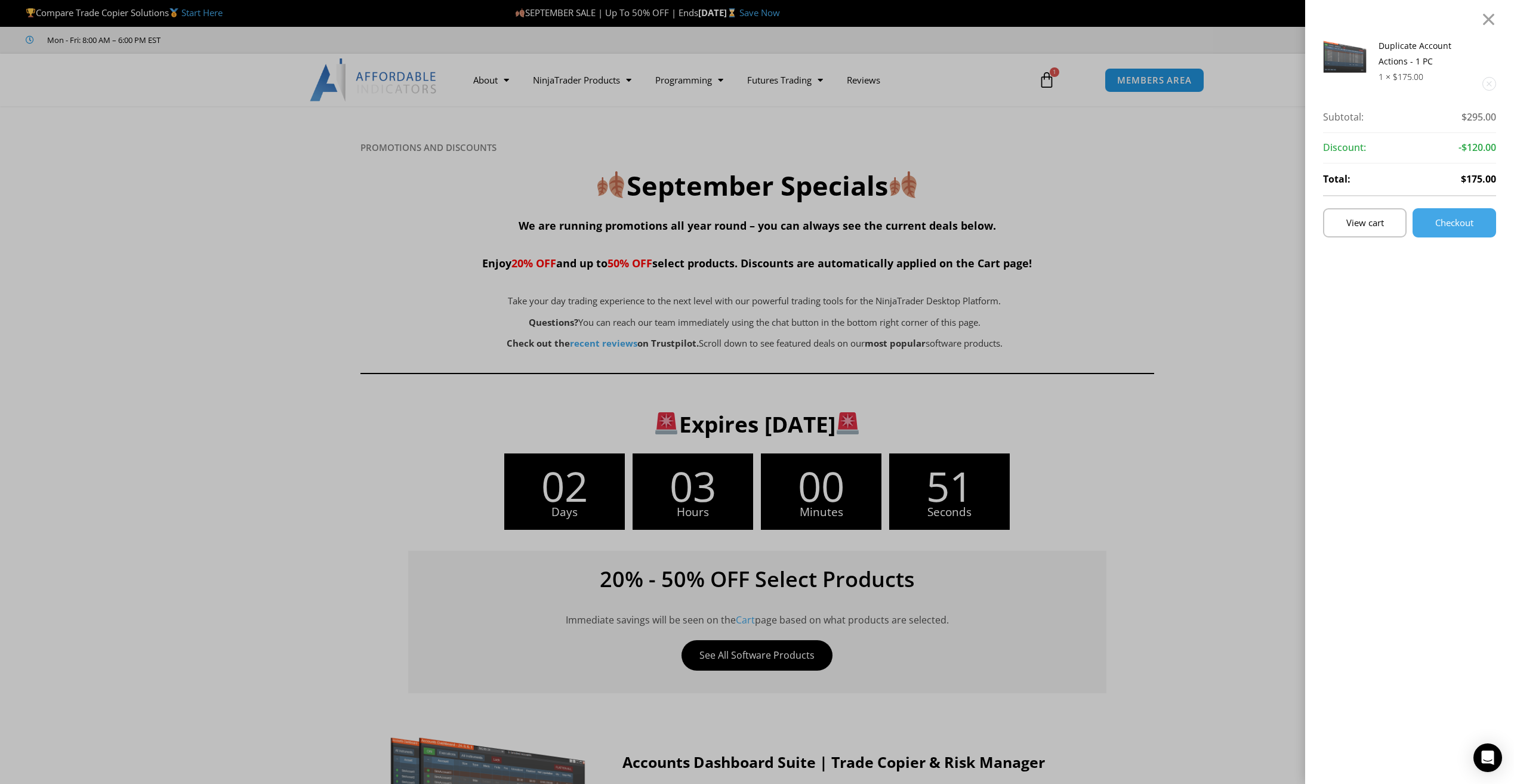
click at [1409, 50] on link "Duplicate Account Actions - 1 PC" at bounding box center [1415, 53] width 73 height 27
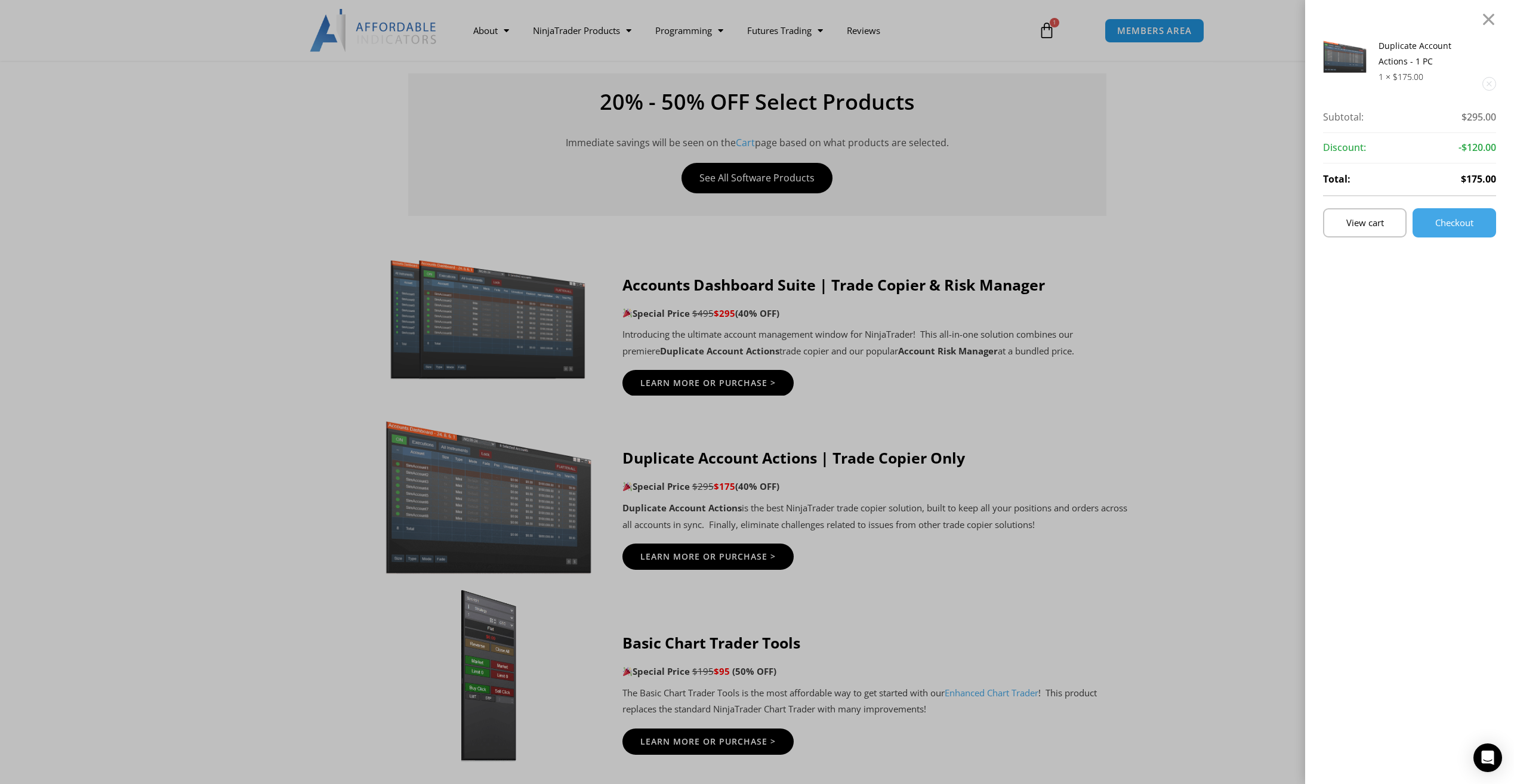
scroll to position [120, 0]
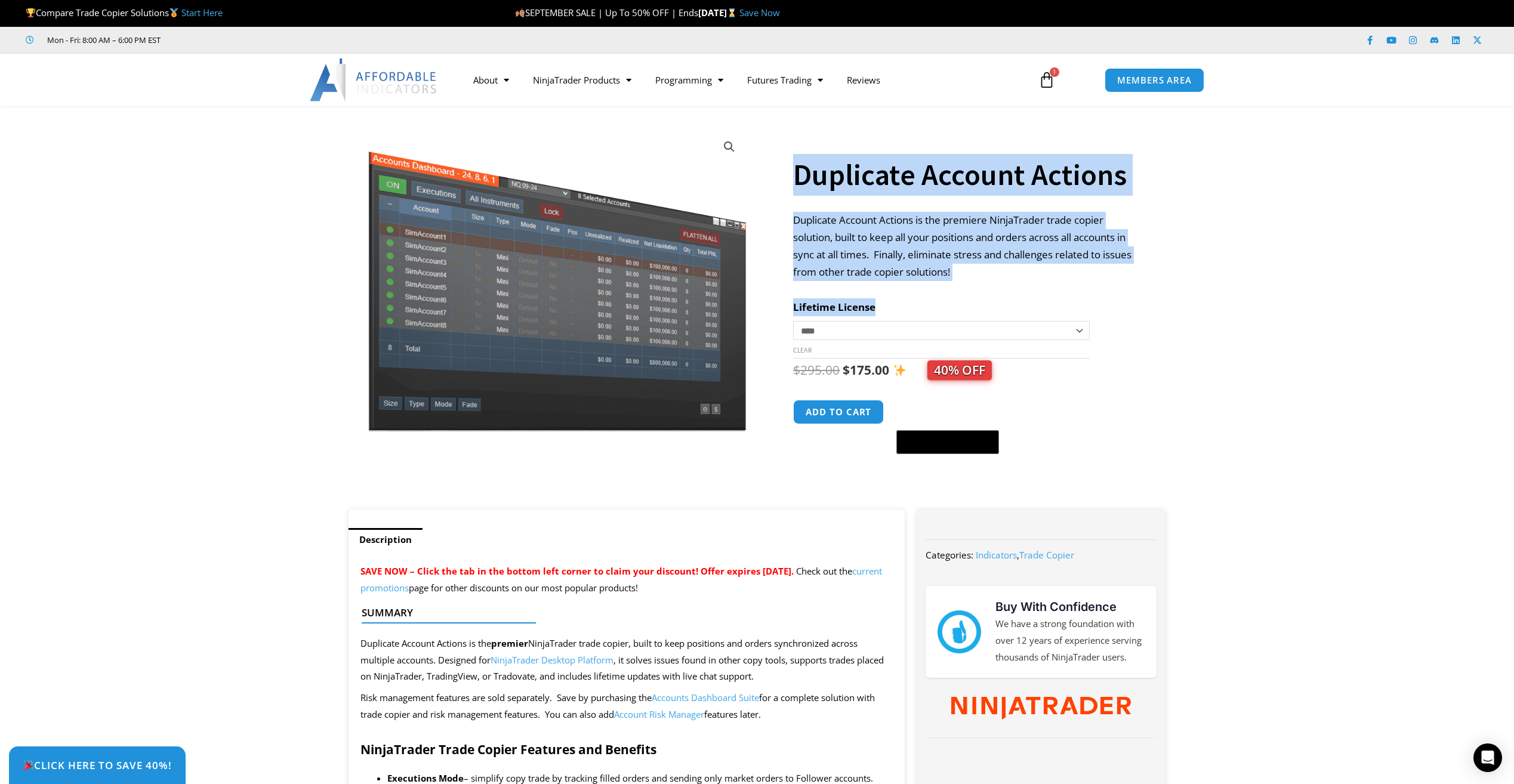
drag, startPoint x: 874, startPoint y: 306, endPoint x: 789, endPoint y: 306, distance: 85.0
click at [789, 306] on div "**********" at bounding box center [757, 314] width 830 height 391
drag, startPoint x: 789, startPoint y: 306, endPoint x: 915, endPoint y: 301, distance: 126.1
click at [915, 301] on th "Lifetime License" at bounding box center [941, 307] width 296 height 18
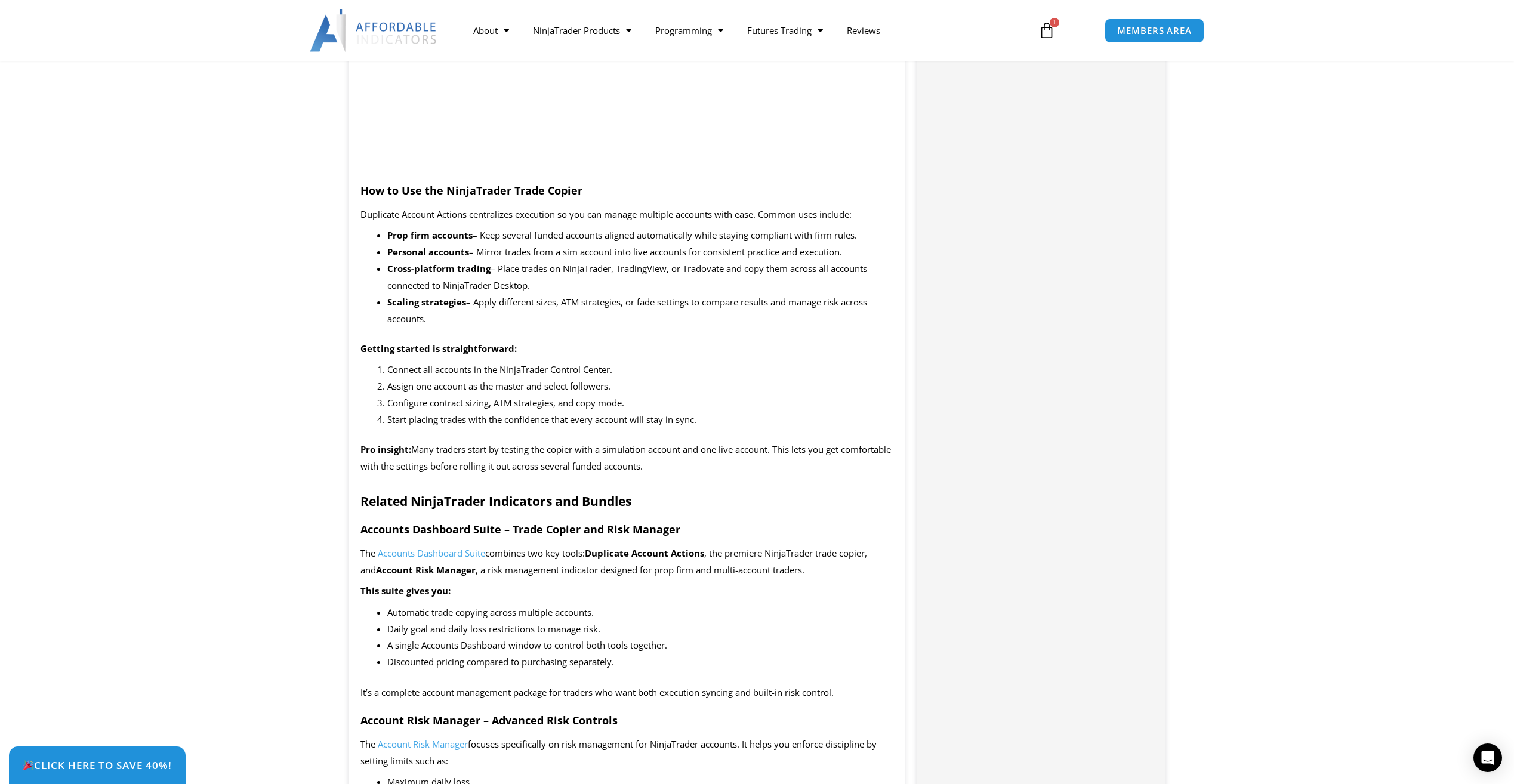
scroll to position [1313, 0]
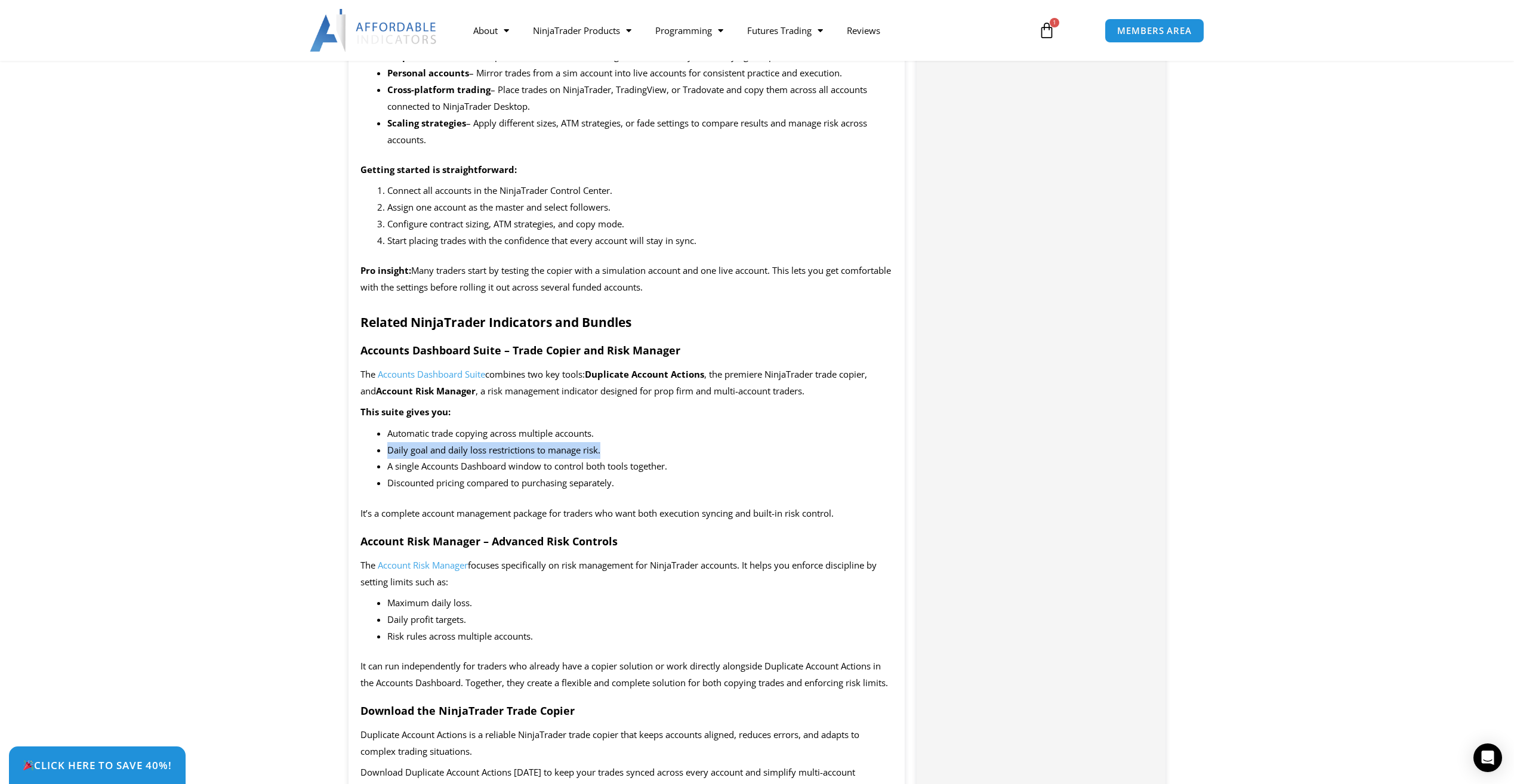
drag, startPoint x: 601, startPoint y: 448, endPoint x: 379, endPoint y: 451, distance: 222.0
click at [387, 451] on li "Daily goal and daily loss restrictions to manage risk." at bounding box center [640, 451] width 506 height 17
click at [701, 438] on li "Automatic trade copying across multiple accounts." at bounding box center [640, 434] width 506 height 17
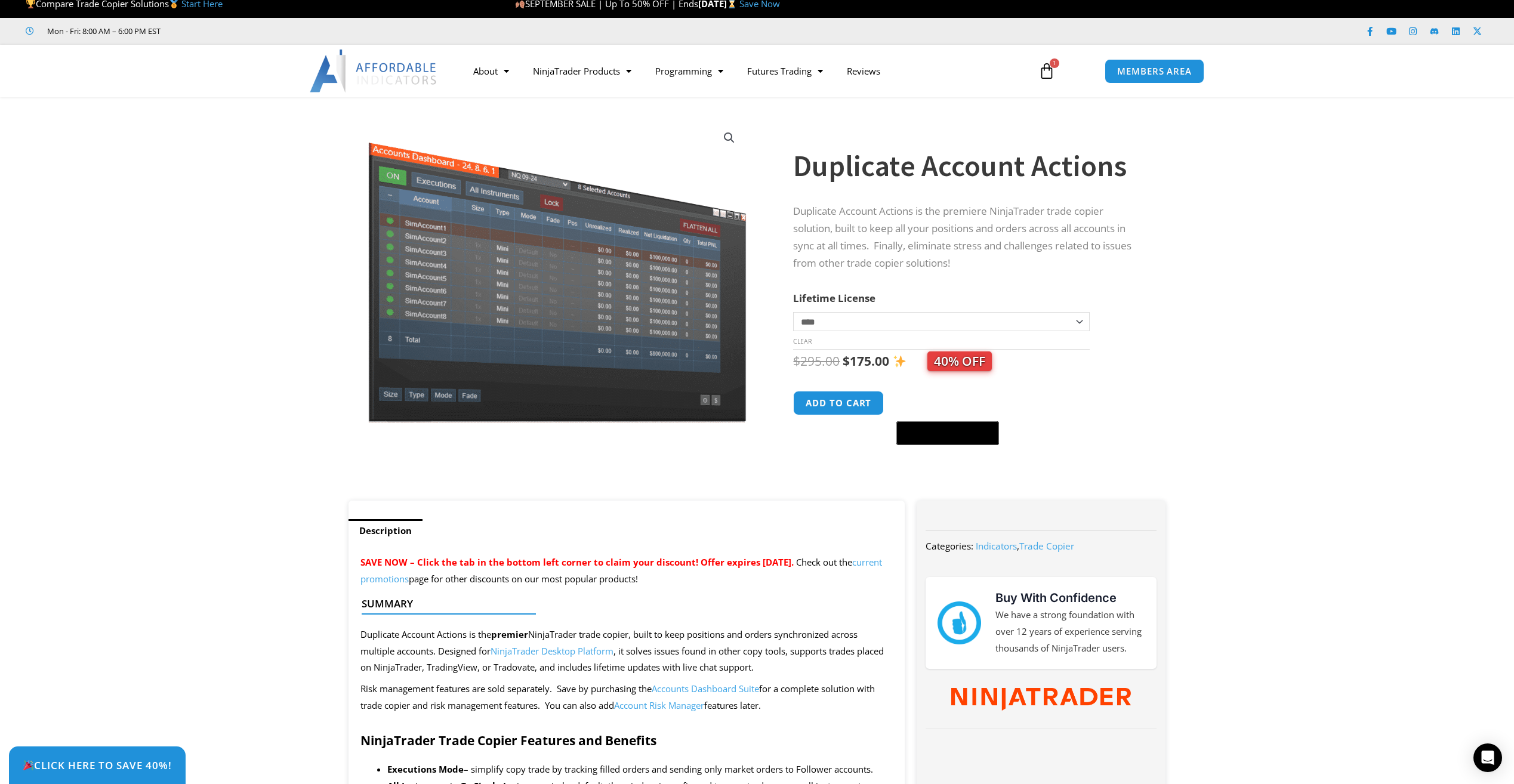
scroll to position [0, 0]
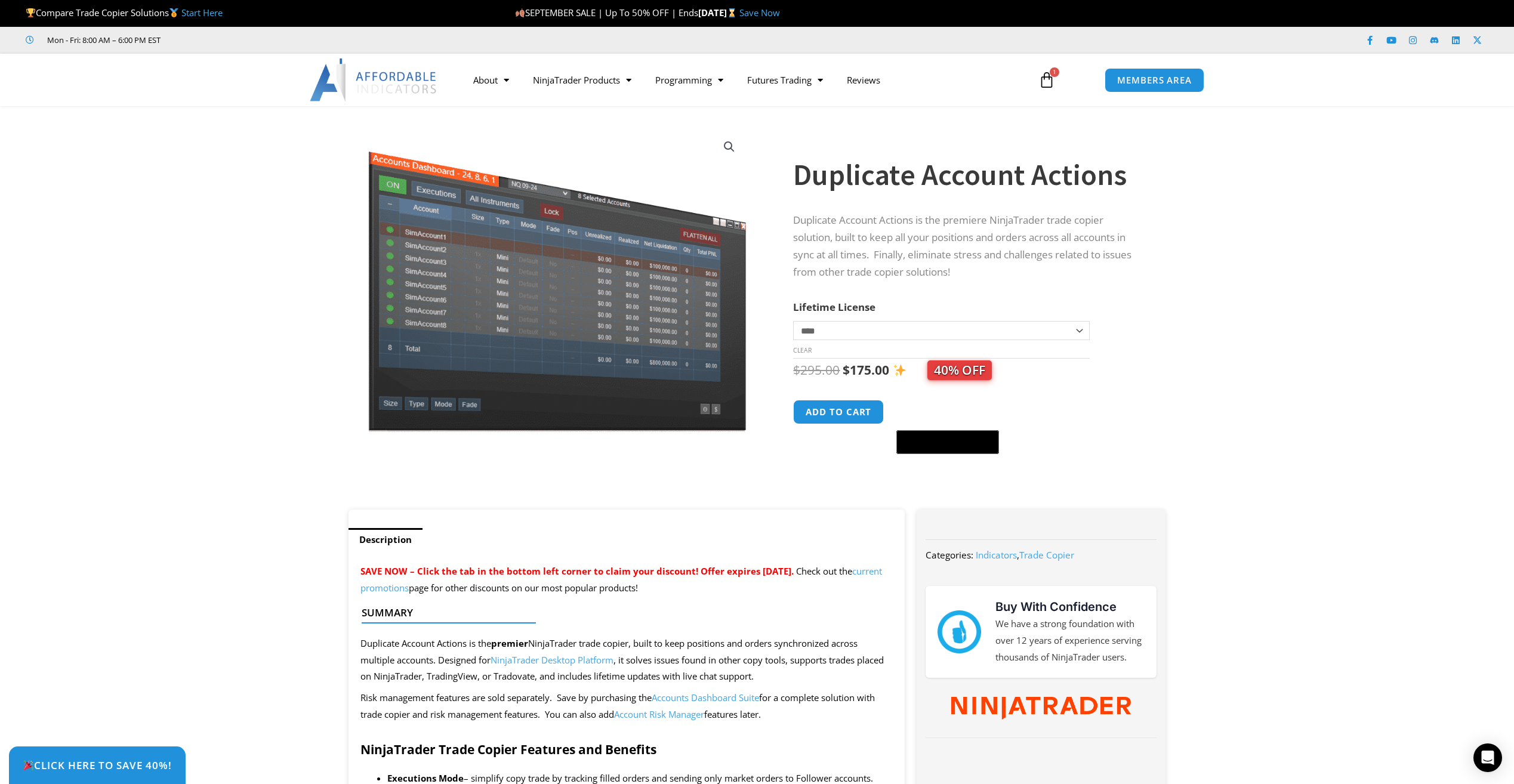
click at [1047, 81] on icon at bounding box center [1047, 80] width 17 height 17
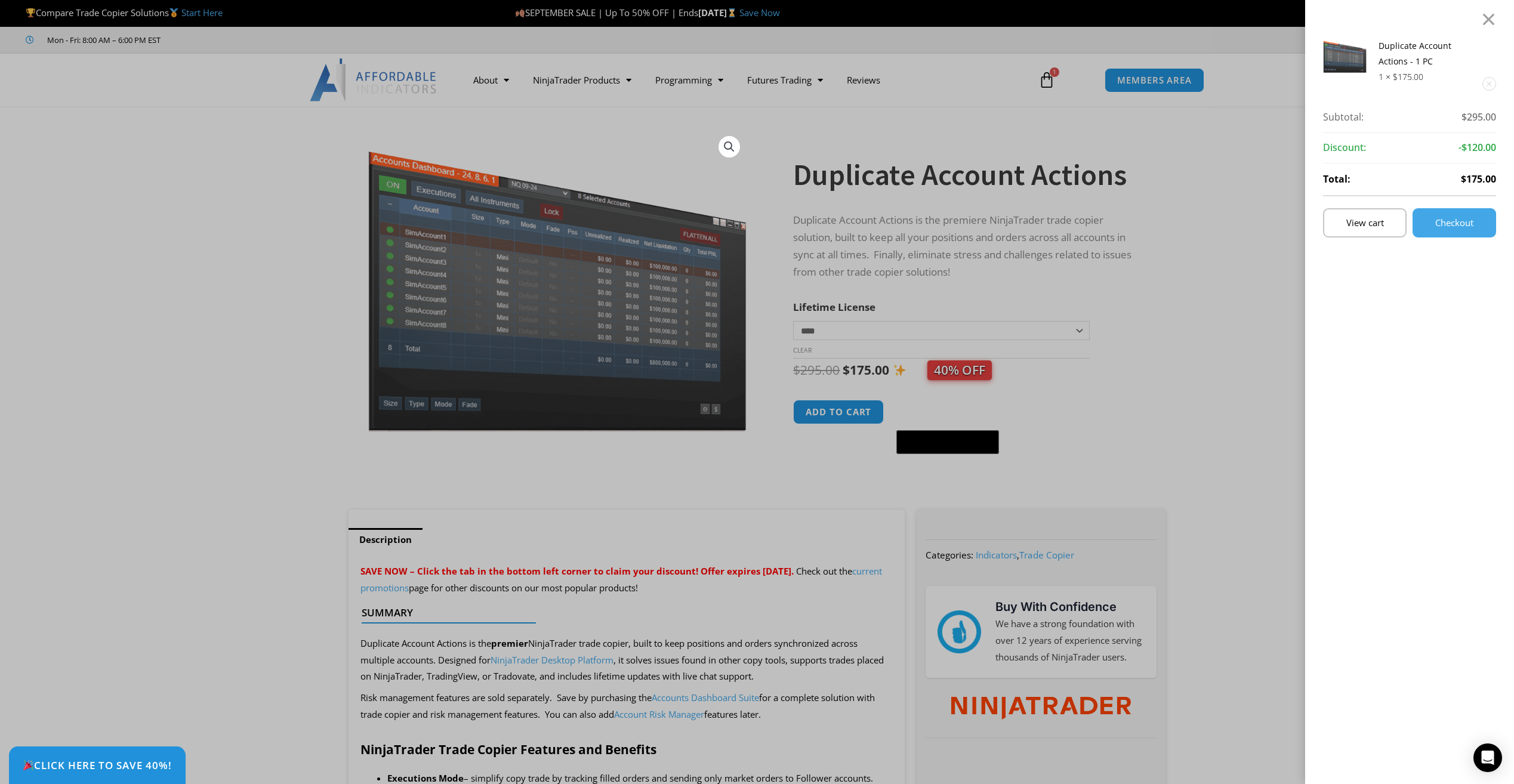
click at [1460, 227] on span "Checkout" at bounding box center [1455, 223] width 38 height 9
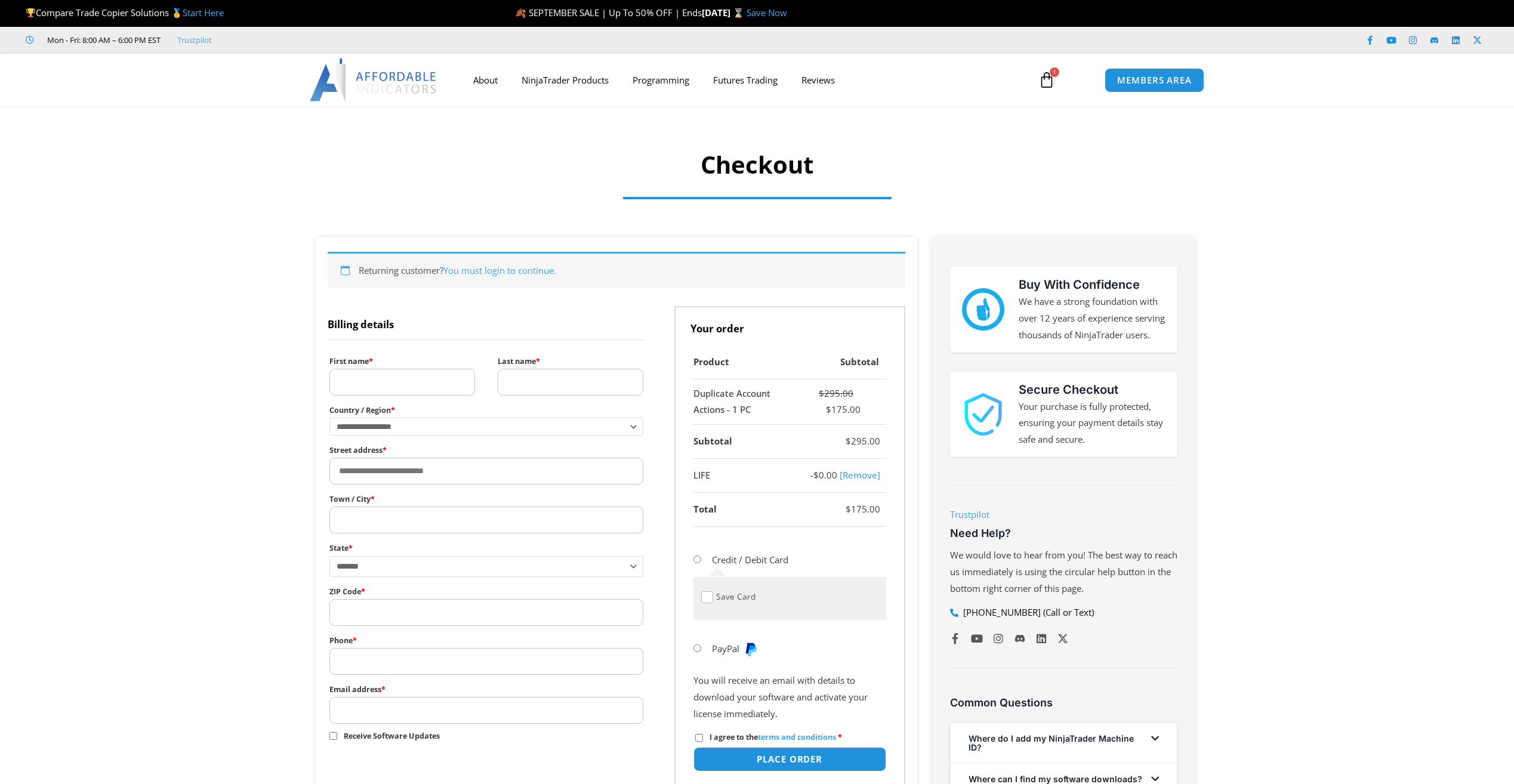
select select "**"
